Goal: Information Seeking & Learning: Learn about a topic

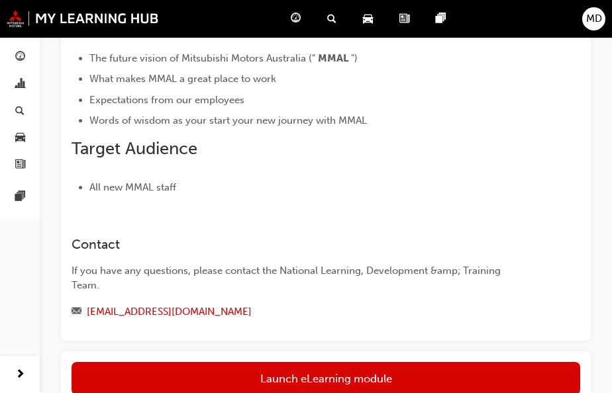
scroll to position [265, 0]
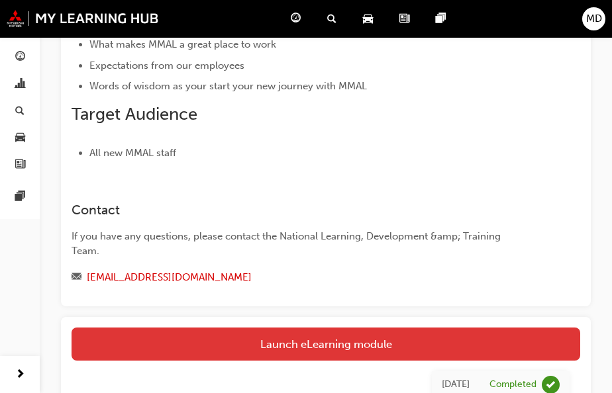
click at [341, 328] on link "Launch eLearning module" at bounding box center [326, 344] width 509 height 33
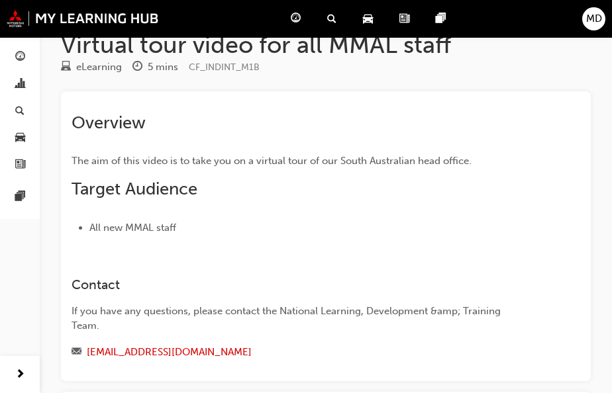
scroll to position [199, 0]
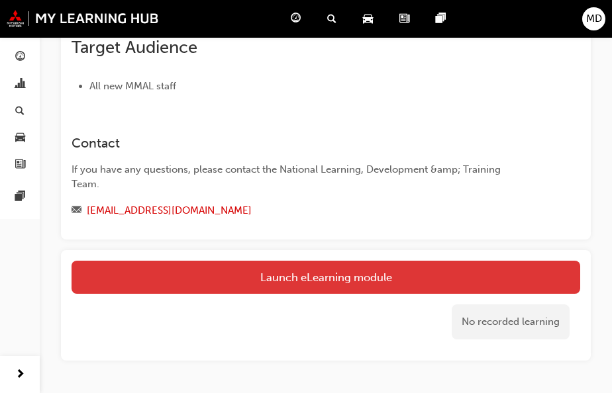
click at [300, 276] on link "Launch eLearning module" at bounding box center [326, 277] width 509 height 33
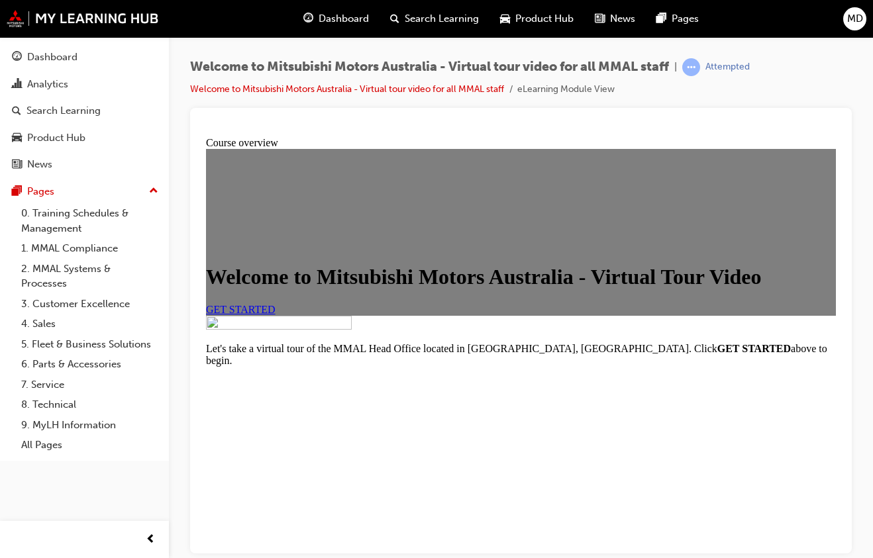
click at [276, 315] on link "GET STARTED" at bounding box center [241, 308] width 70 height 11
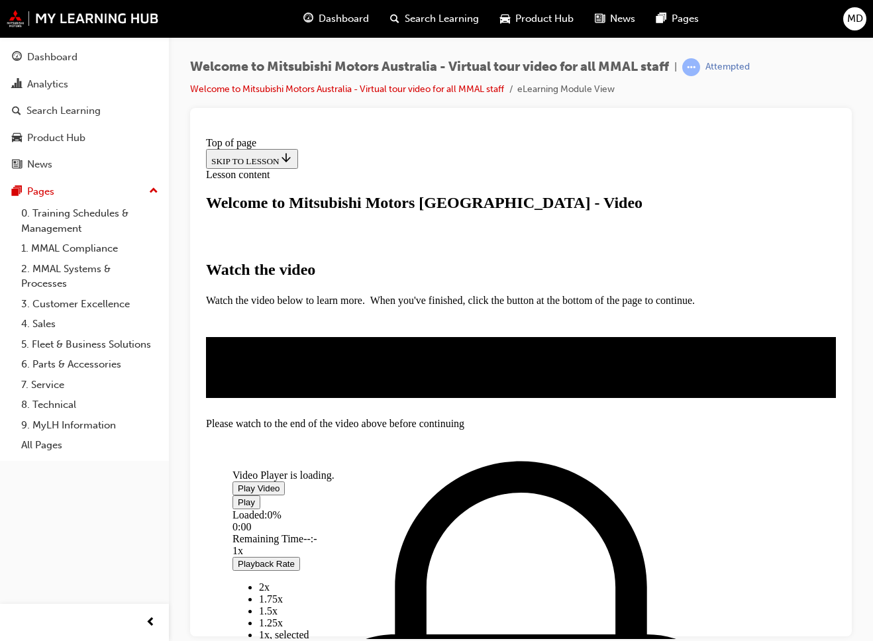
scroll to position [221, 0]
click at [238, 393] on span "Video player" at bounding box center [238, 488] width 0 height 10
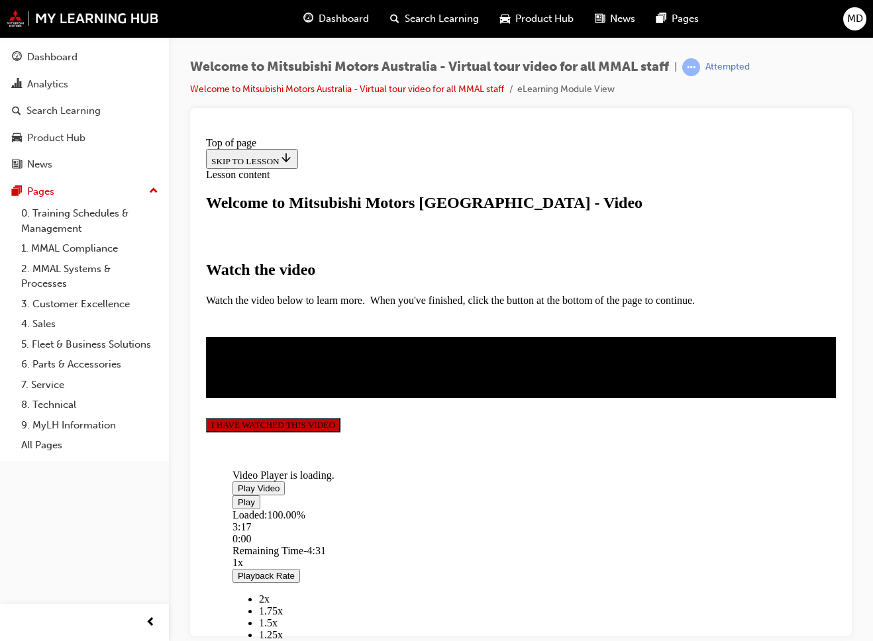
scroll to position [219, 0]
click at [340, 393] on button "I HAVE WATCHED THIS VIDEO" at bounding box center [273, 424] width 134 height 15
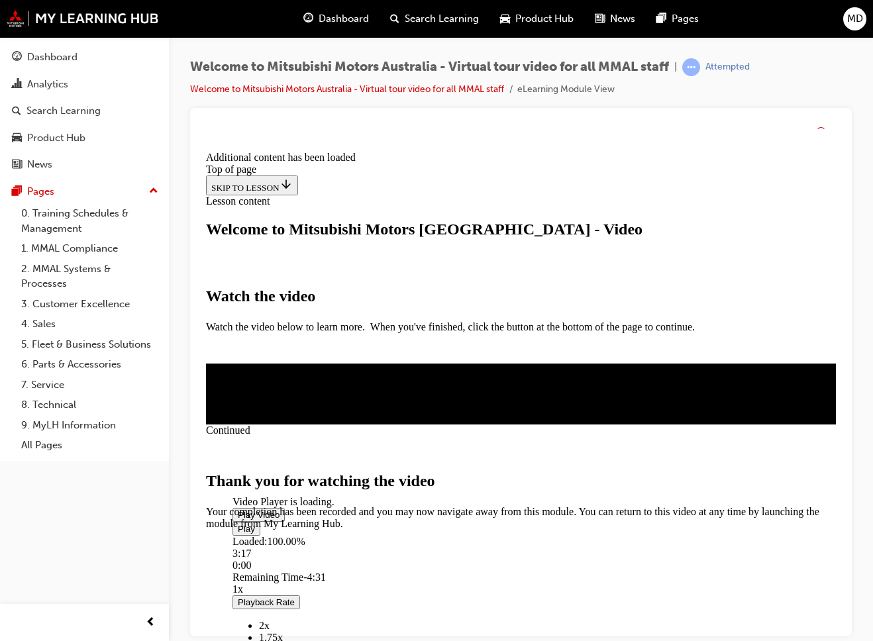
scroll to position [344, 0]
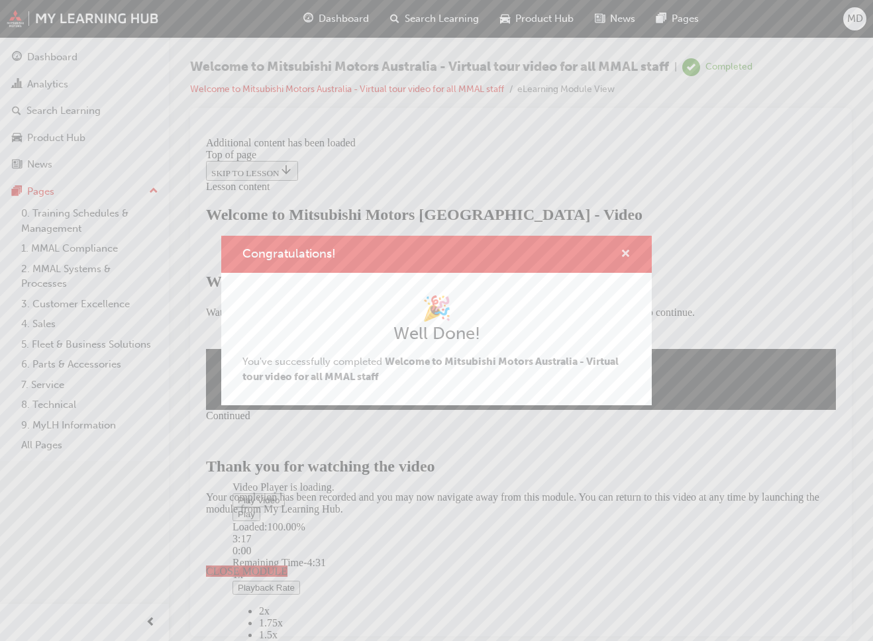
click at [621, 250] on span "cross-icon" at bounding box center [626, 255] width 10 height 12
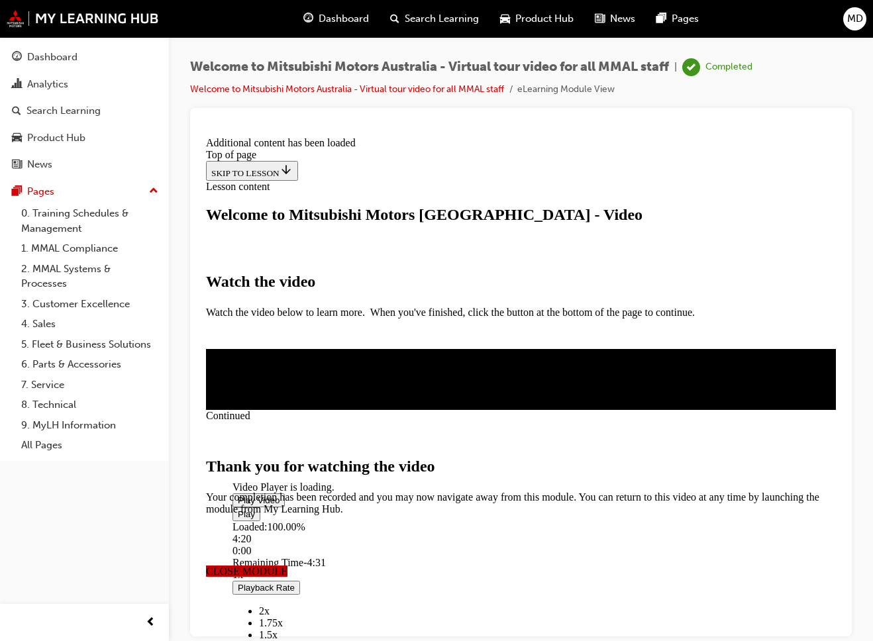
click at [287, 393] on span "CLOSE MODULE" at bounding box center [246, 570] width 81 height 11
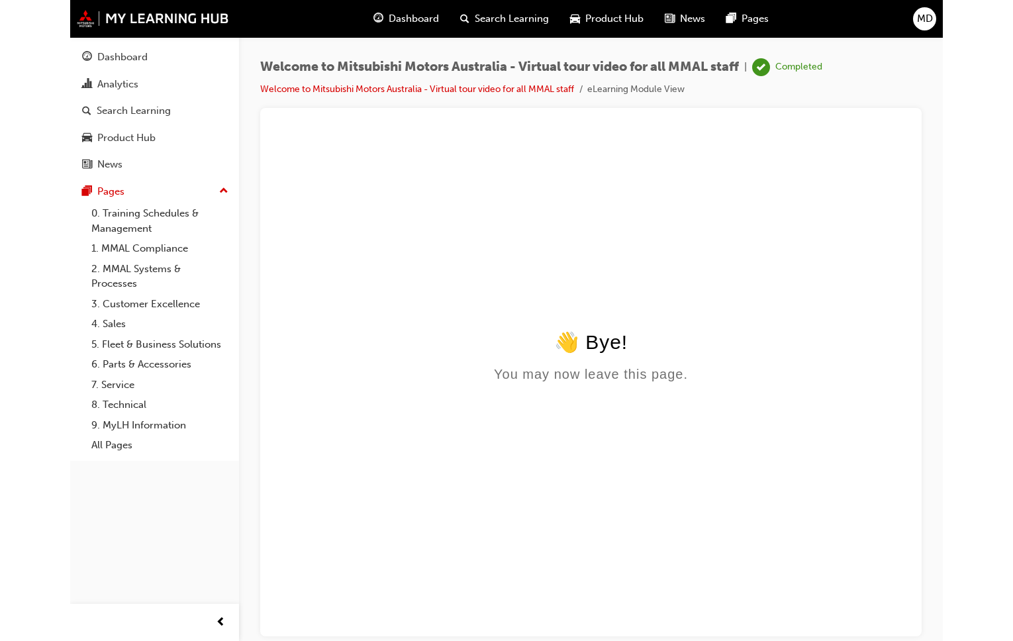
scroll to position [0, 0]
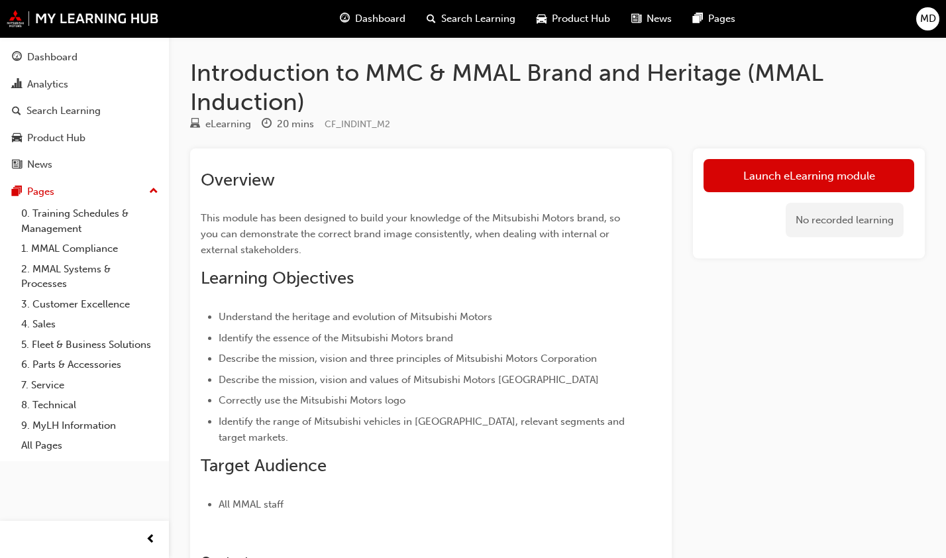
click at [621, 381] on div "Launch eLearning module No recorded learning" at bounding box center [809, 395] width 232 height 495
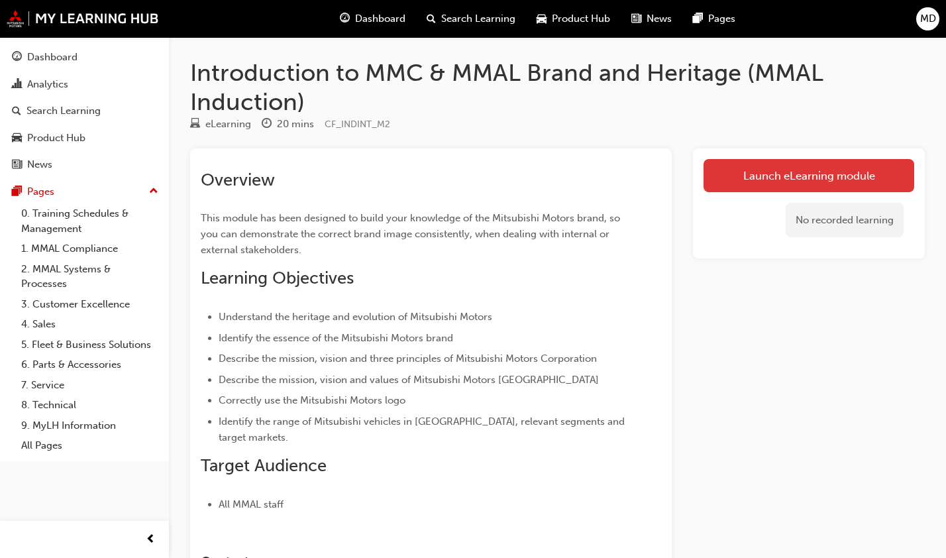
click at [621, 176] on link "Launch eLearning module" at bounding box center [808, 175] width 211 height 33
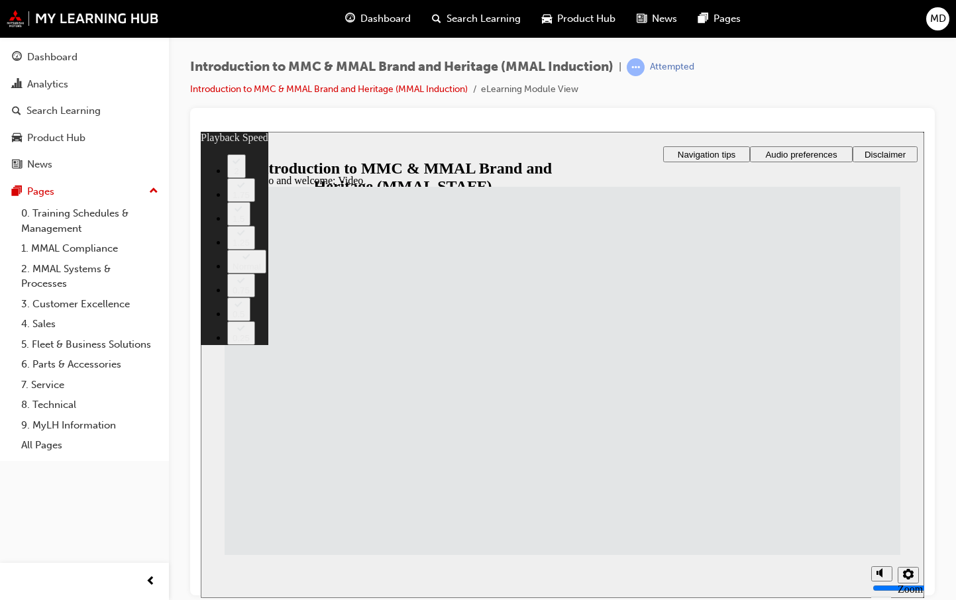
type input "33"
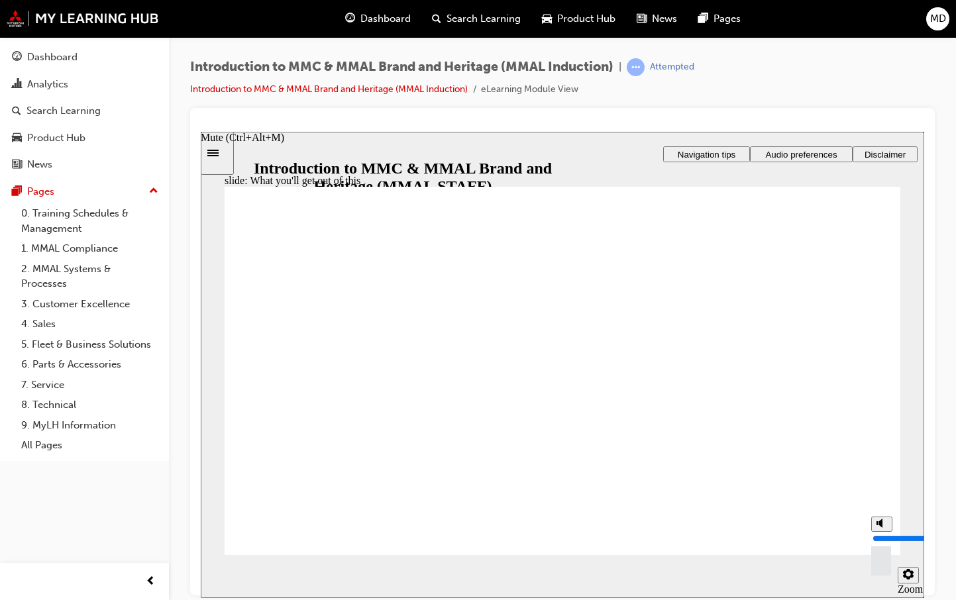
click at [621, 393] on icon "Mute (Ctrl+Alt+M)" at bounding box center [881, 522] width 11 height 9
click at [621, 393] on rect "Unmute (Ctrl+Alt+M)" at bounding box center [877, 523] width 2 height 4
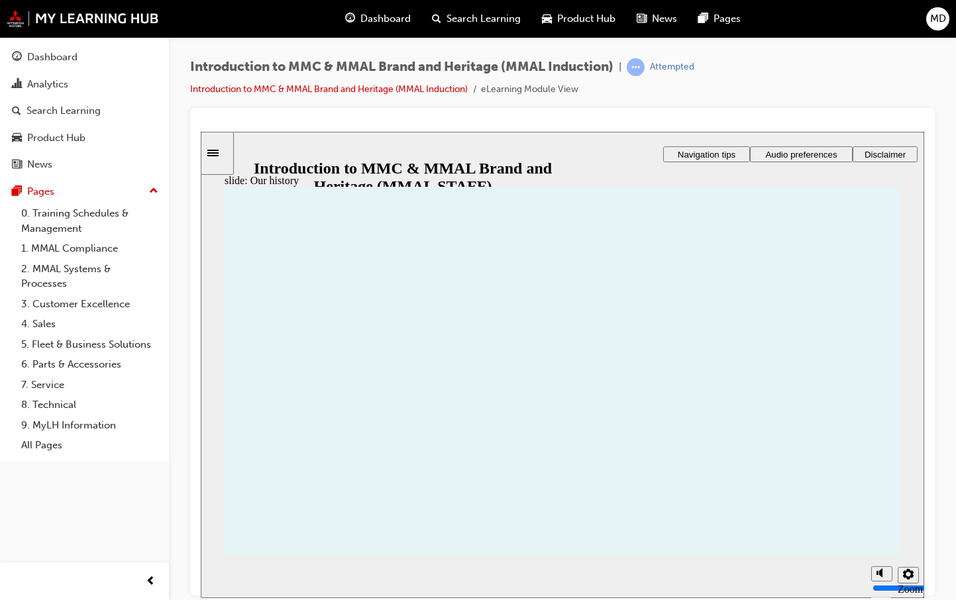
click at [621, 393] on html "Your version of Internet Explorer is outdated and not supported. Please upgrade…" at bounding box center [478, 300] width 956 height 600
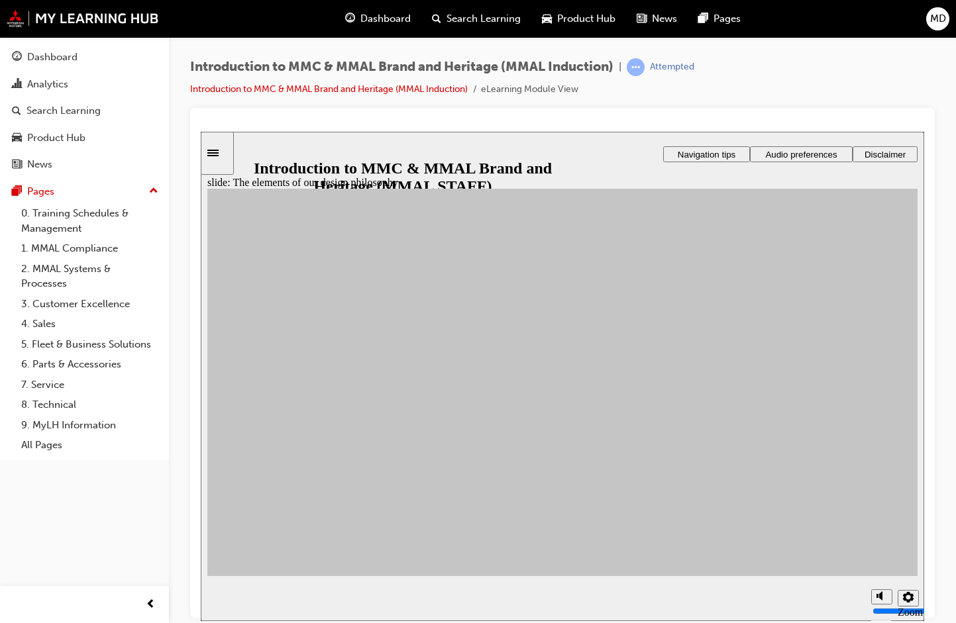
drag, startPoint x: 460, startPoint y: 493, endPoint x: 633, endPoint y: 516, distance: 174.4
drag, startPoint x: 369, startPoint y: 501, endPoint x: 634, endPoint y: 512, distance: 265.2
drag, startPoint x: 281, startPoint y: 430, endPoint x: 756, endPoint y: 518, distance: 483.0
drag, startPoint x: 285, startPoint y: 429, endPoint x: 633, endPoint y: 511, distance: 357.9
drag, startPoint x: 309, startPoint y: 386, endPoint x: 754, endPoint y: 519, distance: 464.4
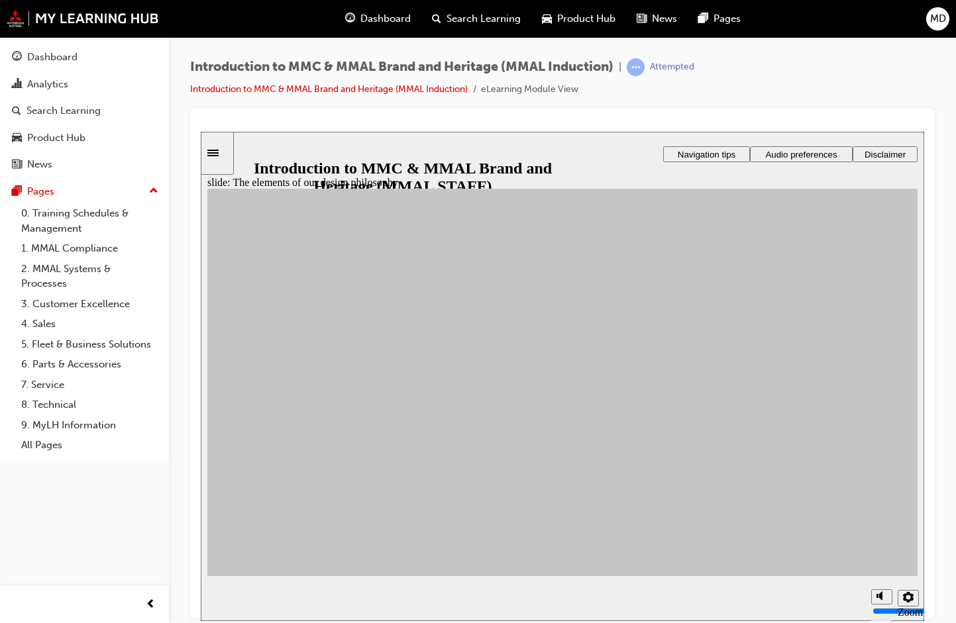
drag, startPoint x: 281, startPoint y: 481, endPoint x: 752, endPoint y: 476, distance: 470.9
drag, startPoint x: 485, startPoint y: 384, endPoint x: 764, endPoint y: 421, distance: 280.6
drag, startPoint x: 466, startPoint y: 493, endPoint x: 629, endPoint y: 327, distance: 233.2
drag, startPoint x: 482, startPoint y: 489, endPoint x: 756, endPoint y: 372, distance: 298.2
drag, startPoint x: 472, startPoint y: 429, endPoint x: 632, endPoint y: 440, distance: 160.1
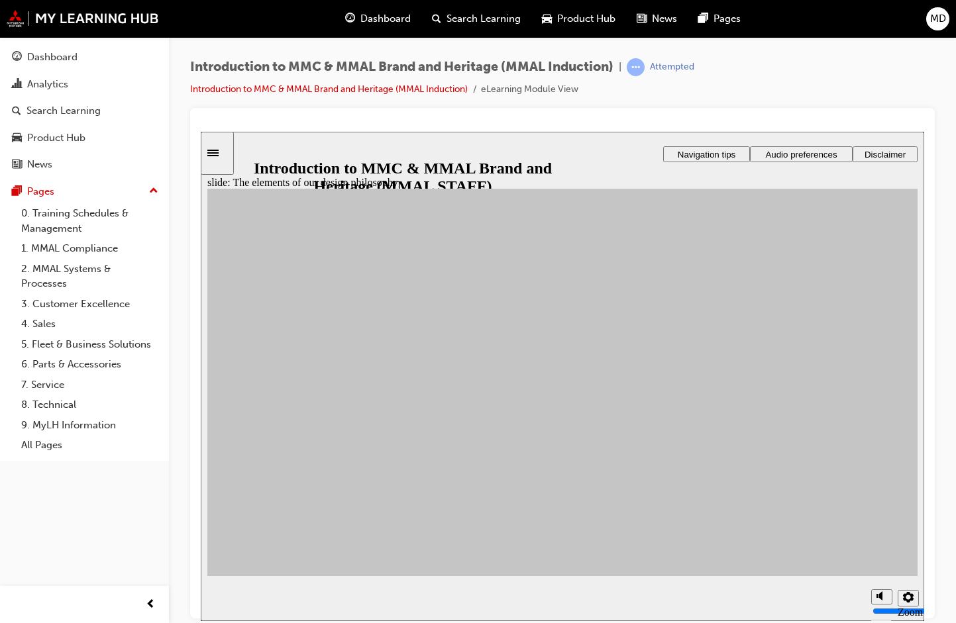
drag, startPoint x: 385, startPoint y: 454, endPoint x: 755, endPoint y: 375, distance: 378.5
drag, startPoint x: 382, startPoint y: 374, endPoint x: 642, endPoint y: 333, distance: 262.7
drag, startPoint x: 380, startPoint y: 417, endPoint x: 644, endPoint y: 427, distance: 264.5
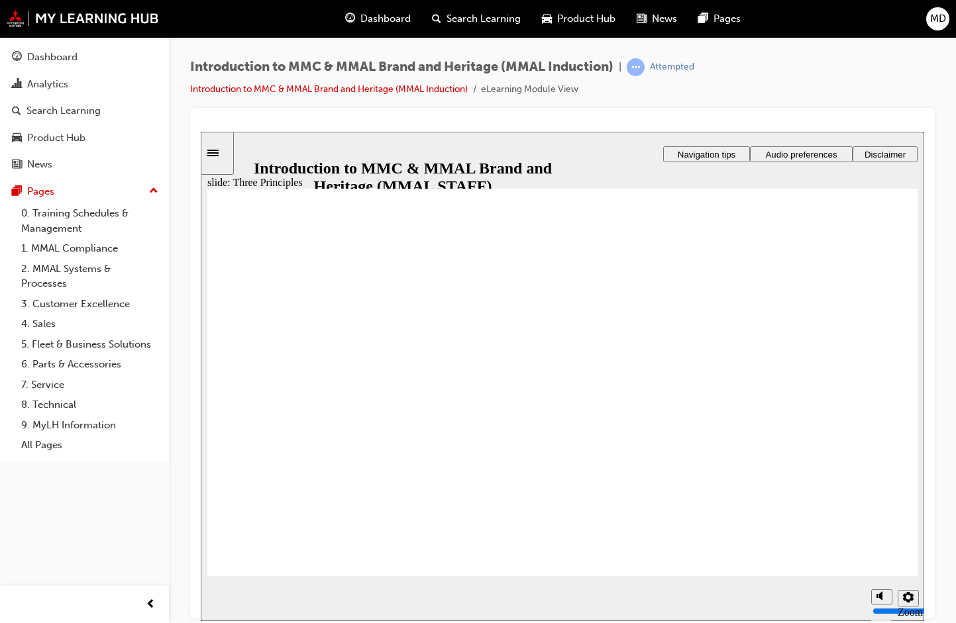
click at [621, 393] on div "misc controls" at bounding box center [881, 579] width 20 height 50
click at [621, 393] on icon "Mute (Ctrl+Alt+M)" at bounding box center [881, 545] width 11 height 9
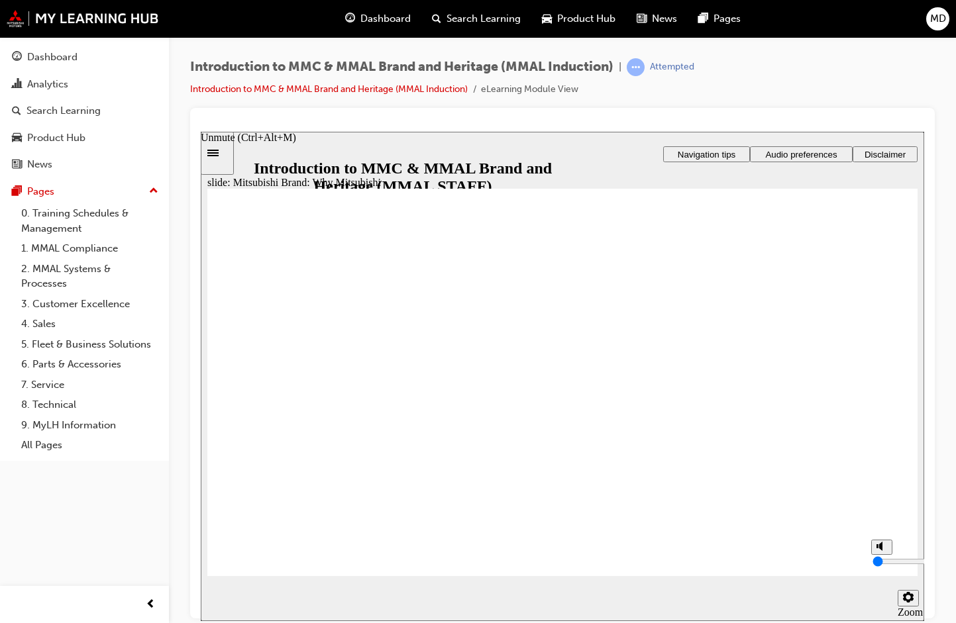
click at [621, 393] on polygon "Unmute (Ctrl+Alt+M)" at bounding box center [880, 545] width 3 height 9
type input "8"
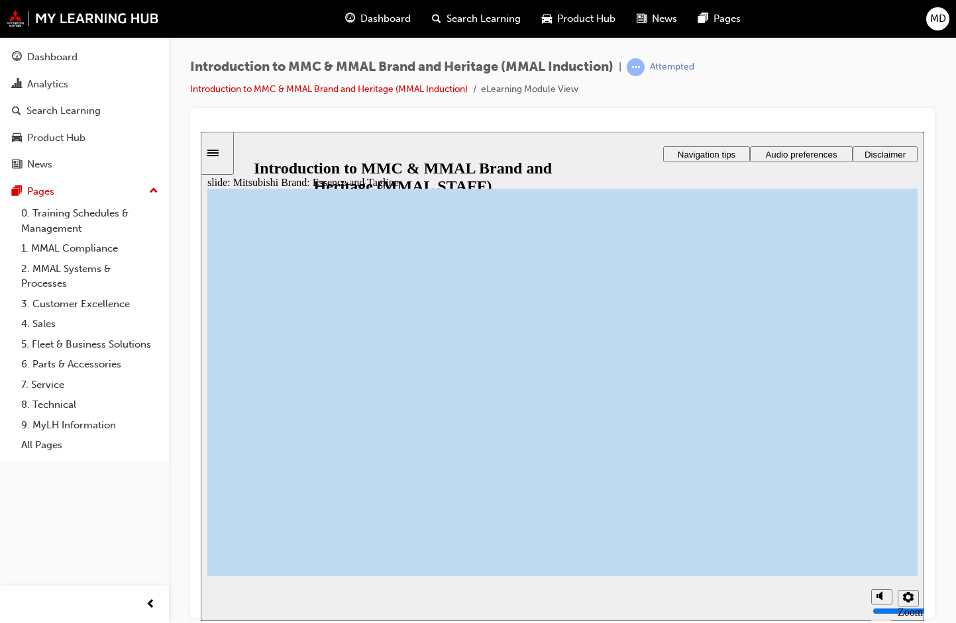
click at [621, 393] on div "misc controls" at bounding box center [881, 579] width 20 height 50
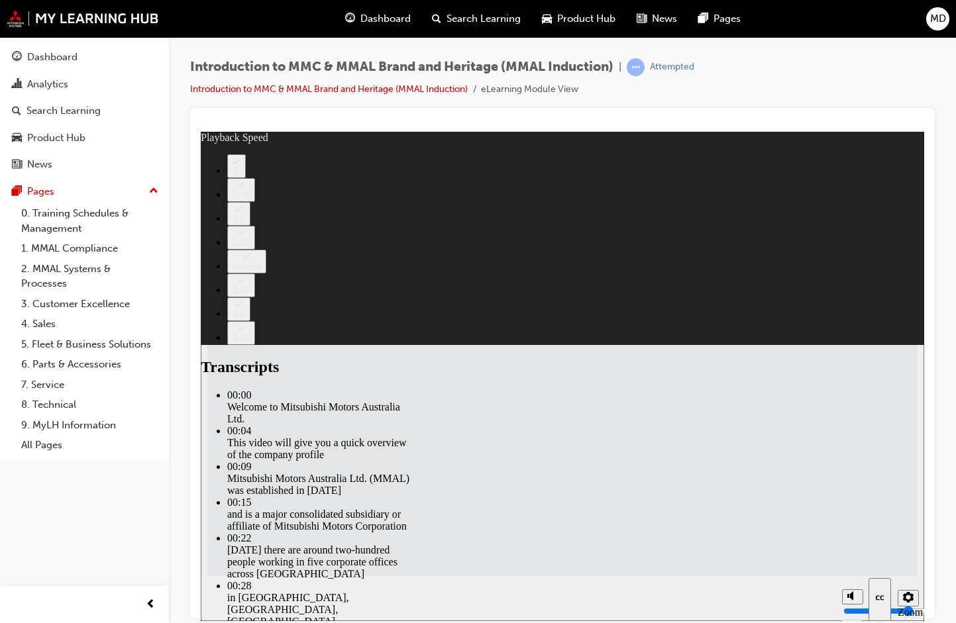
type input "112"
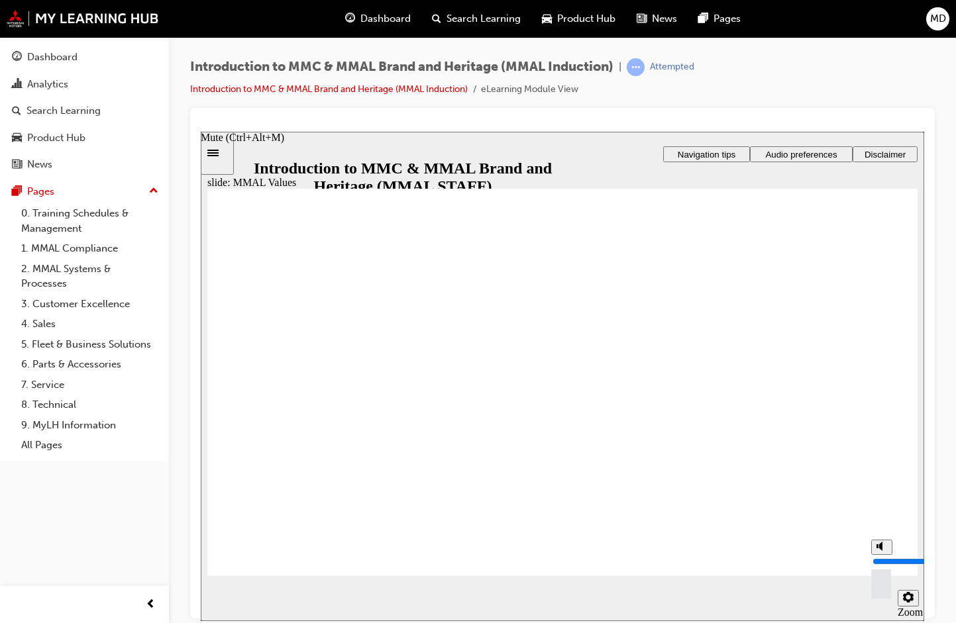
click at [621, 393] on div "misc controls" at bounding box center [881, 579] width 20 height 50
click at [621, 393] on polygon "Mute (Ctrl+Alt+M)" at bounding box center [880, 545] width 3 height 9
type input "0"
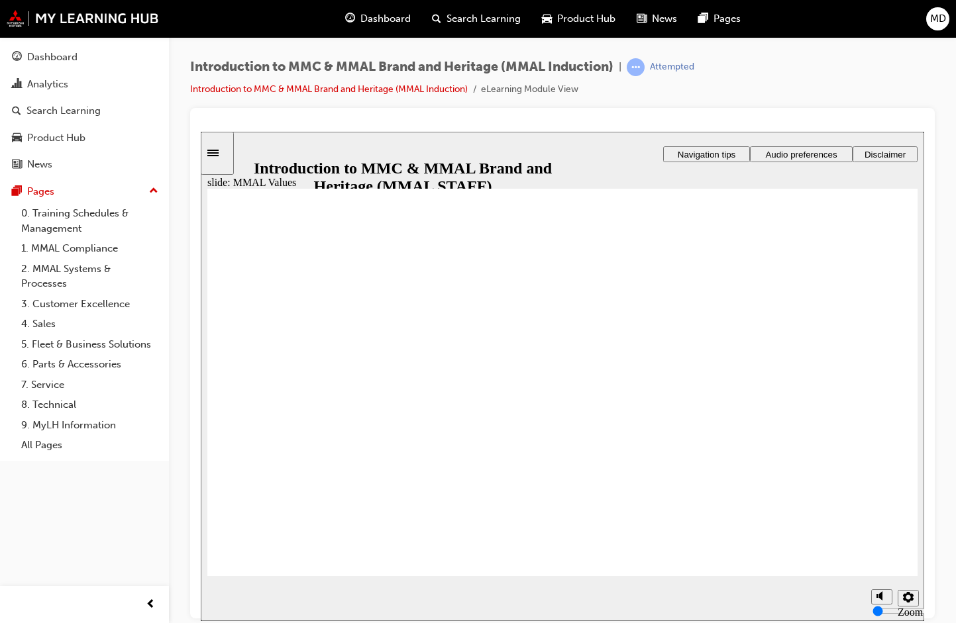
drag, startPoint x: 415, startPoint y: 362, endPoint x: 307, endPoint y: 406, distance: 117.1
drag, startPoint x: 285, startPoint y: 369, endPoint x: 403, endPoint y: 412, distance: 126.1
drag, startPoint x: 629, startPoint y: 371, endPoint x: 398, endPoint y: 413, distance: 234.2
drag, startPoint x: 272, startPoint y: 358, endPoint x: 489, endPoint y: 399, distance: 220.3
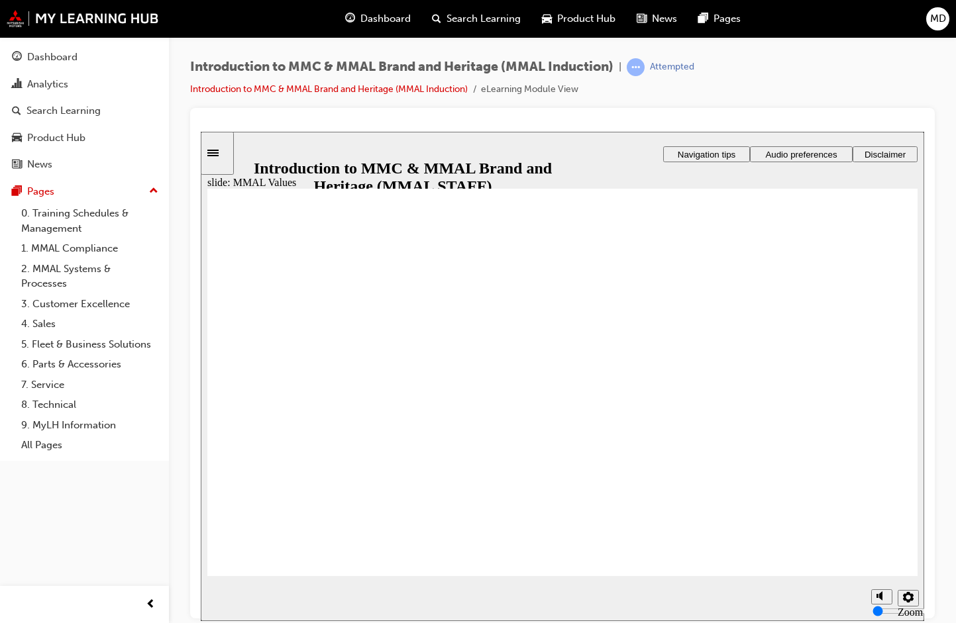
drag, startPoint x: 830, startPoint y: 366, endPoint x: 609, endPoint y: 400, distance: 223.2
drag, startPoint x: 485, startPoint y: 365, endPoint x: 704, endPoint y: 409, distance: 222.9
drag, startPoint x: 704, startPoint y: 369, endPoint x: 812, endPoint y: 412, distance: 116.2
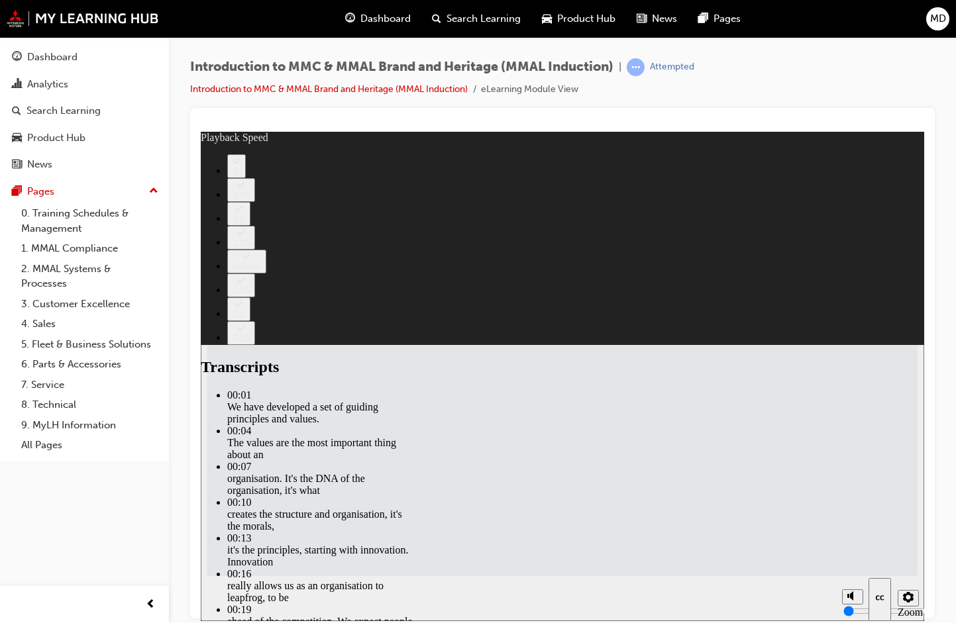
type input "3"
click at [621, 393] on icon "Unmute (Ctrl+Alt+M)" at bounding box center [852, 545] width 11 height 9
type input "8"
type input "3"
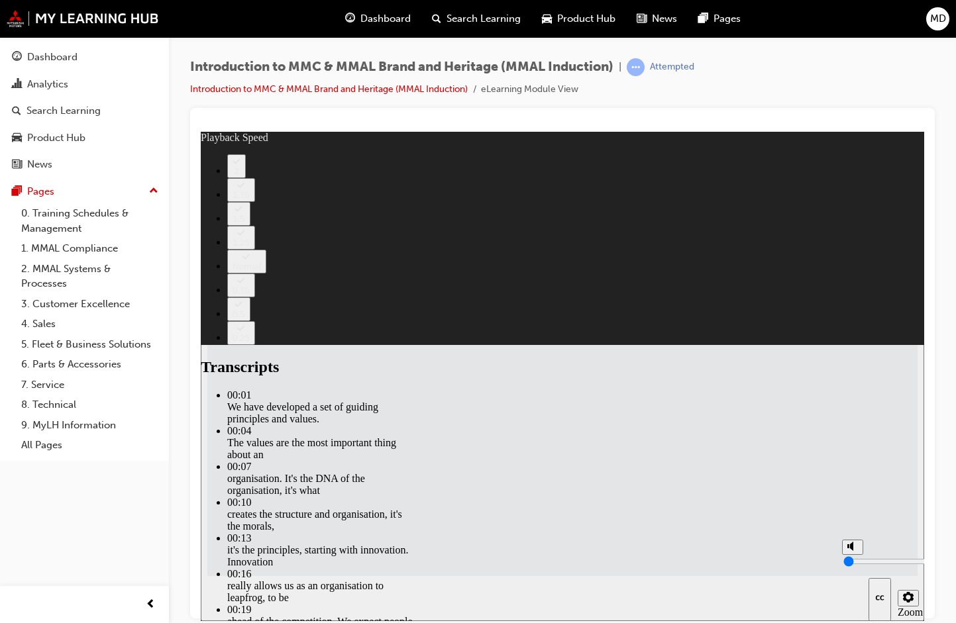
type input "8"
type input "120"
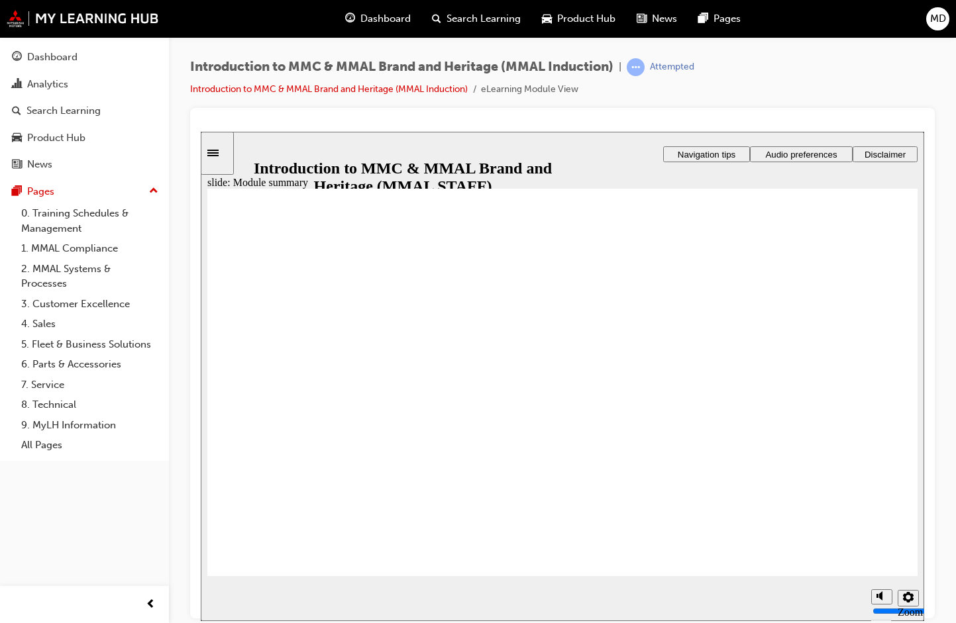
checkbox input "true"
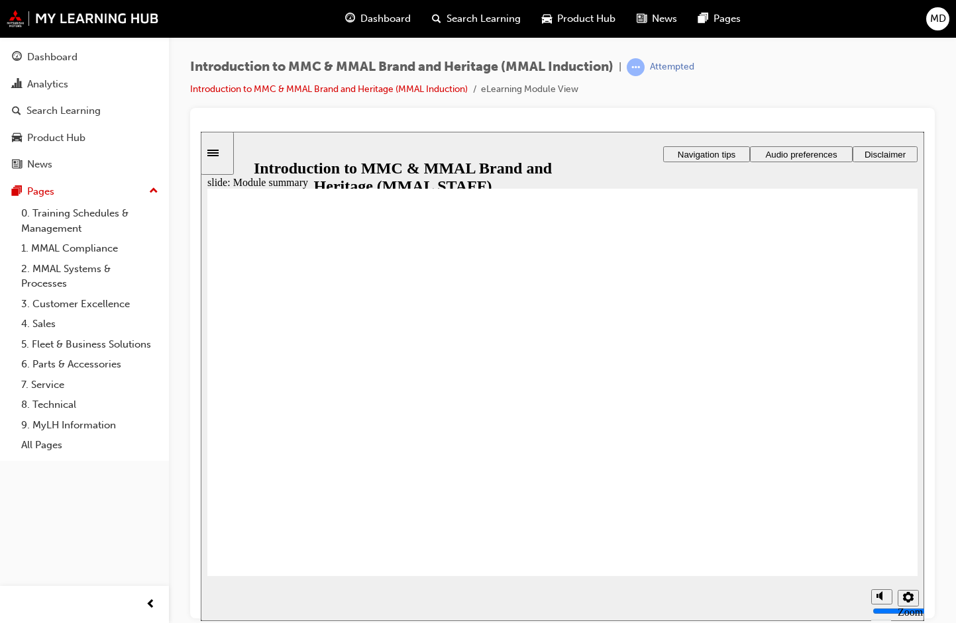
checkbox input "true"
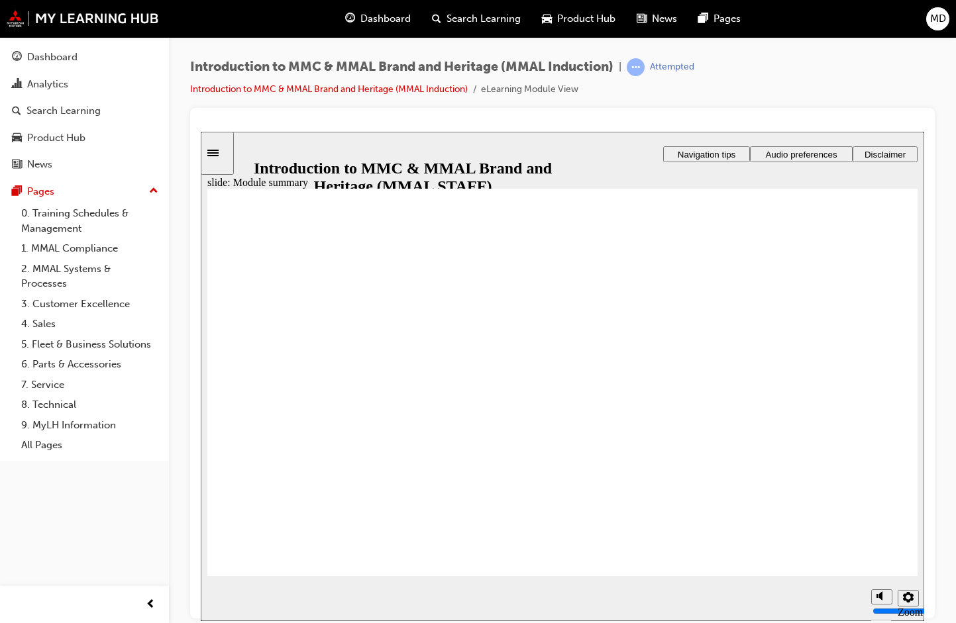
checkbox input "true"
radio input "true"
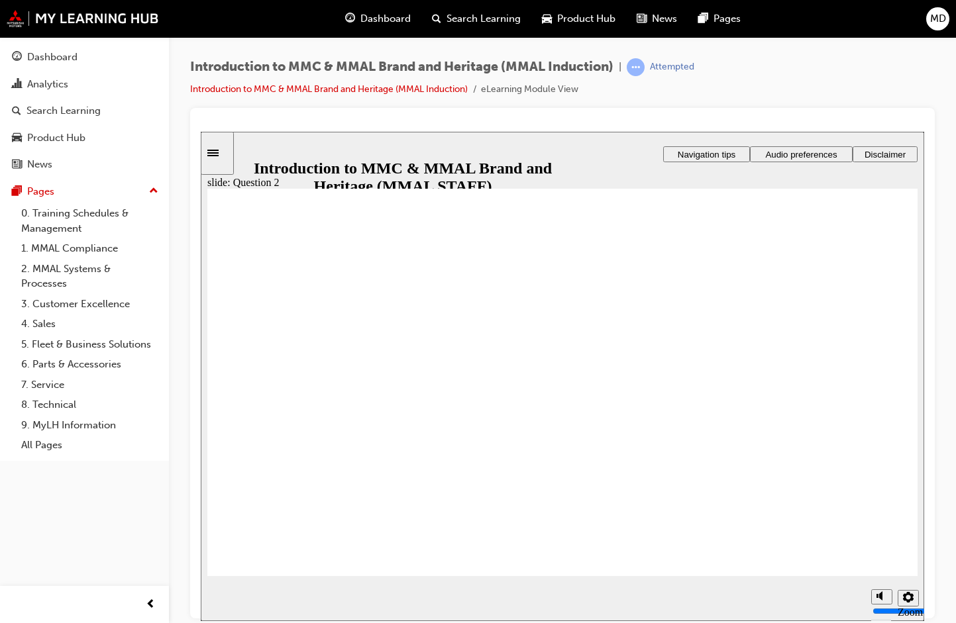
radio input "true"
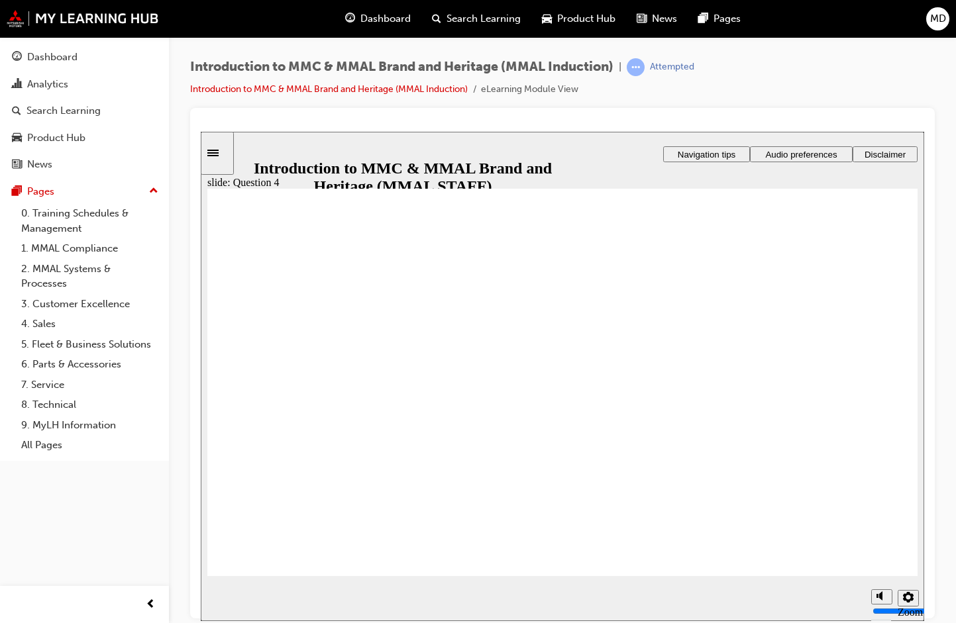
radio input "true"
checkbox input "true"
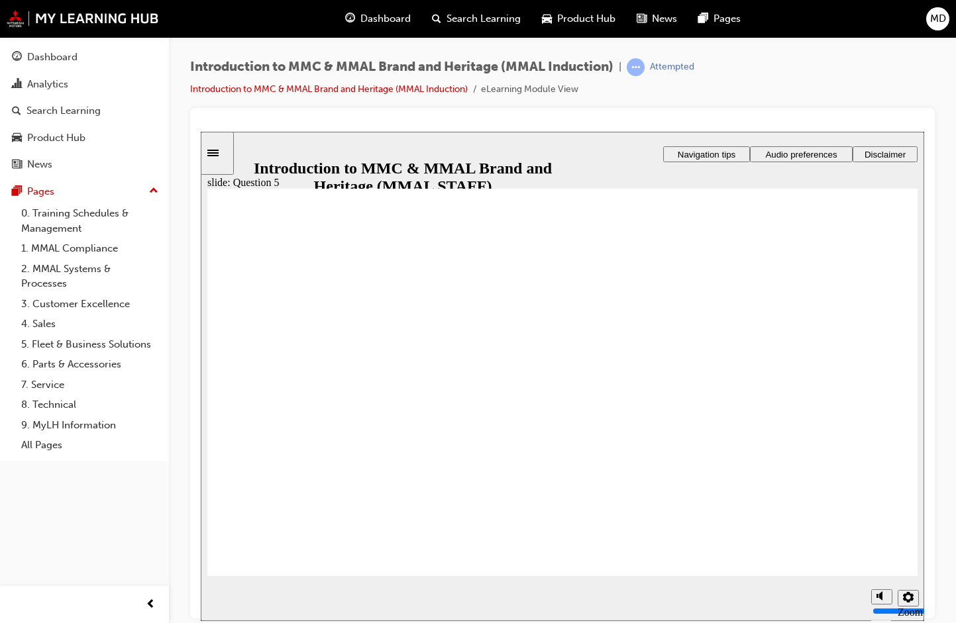
checkbox input "true"
radio input "true"
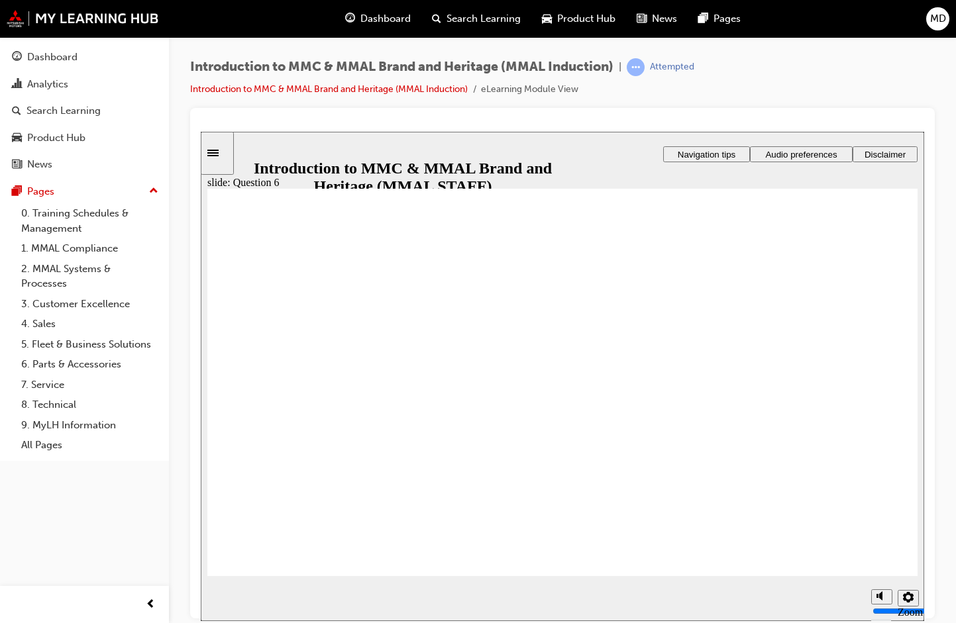
radio input "true"
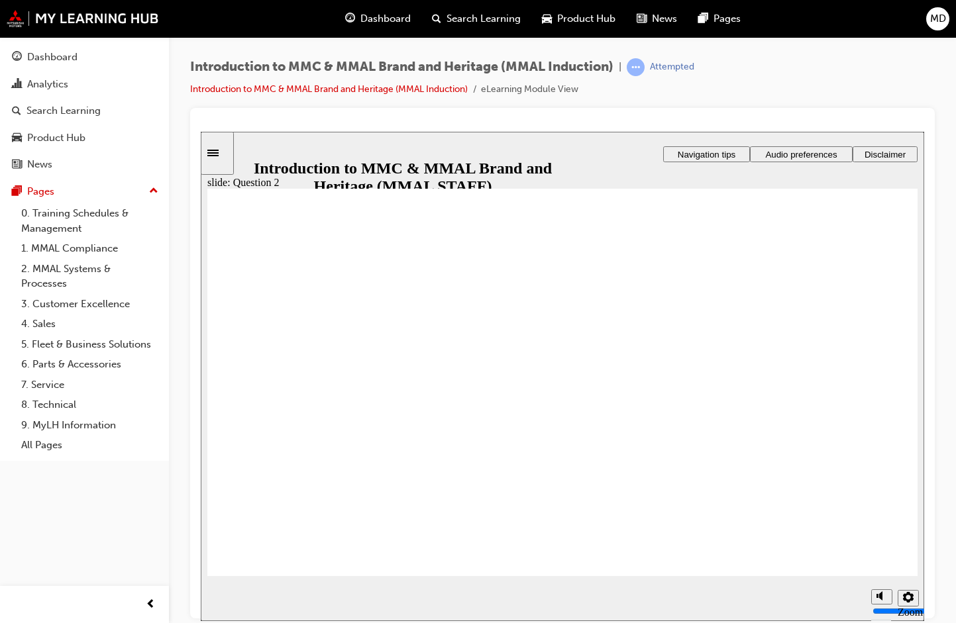
drag, startPoint x: 230, startPoint y: 483, endPoint x: 250, endPoint y: 517, distance: 39.8
radio input "true"
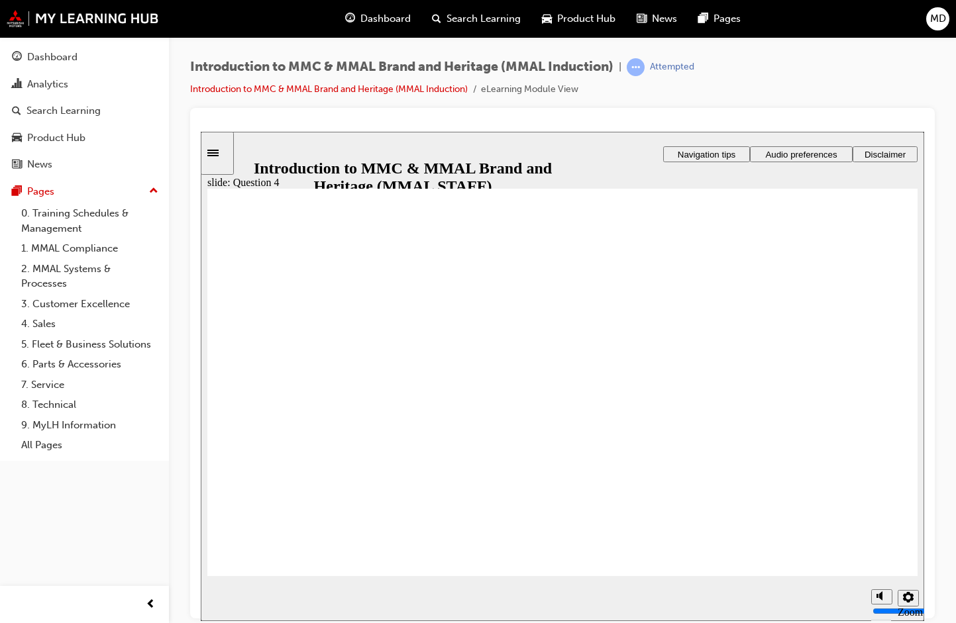
radio input "true"
checkbox input "true"
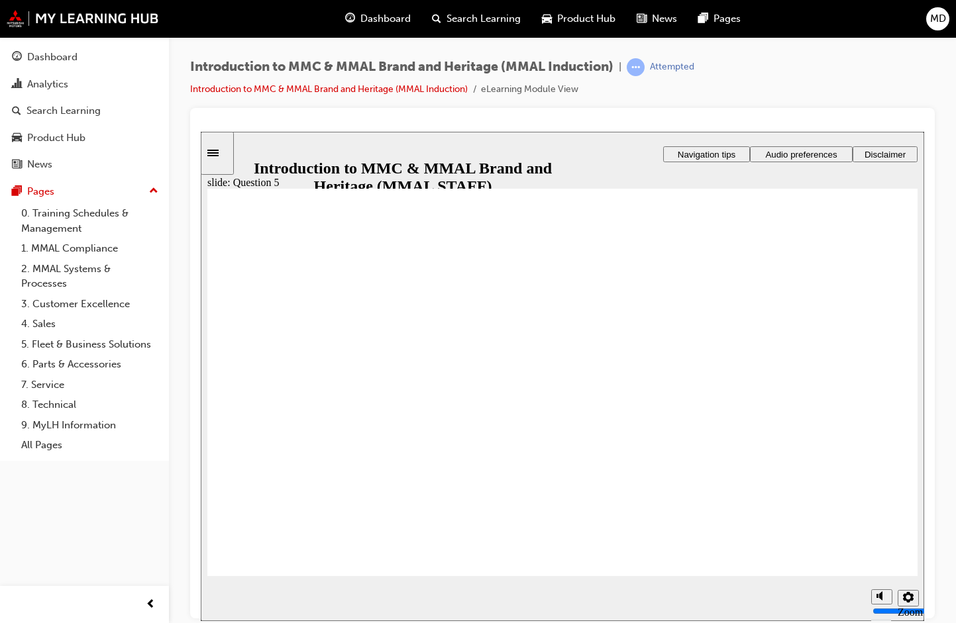
checkbox input "true"
radio input "true"
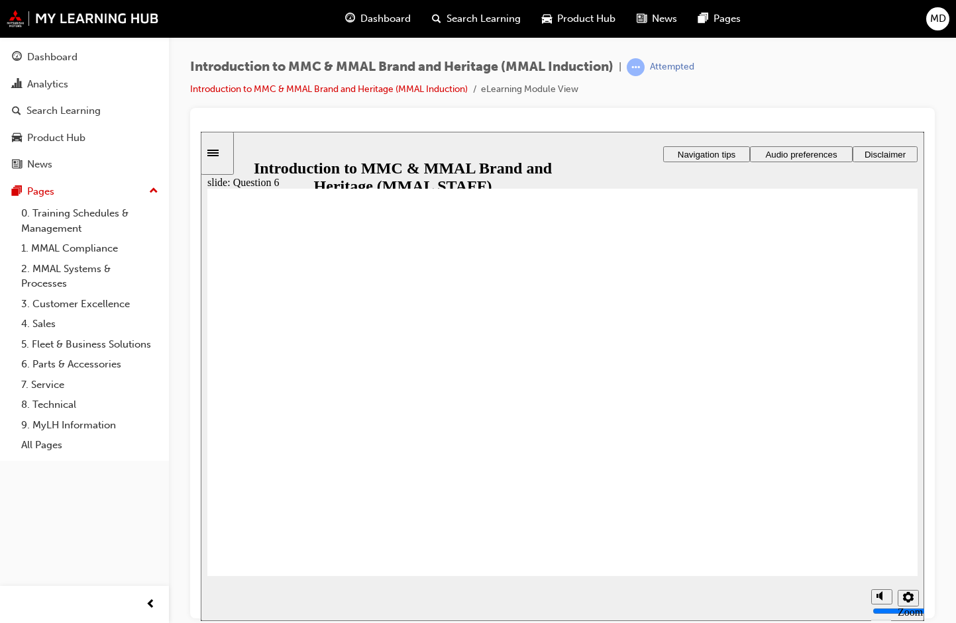
radio input "true"
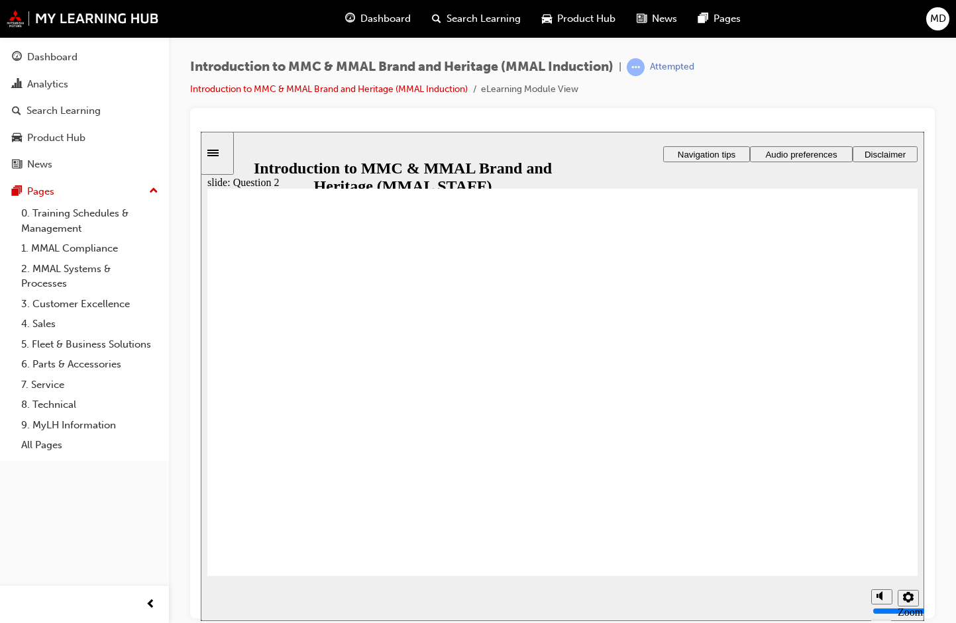
radio input "true"
drag, startPoint x: 236, startPoint y: 438, endPoint x: 294, endPoint y: 544, distance: 121.5
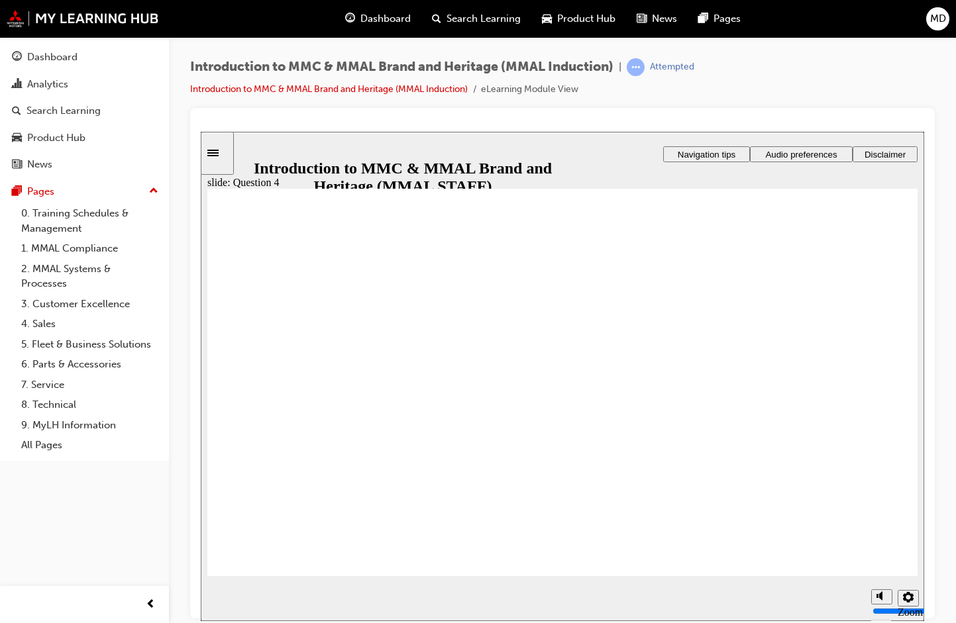
checkbox input "true"
drag, startPoint x: 234, startPoint y: 452, endPoint x: 232, endPoint y: 425, distance: 26.6
checkbox input "true"
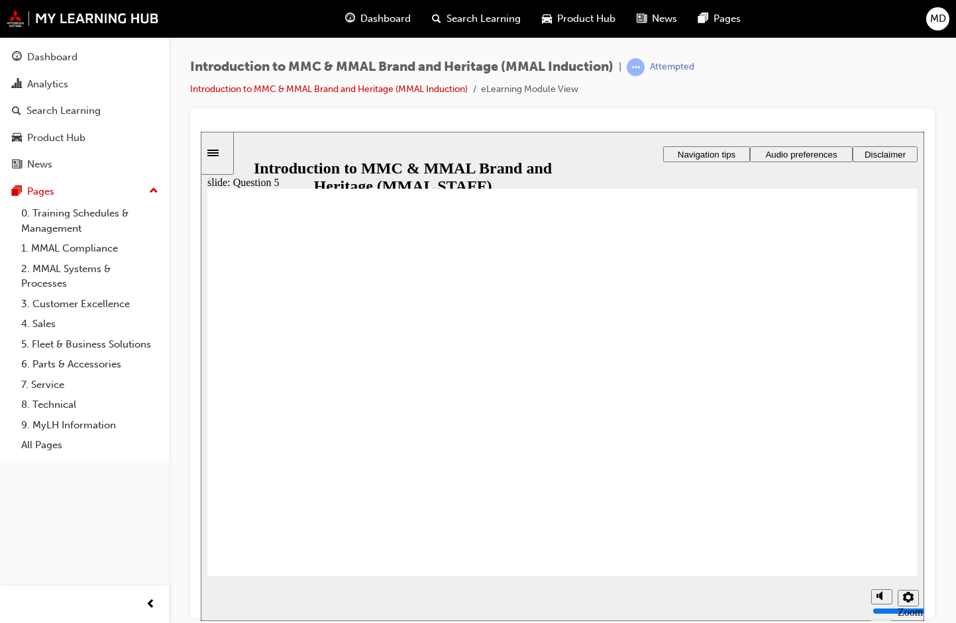
checkbox input "true"
drag, startPoint x: 407, startPoint y: 389, endPoint x: 416, endPoint y: 434, distance: 45.2
checkbox input "true"
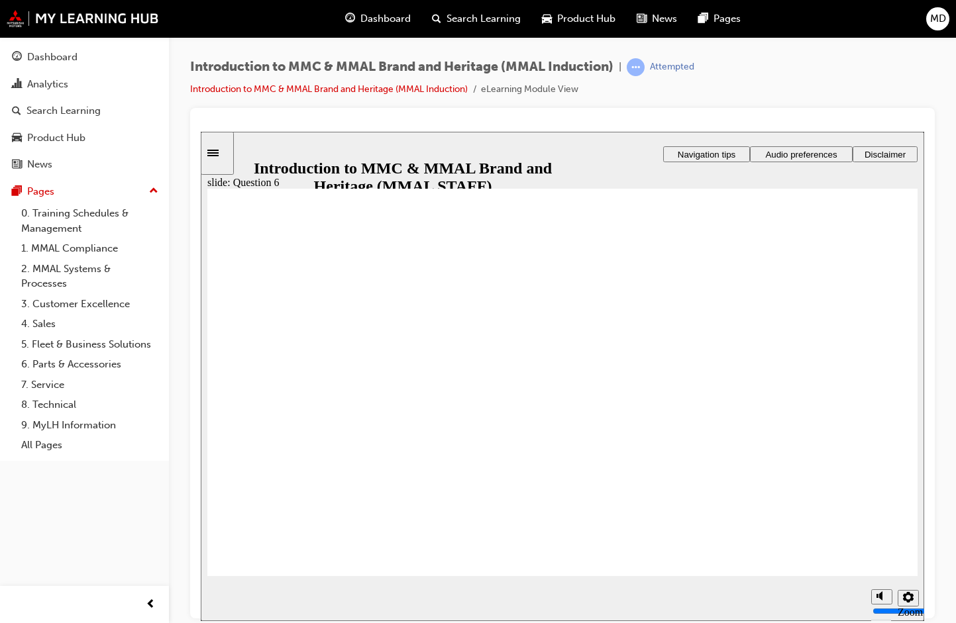
radio input "true"
drag, startPoint x: 283, startPoint y: 534, endPoint x: 352, endPoint y: 525, distance: 70.2
radio input "true"
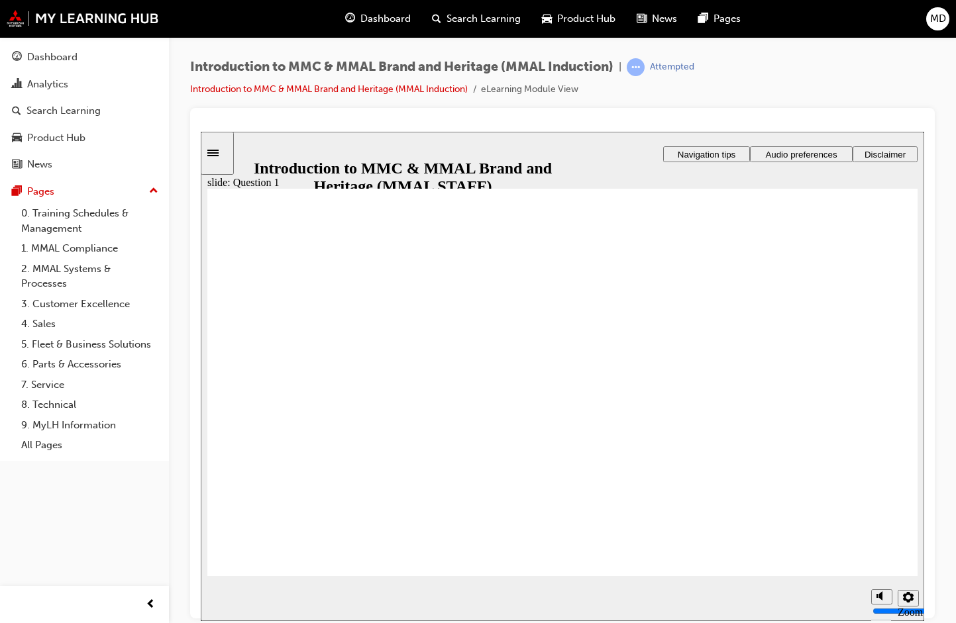
radio input "true"
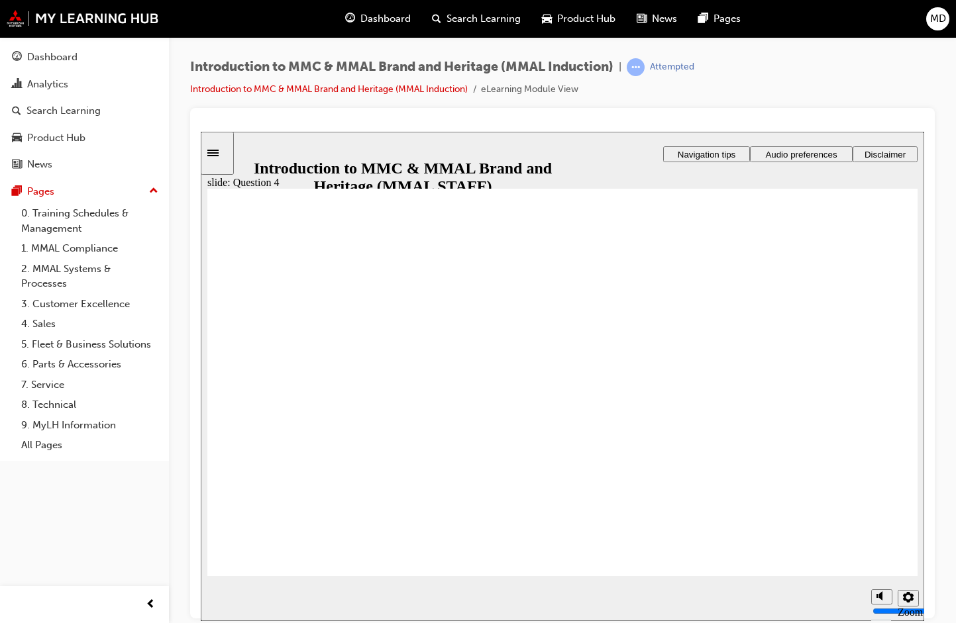
radio input "true"
checkbox input "true"
drag, startPoint x: 396, startPoint y: 383, endPoint x: 348, endPoint y: 393, distance: 49.5
checkbox input "true"
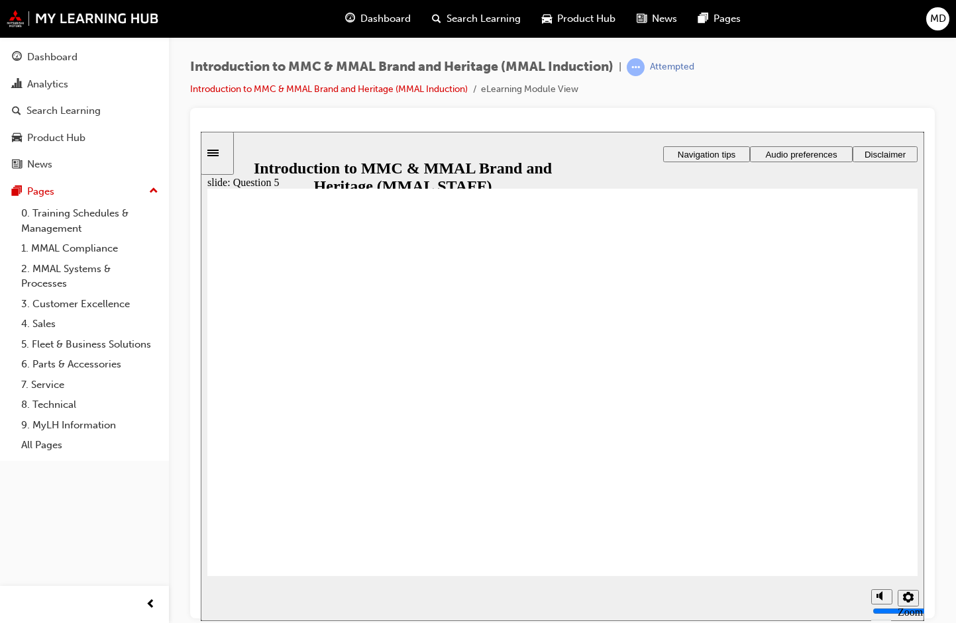
checkbox input "true"
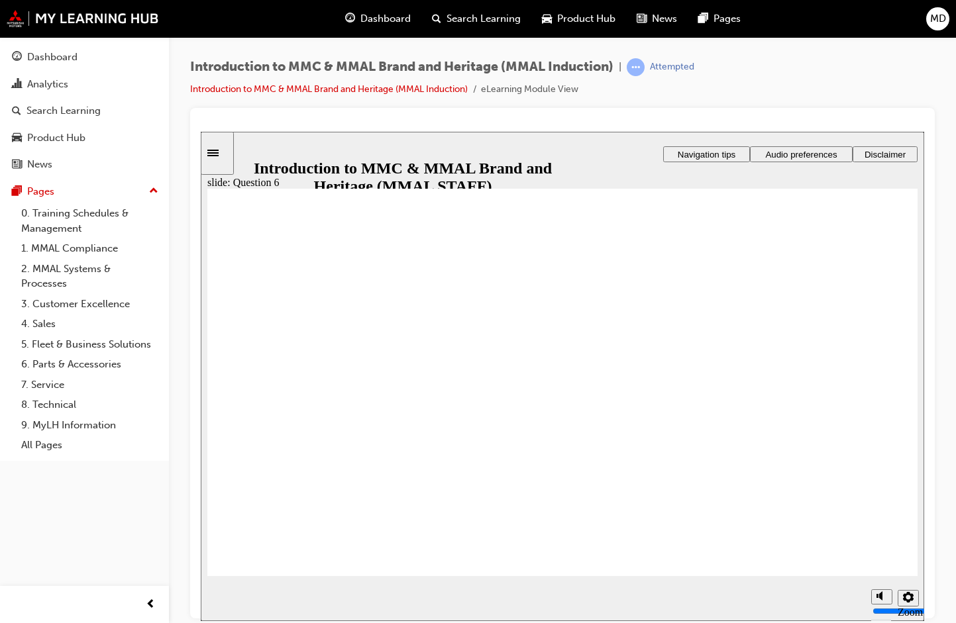
radio input "true"
drag, startPoint x: 315, startPoint y: 467, endPoint x: 295, endPoint y: 479, distance: 23.2
drag, startPoint x: 228, startPoint y: 389, endPoint x: 250, endPoint y: 447, distance: 62.0
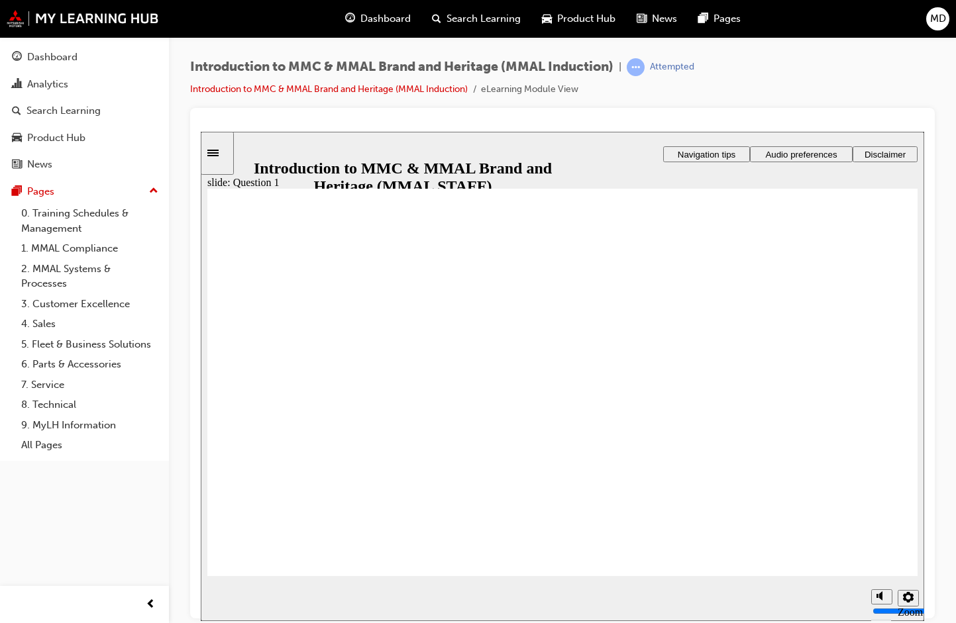
radio input "true"
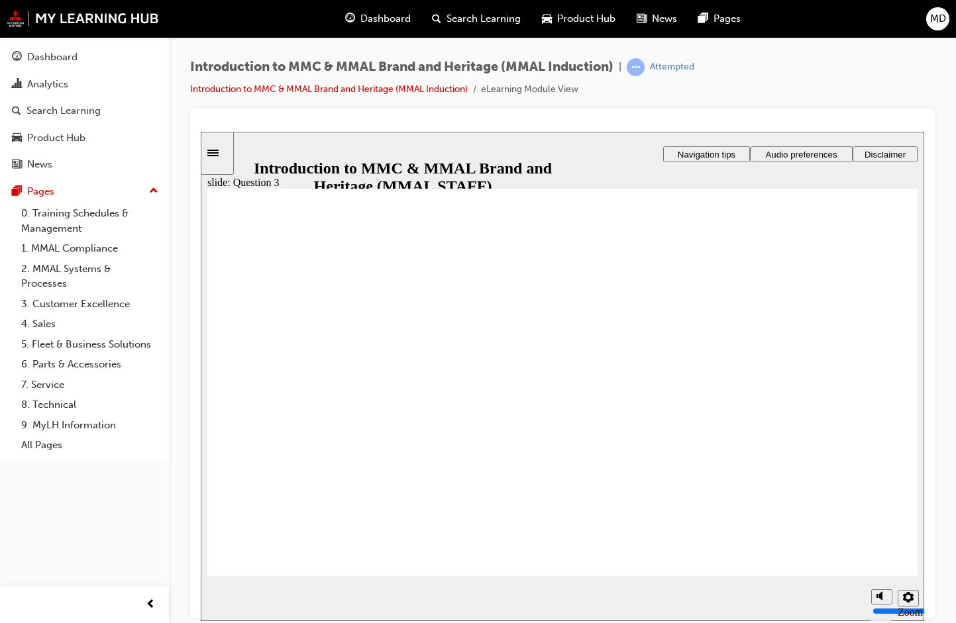
radio input "true"
checkbox input "true"
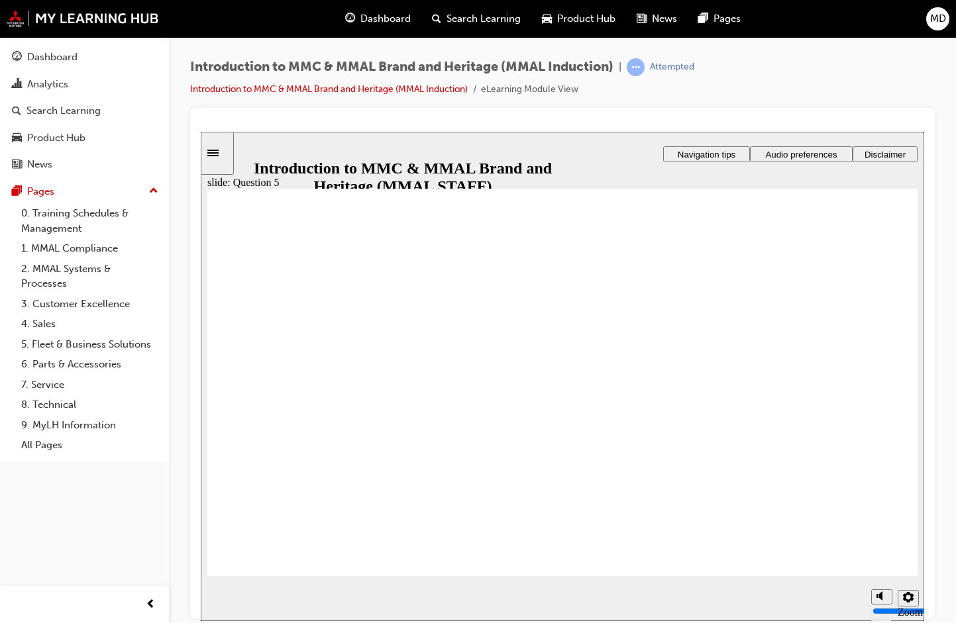
checkbox input "true"
drag, startPoint x: 411, startPoint y: 390, endPoint x: 411, endPoint y: 403, distance: 13.3
checkbox input "true"
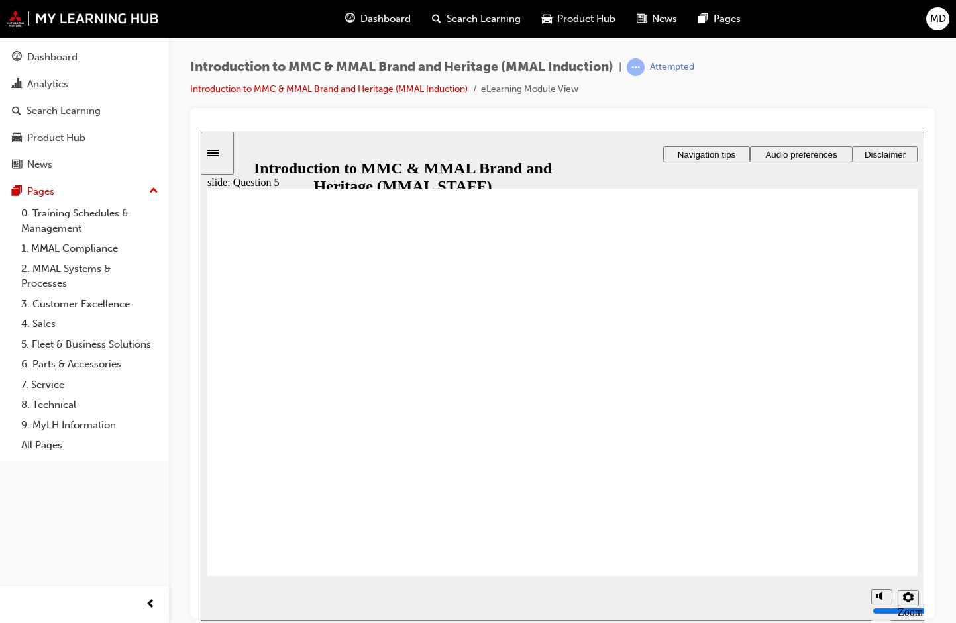
checkbox input "true"
radio input "true"
drag, startPoint x: 270, startPoint y: 532, endPoint x: 279, endPoint y: 536, distance: 9.8
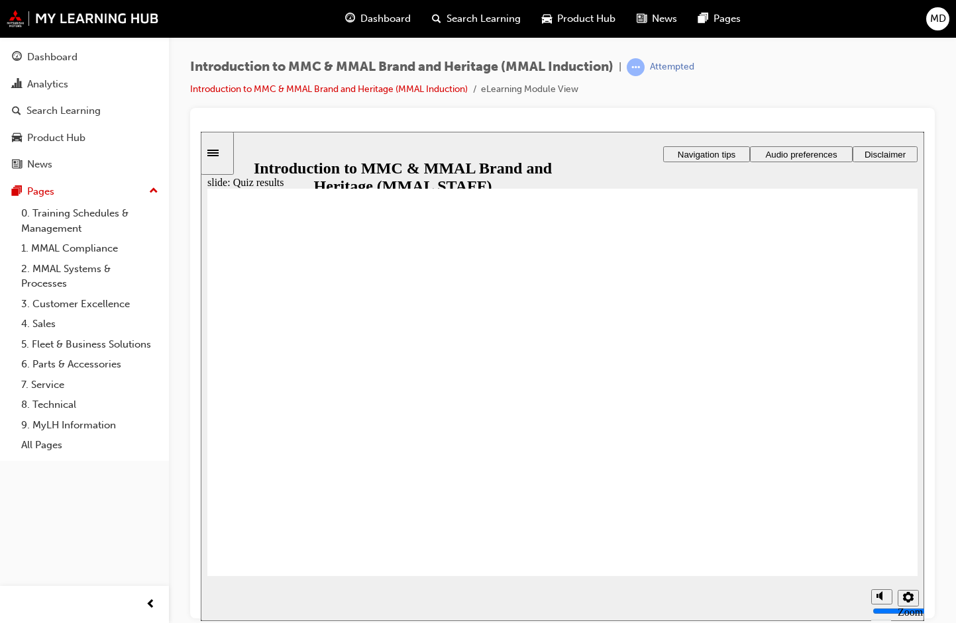
drag, startPoint x: 857, startPoint y: 558, endPoint x: 864, endPoint y: 560, distance: 7.1
radio input "true"
drag, startPoint x: 303, startPoint y: 548, endPoint x: 297, endPoint y: 535, distance: 14.5
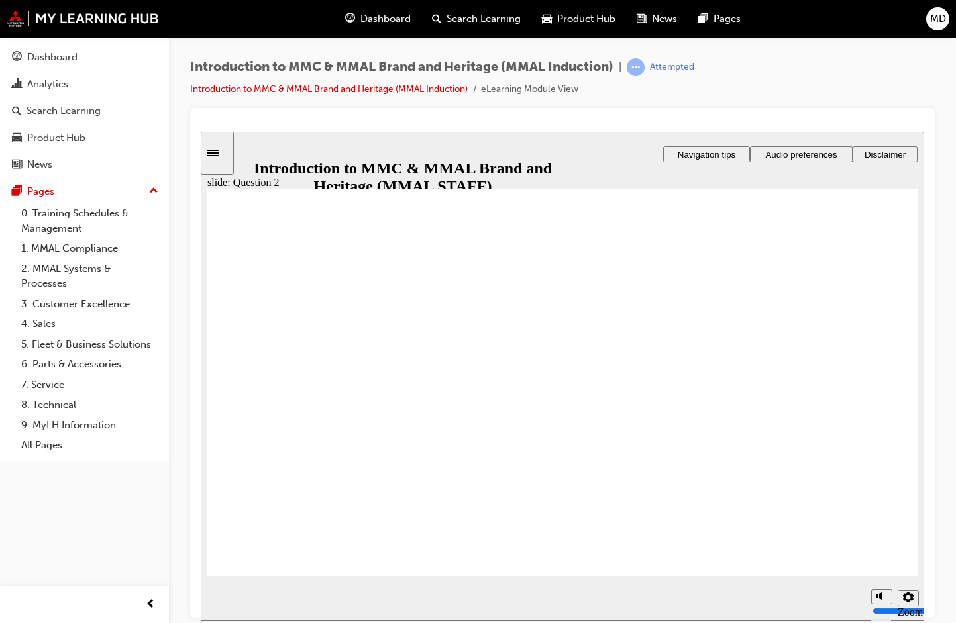
radio input "true"
drag, startPoint x: 279, startPoint y: 532, endPoint x: 298, endPoint y: 535, distance: 19.4
radio input "true"
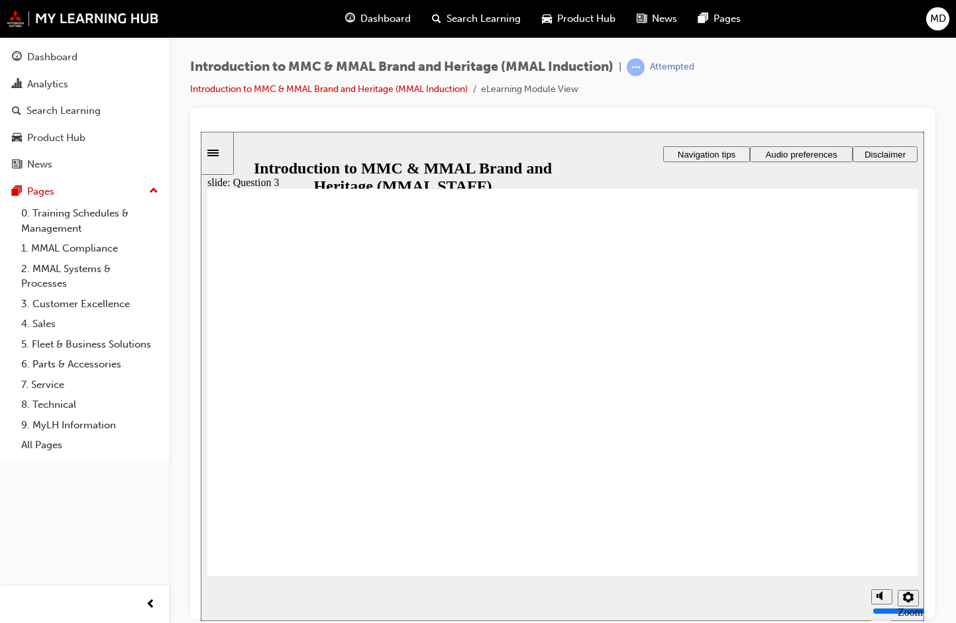
radio input "true"
checkbox input "true"
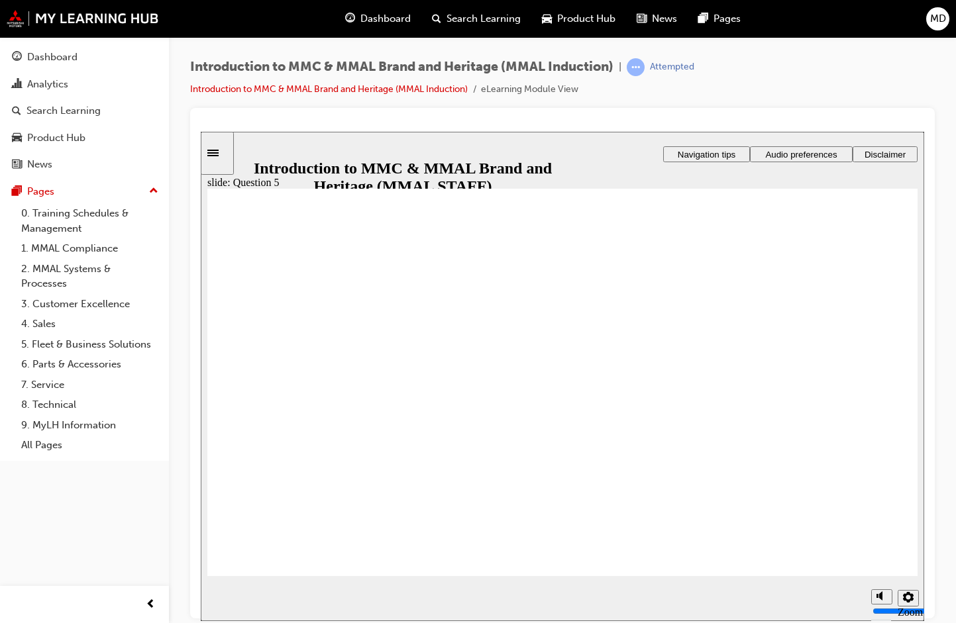
checkbox input "true"
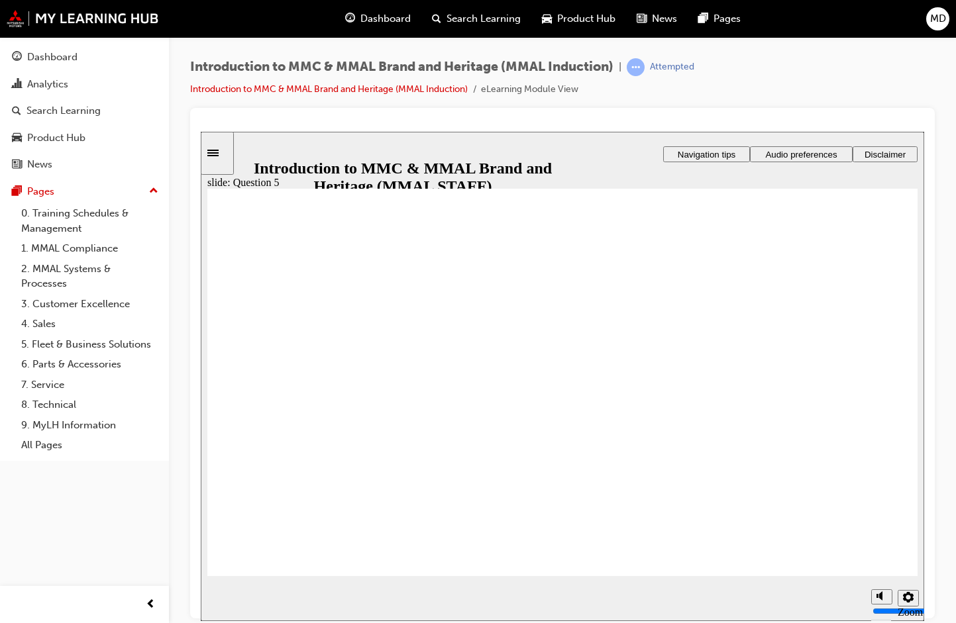
drag, startPoint x: 831, startPoint y: 548, endPoint x: 847, endPoint y: 561, distance: 20.8
radio input "true"
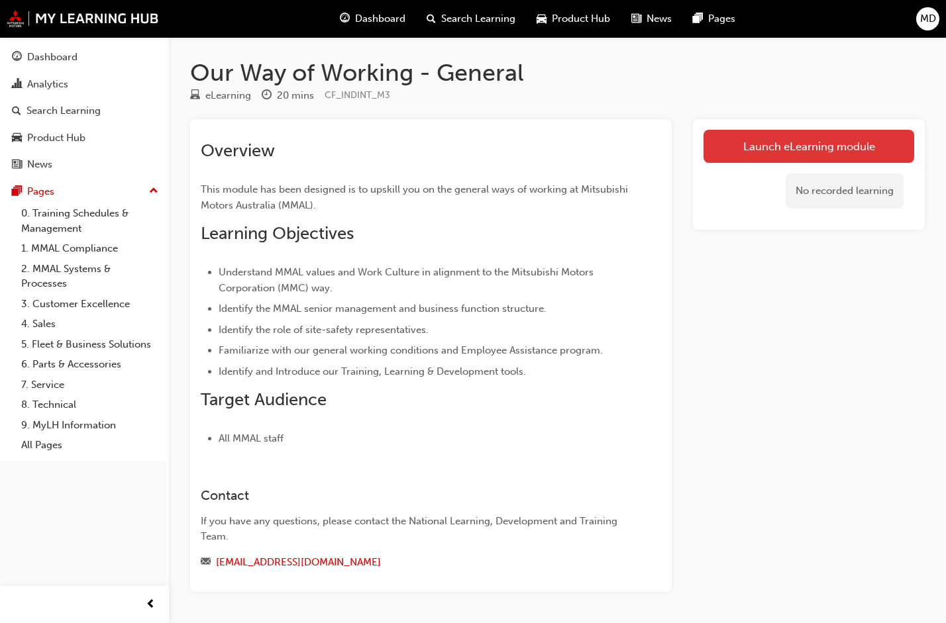
click at [759, 138] on link "Launch eLearning module" at bounding box center [808, 146] width 211 height 33
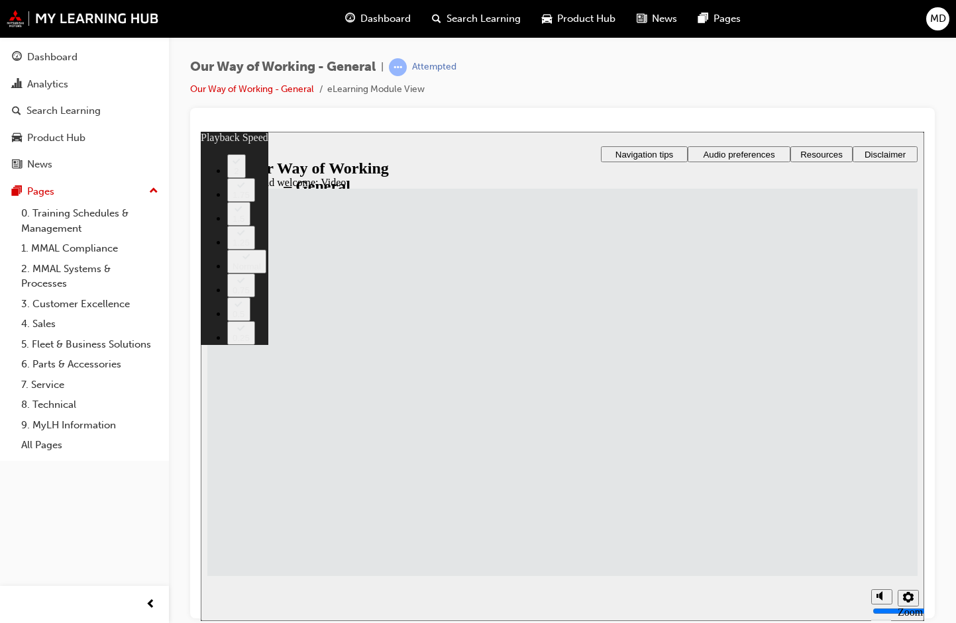
drag, startPoint x: 515, startPoint y: 474, endPoint x: 862, endPoint y: 463, distance: 346.6
type input "55"
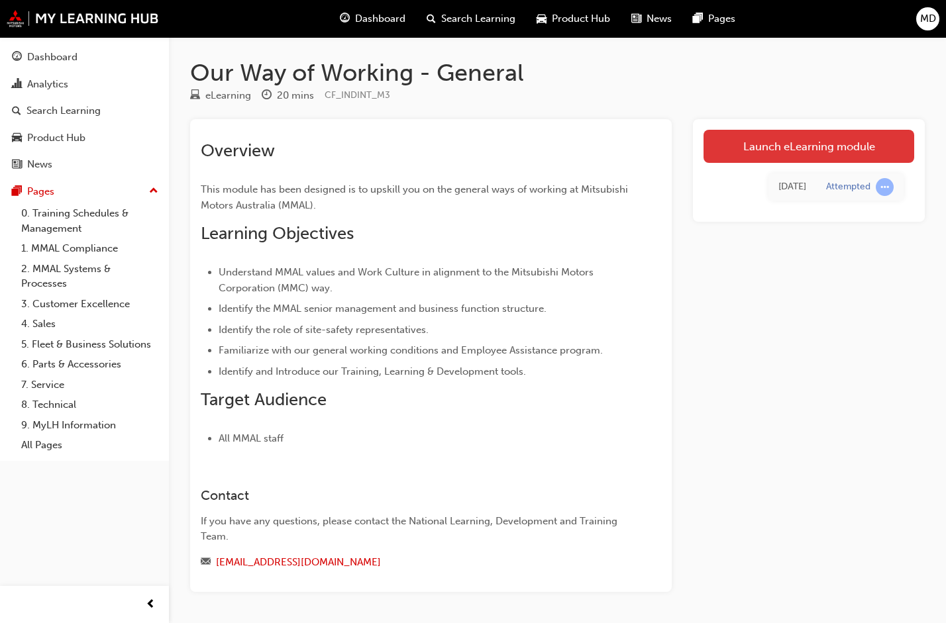
click at [763, 147] on link "Launch eLearning module" at bounding box center [808, 146] width 211 height 33
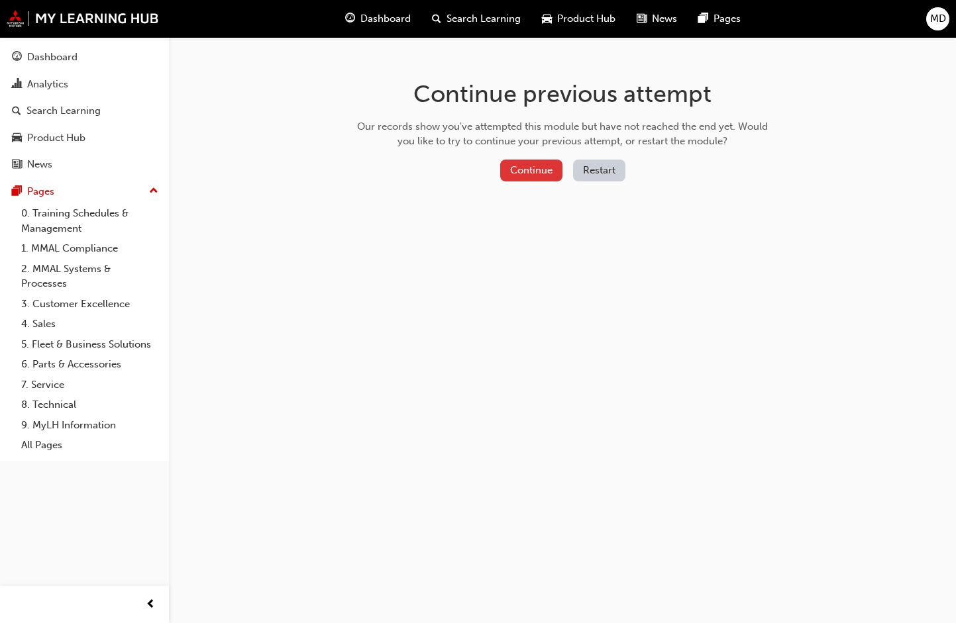
click at [537, 173] on button "Continue" at bounding box center [531, 171] width 62 height 22
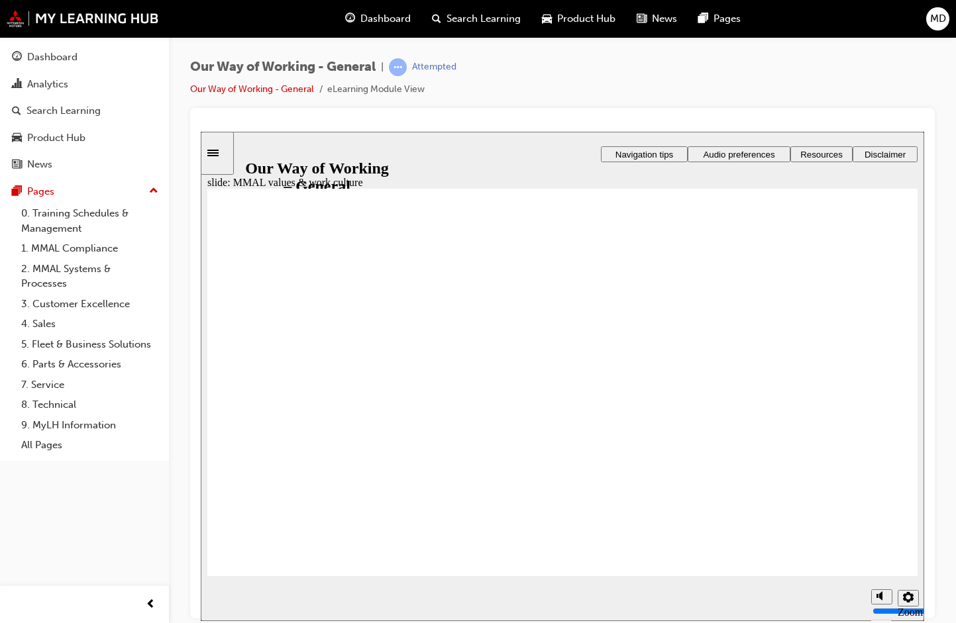
click at [880, 550] on polygon "Mute (Ctrl+Alt+M)" at bounding box center [880, 545] width 3 height 9
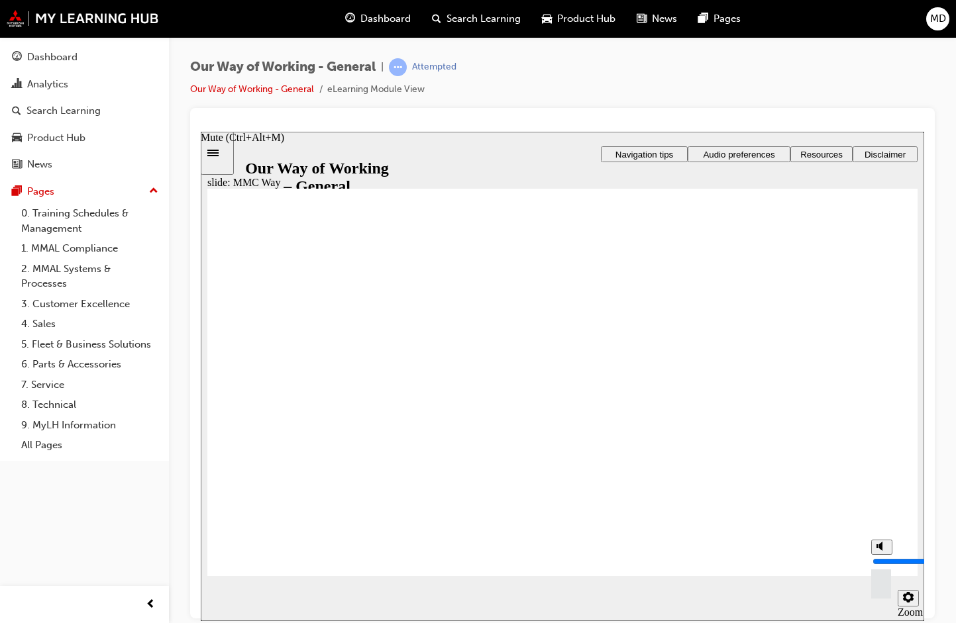
type input "0"
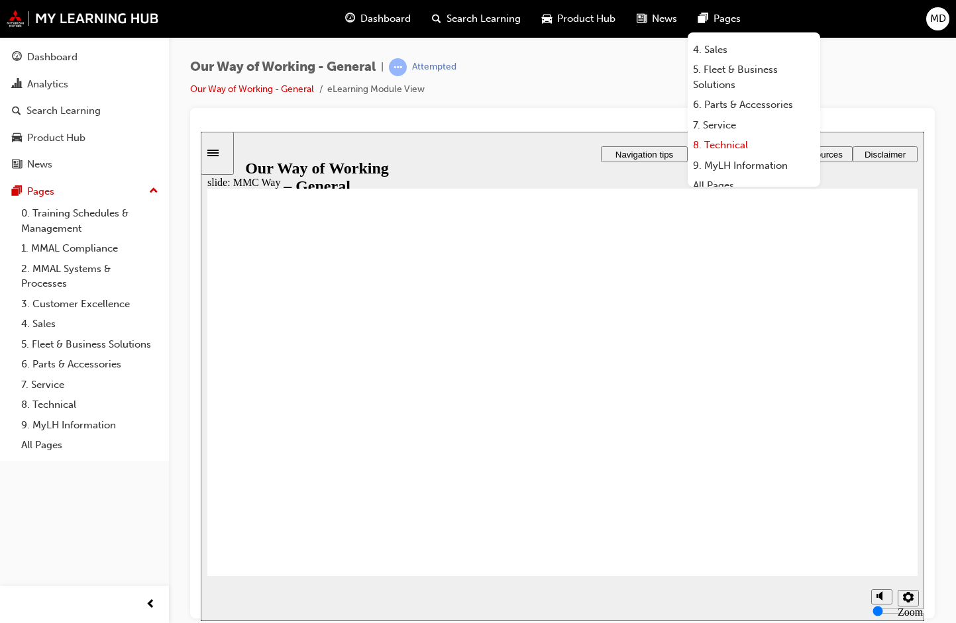
scroll to position [113, 0]
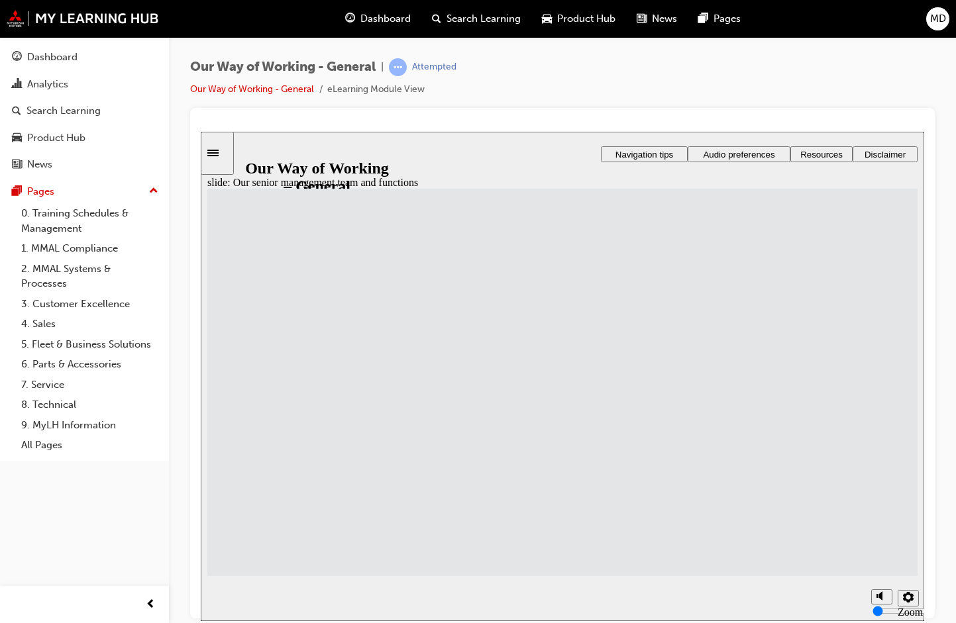
drag, startPoint x: 621, startPoint y: 372, endPoint x: 642, endPoint y: 391, distance: 28.1
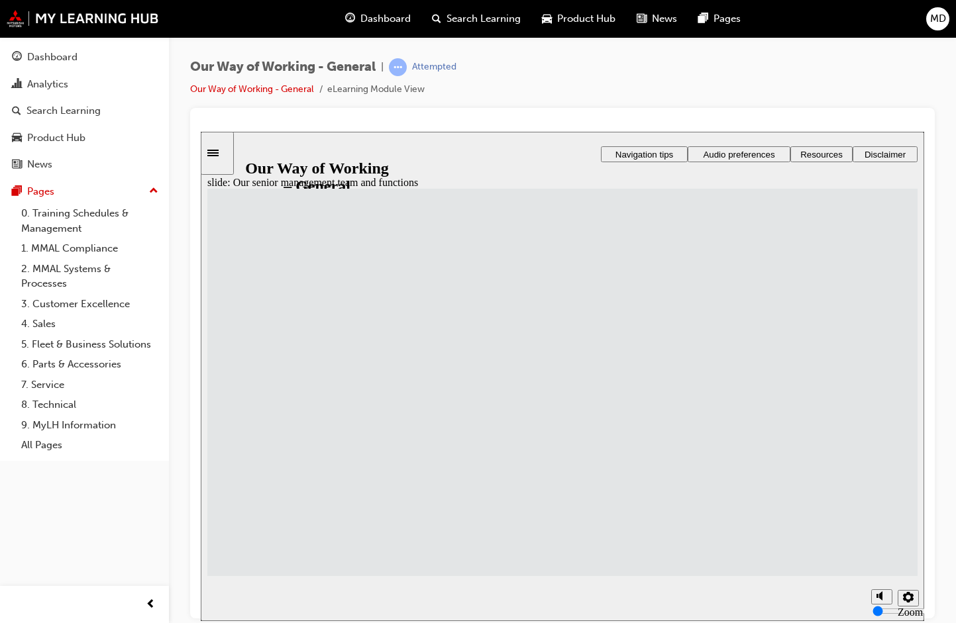
drag, startPoint x: 854, startPoint y: 288, endPoint x: 841, endPoint y: 319, distance: 33.6
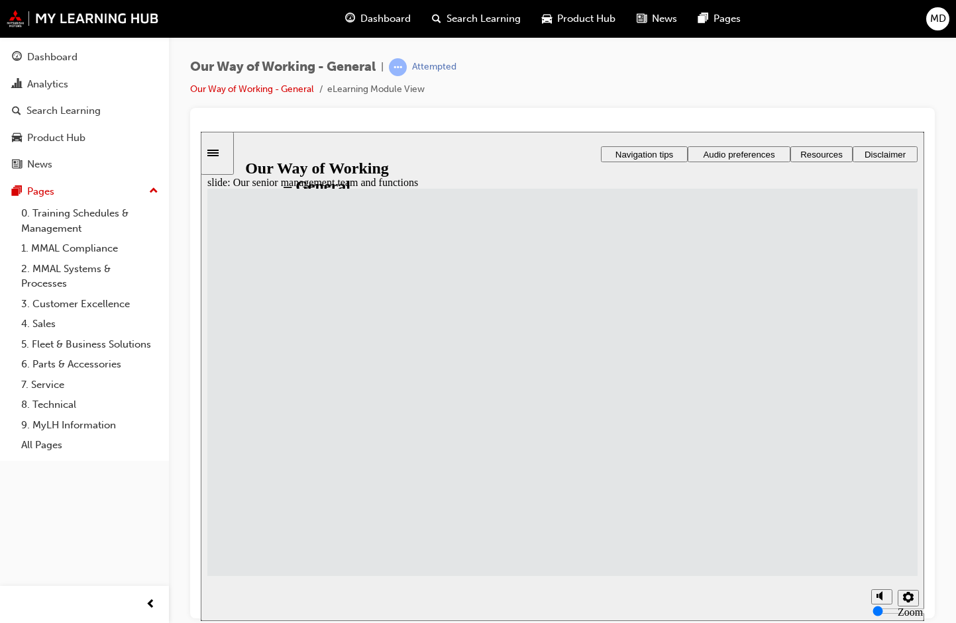
drag, startPoint x: 860, startPoint y: 558, endPoint x: 699, endPoint y: 563, distance: 160.3
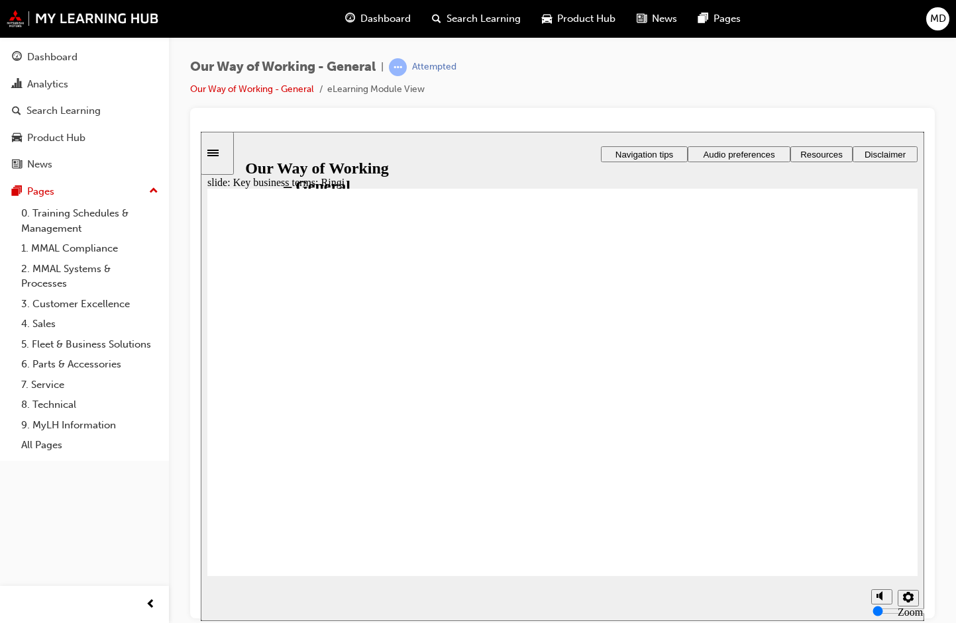
drag, startPoint x: 276, startPoint y: 472, endPoint x: 222, endPoint y: 464, distance: 54.3
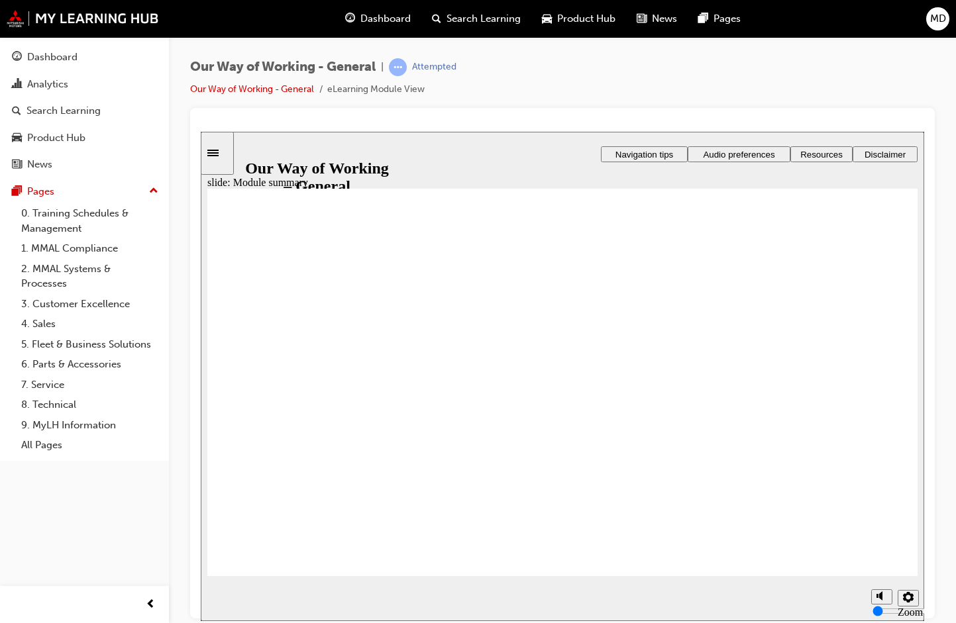
checkbox input "true"
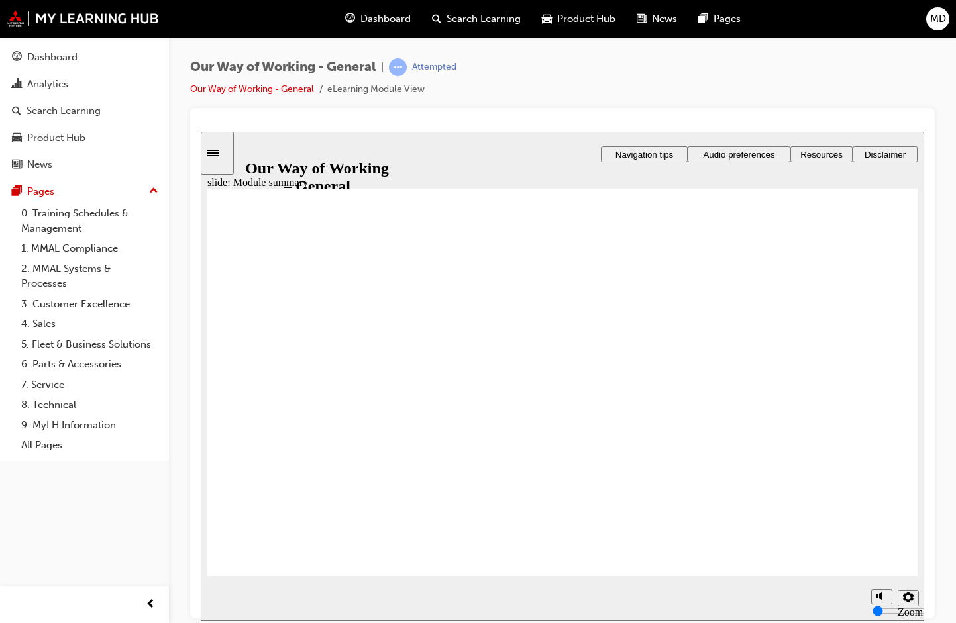
checkbox input "true"
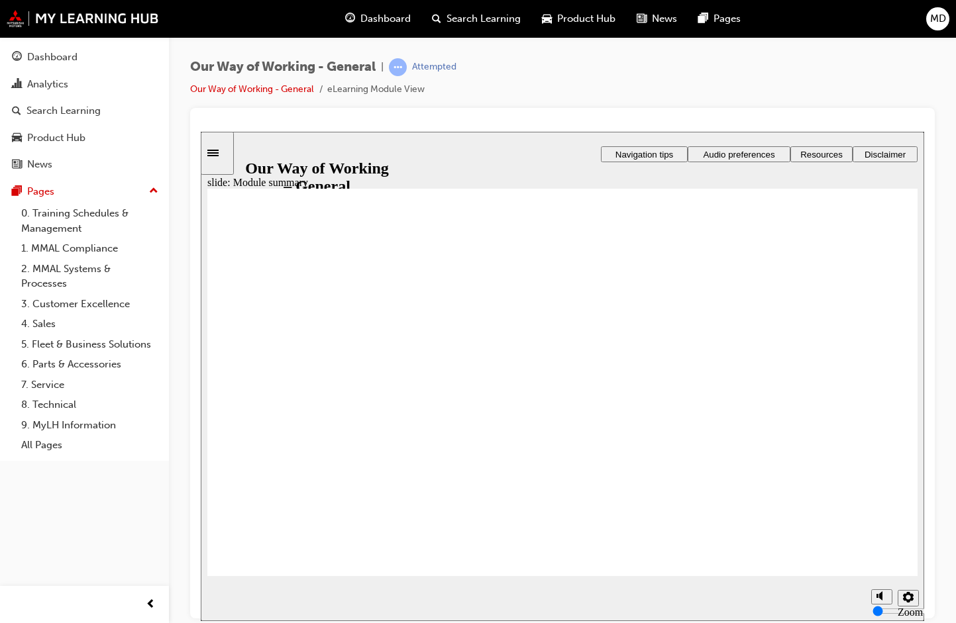
checkbox input "true"
radio input "true"
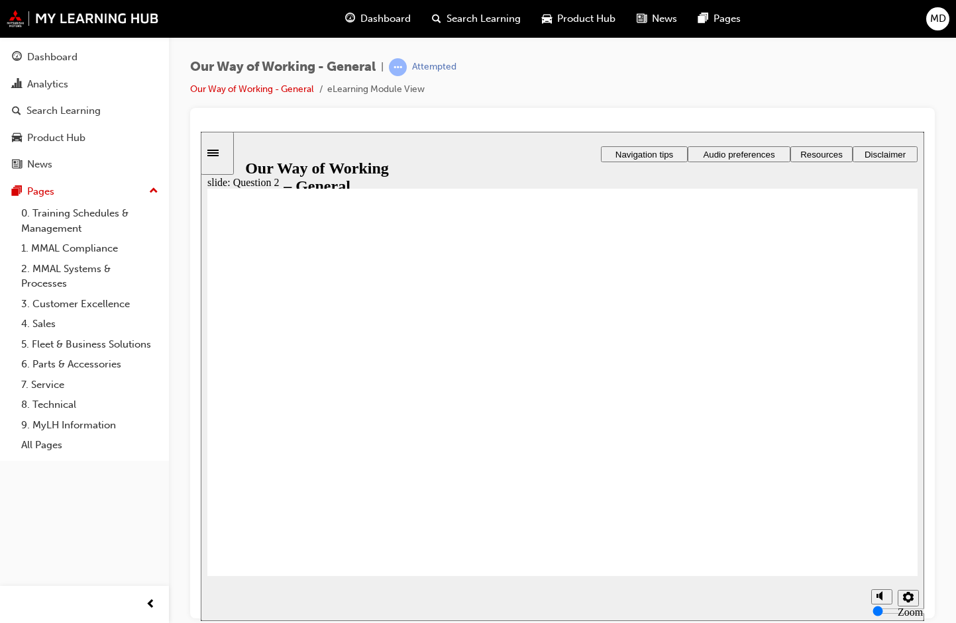
radio input "true"
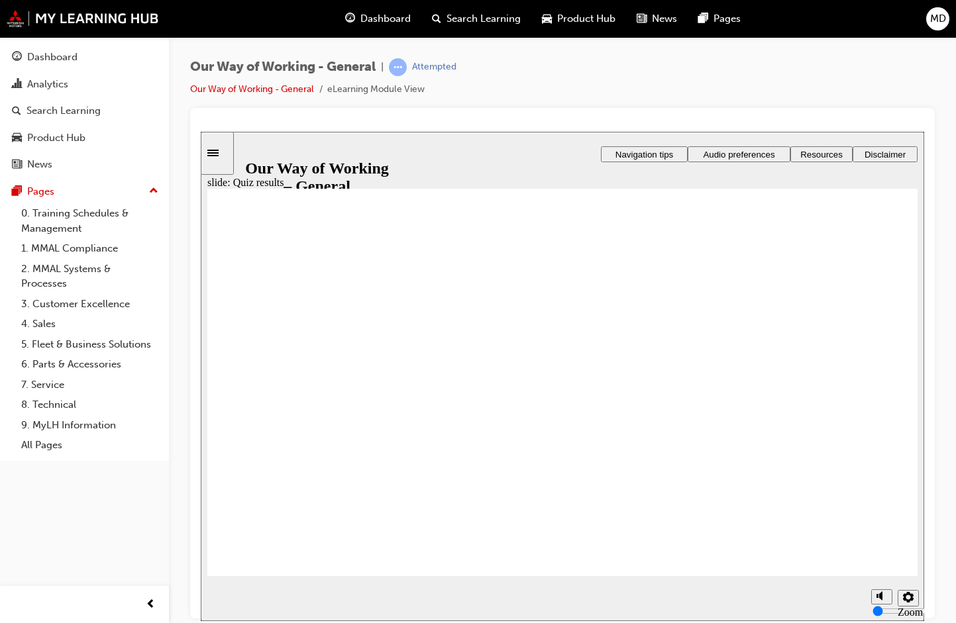
radio input "true"
drag, startPoint x: 535, startPoint y: 391, endPoint x: 333, endPoint y: 527, distance: 243.4
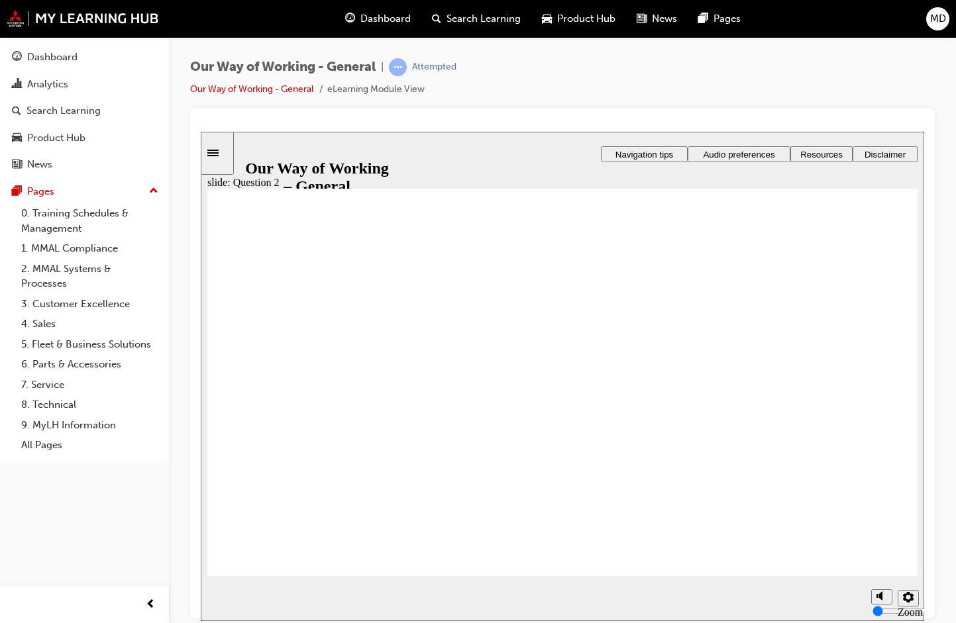
radio input "true"
drag, startPoint x: 269, startPoint y: 528, endPoint x: 272, endPoint y: 536, distance: 9.2
drag, startPoint x: 242, startPoint y: 473, endPoint x: 265, endPoint y: 532, distance: 63.3
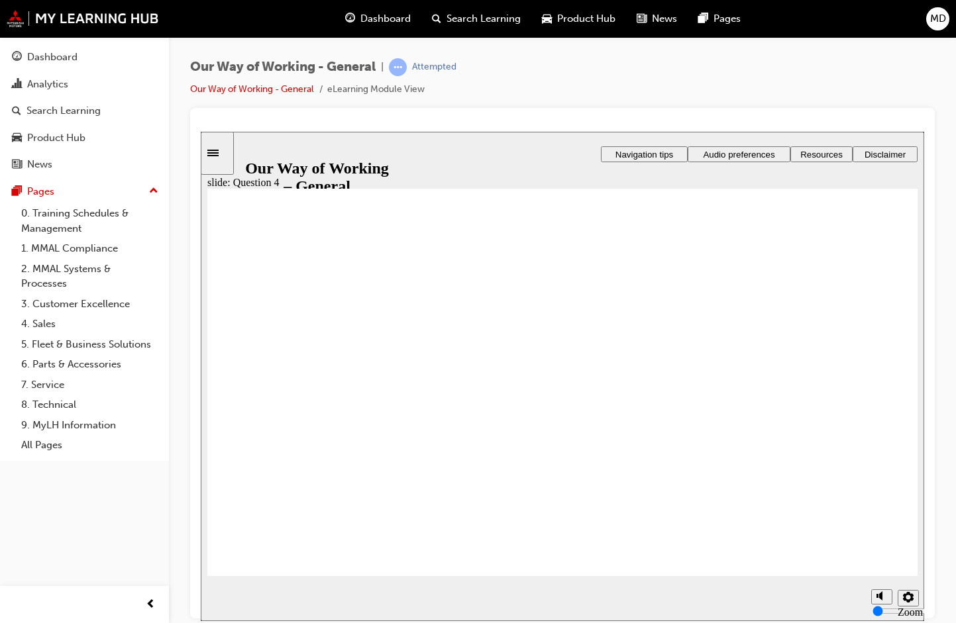
radio input "true"
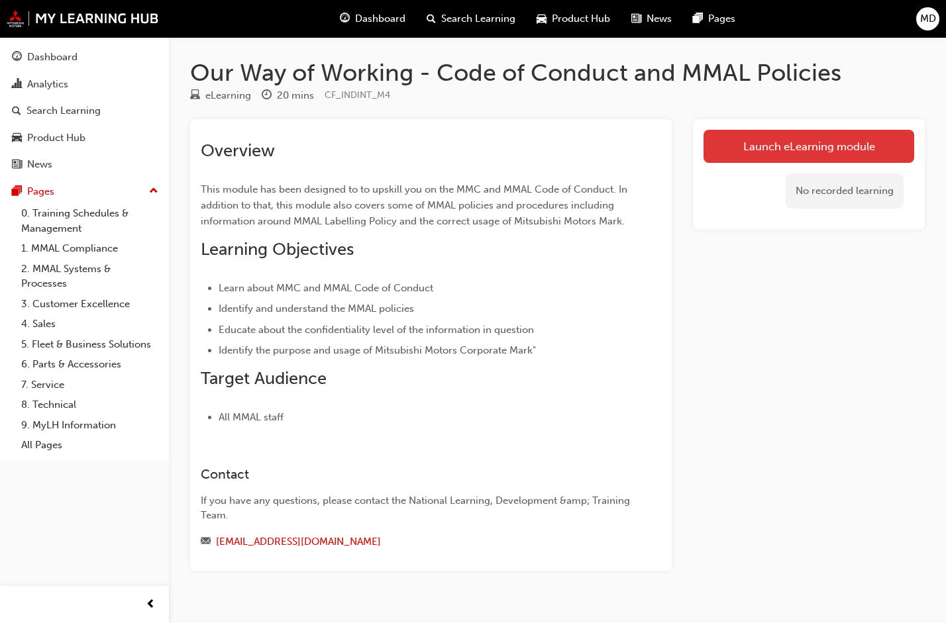
click at [797, 144] on link "Launch eLearning module" at bounding box center [808, 146] width 211 height 33
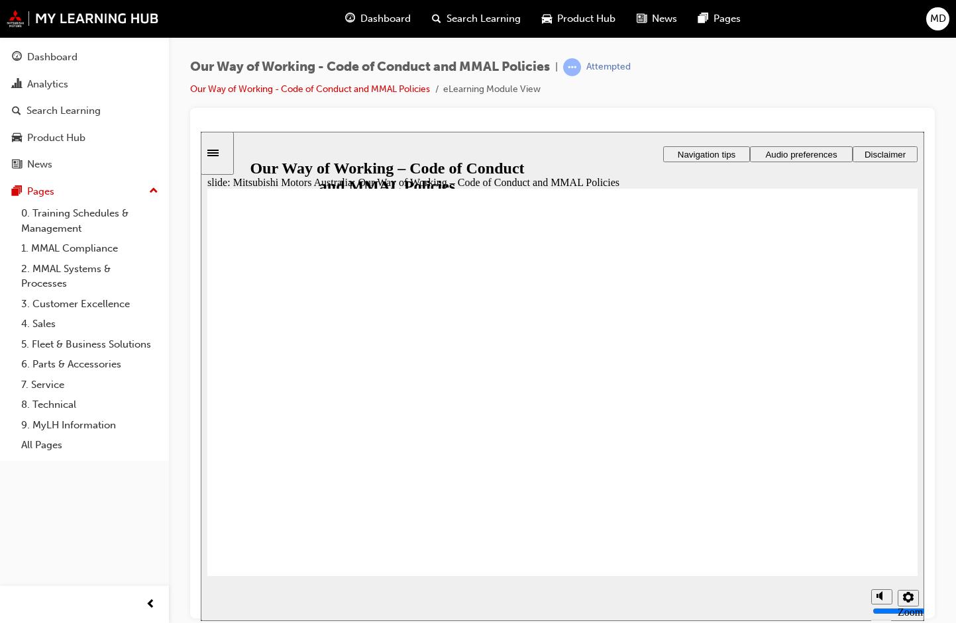
click at [879, 550] on polygon "Mute (Ctrl+Alt+M)" at bounding box center [880, 545] width 3 height 9
type input "0"
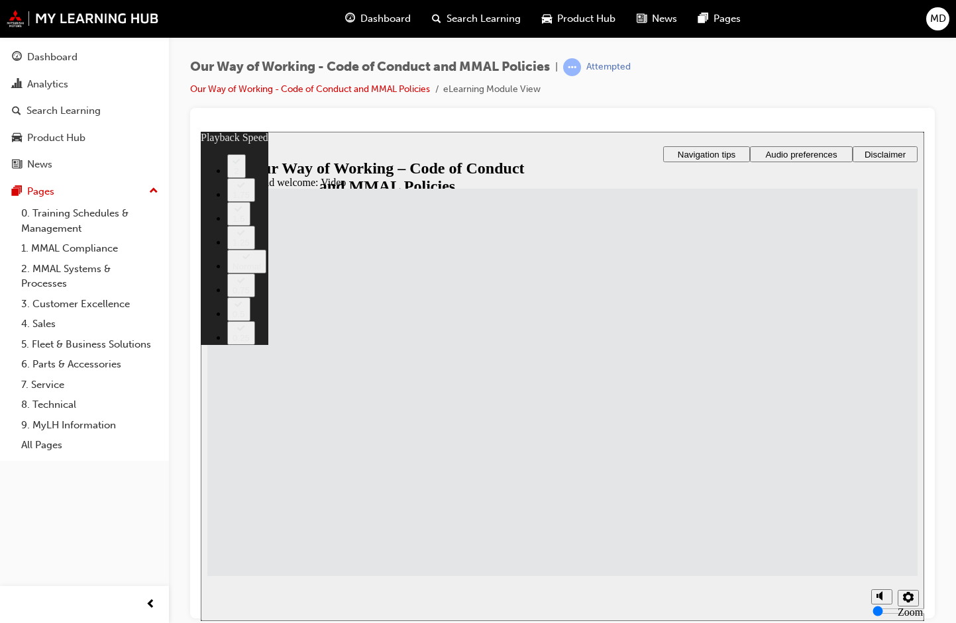
type input "50"
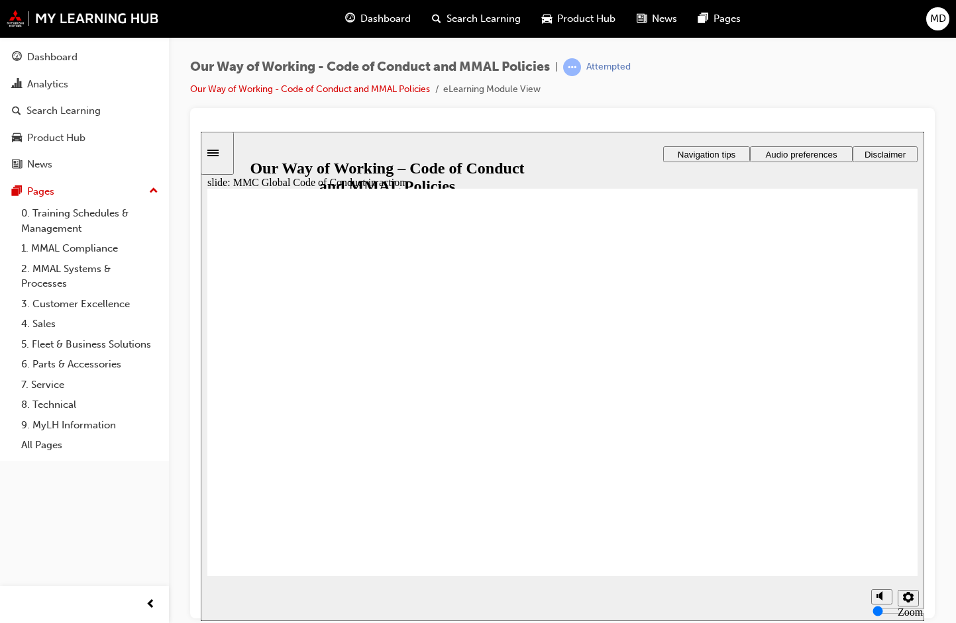
drag, startPoint x: 860, startPoint y: 440, endPoint x: 551, endPoint y: 350, distance: 322.1
drag, startPoint x: 727, startPoint y: 378, endPoint x: 562, endPoint y: 432, distance: 173.8
drag, startPoint x: 725, startPoint y: 455, endPoint x: 597, endPoint y: 533, distance: 149.8
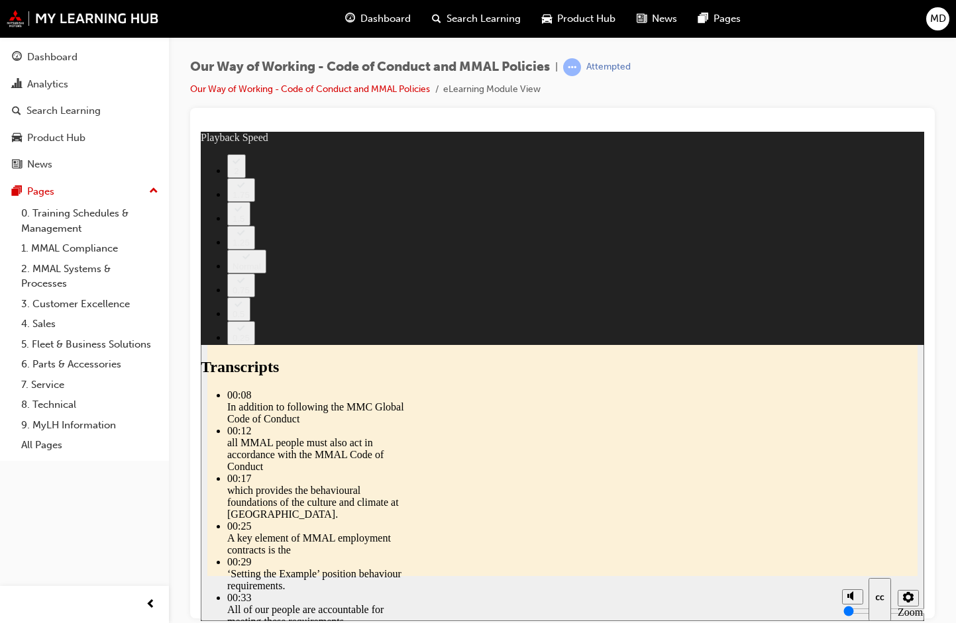
drag, startPoint x: 680, startPoint y: 471, endPoint x: 608, endPoint y: 479, distance: 72.6
type input "77"
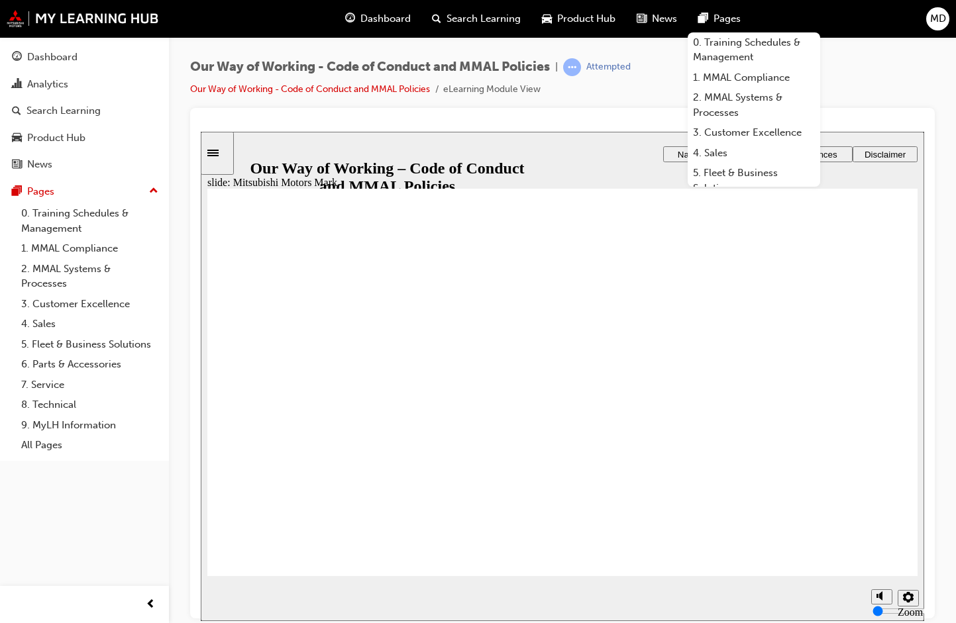
click at [646, 100] on div "Our Way of Working - Code of Conduct and MMAL Policies | Attempted Our Way of W…" at bounding box center [562, 83] width 744 height 50
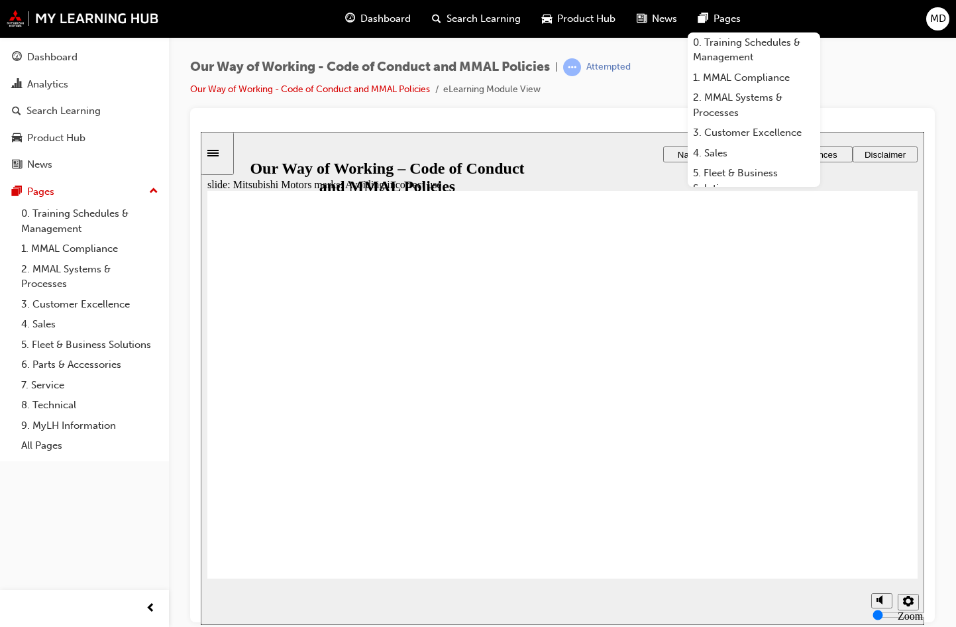
drag, startPoint x: 887, startPoint y: 332, endPoint x: 882, endPoint y: 336, distance: 7.0
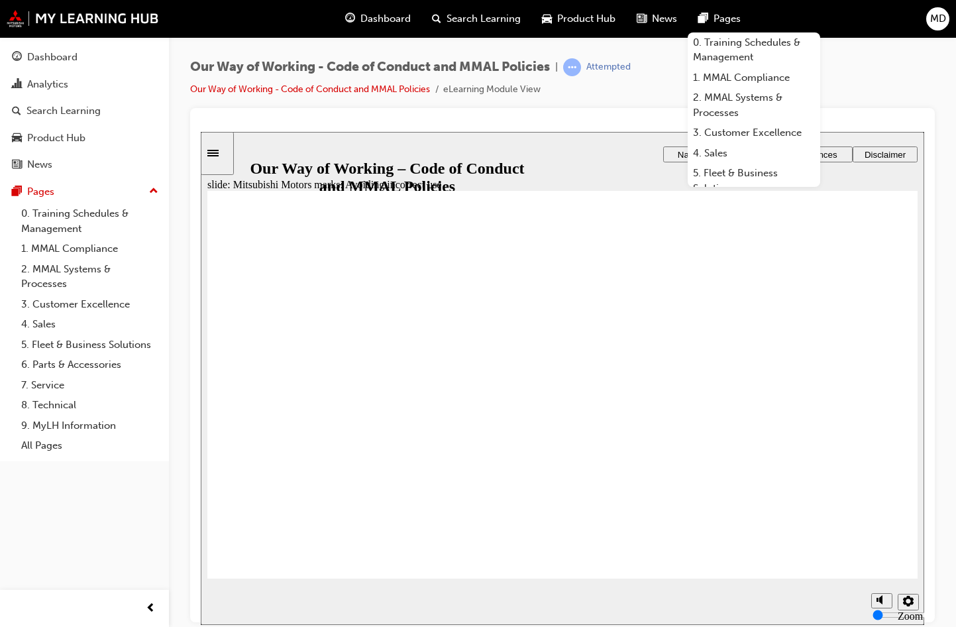
drag, startPoint x: 827, startPoint y: 392, endPoint x: 825, endPoint y: 411, distance: 19.3
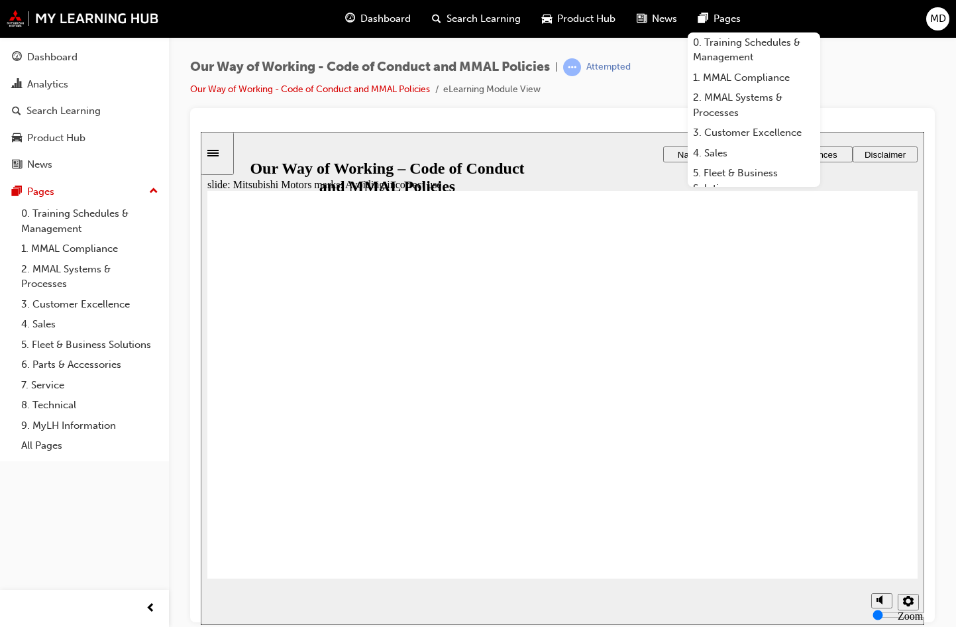
drag, startPoint x: 391, startPoint y: 427, endPoint x: 735, endPoint y: 435, distance: 344.5
drag, startPoint x: 297, startPoint y: 487, endPoint x: 831, endPoint y: 413, distance: 538.3
drag, startPoint x: 271, startPoint y: 419, endPoint x: 497, endPoint y: 442, distance: 227.0
drag, startPoint x: 393, startPoint y: 487, endPoint x: 644, endPoint y: 416, distance: 261.0
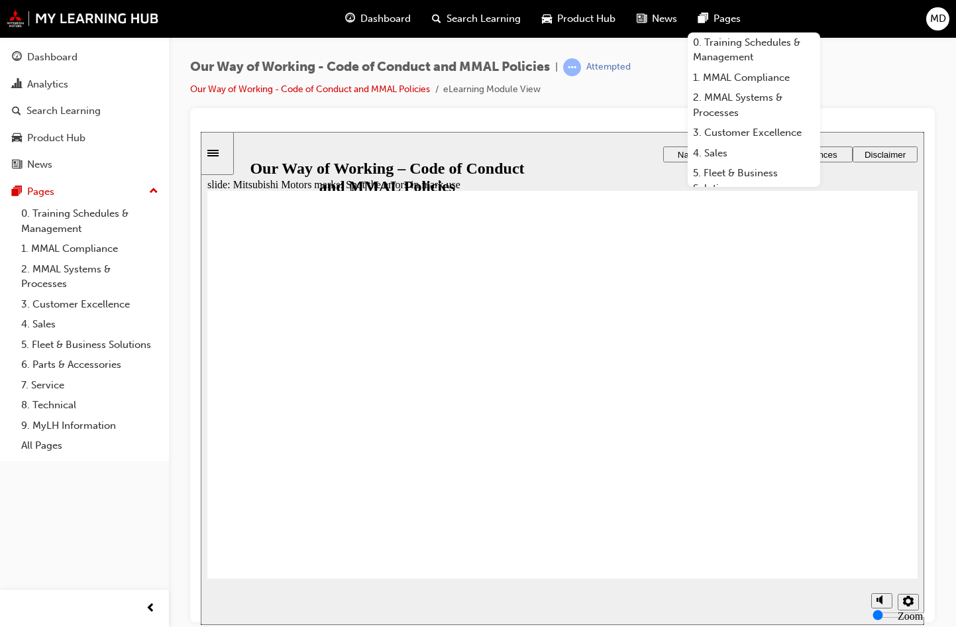
drag, startPoint x: 424, startPoint y: 436, endPoint x: 297, endPoint y: 405, distance: 131.1
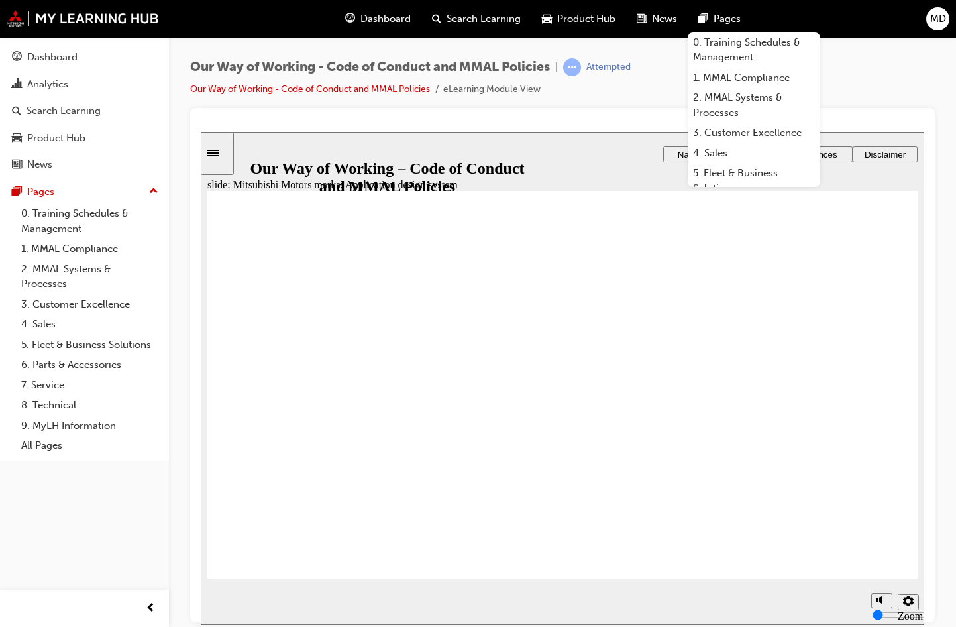
checkbox input "true"
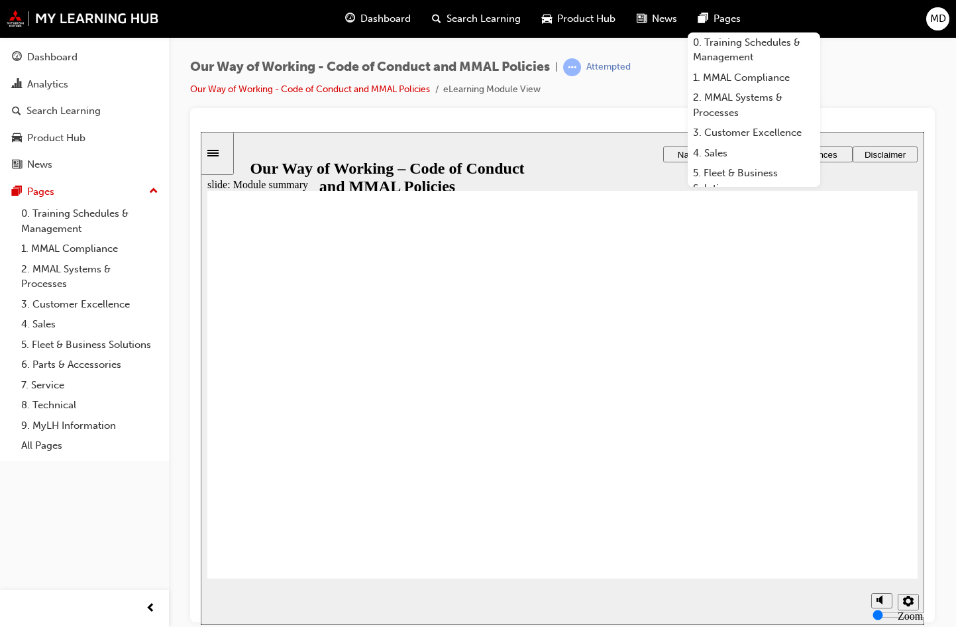
checkbox input "true"
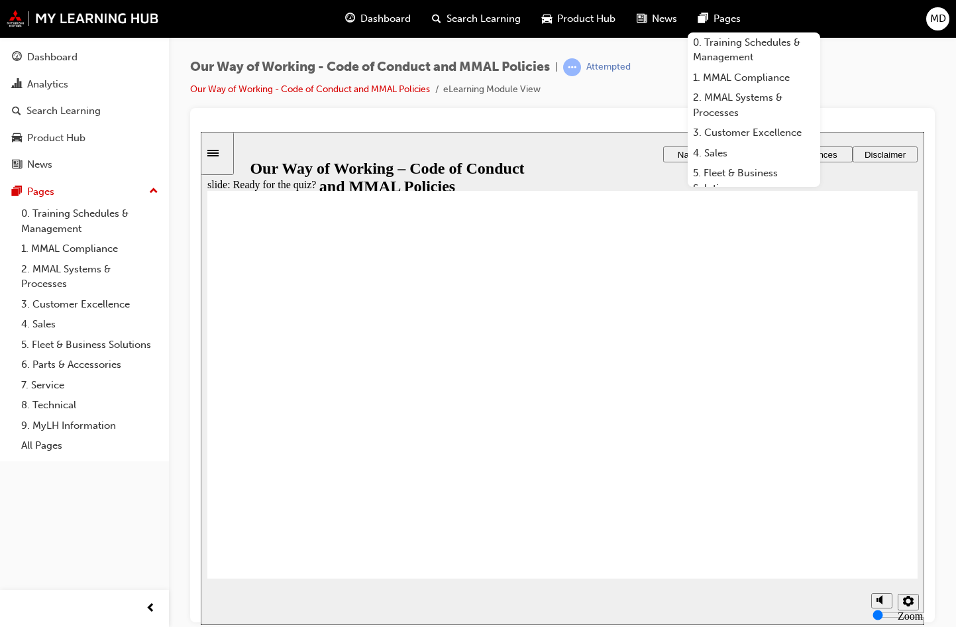
radio input "true"
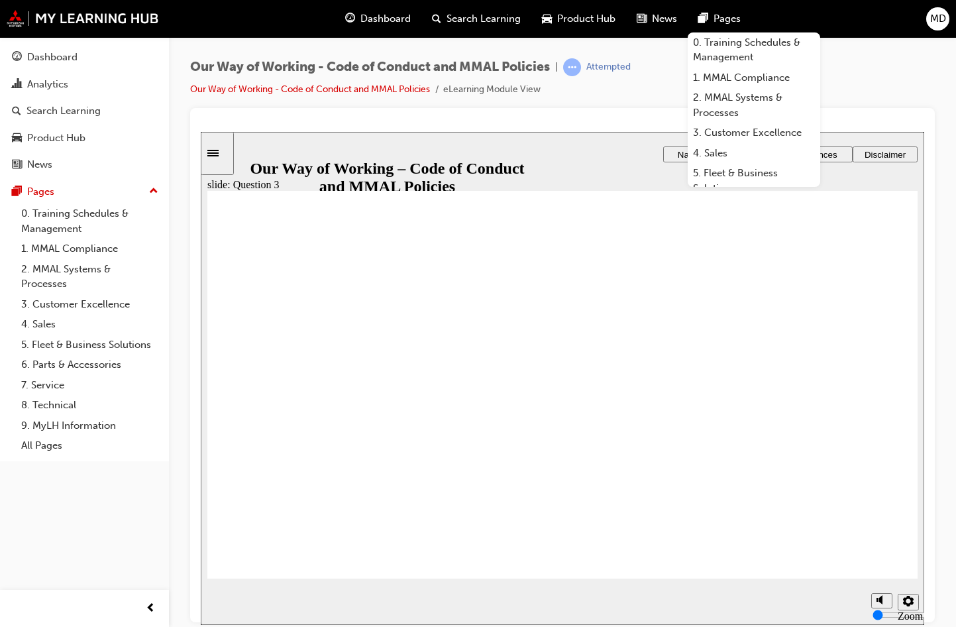
drag, startPoint x: 453, startPoint y: 539, endPoint x: 278, endPoint y: 486, distance: 183.3
drag, startPoint x: 323, startPoint y: 534, endPoint x: 656, endPoint y: 485, distance: 336.7
drag, startPoint x: 637, startPoint y: 540, endPoint x: 478, endPoint y: 487, distance: 167.8
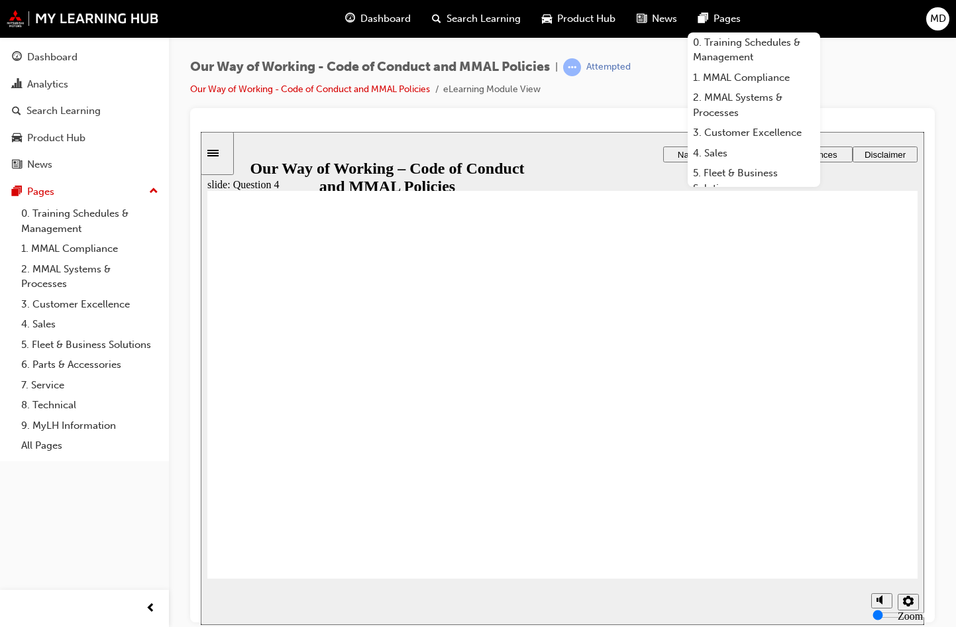
radio input "true"
checkbox input "true"
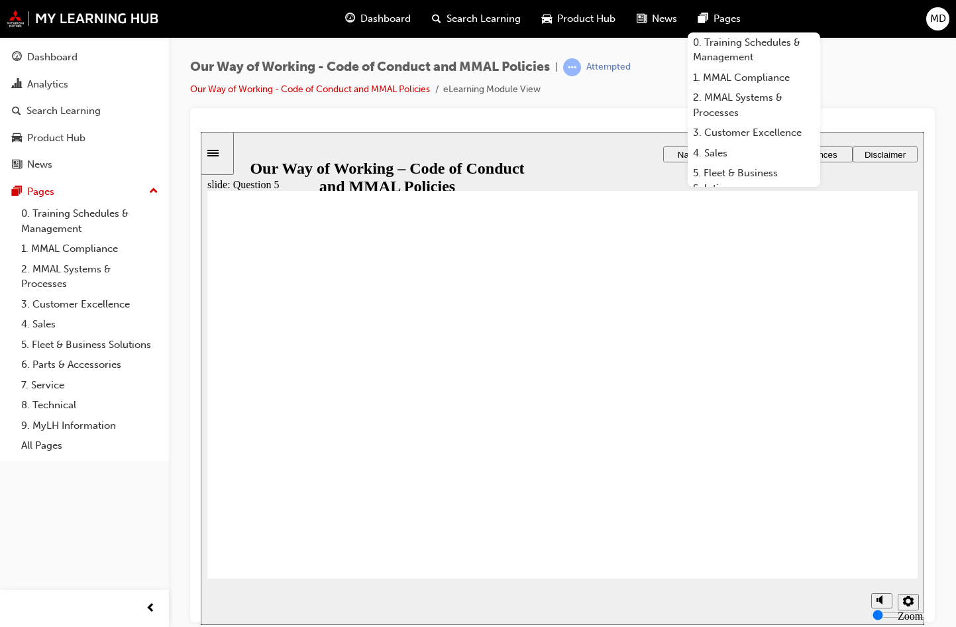
radio input "true"
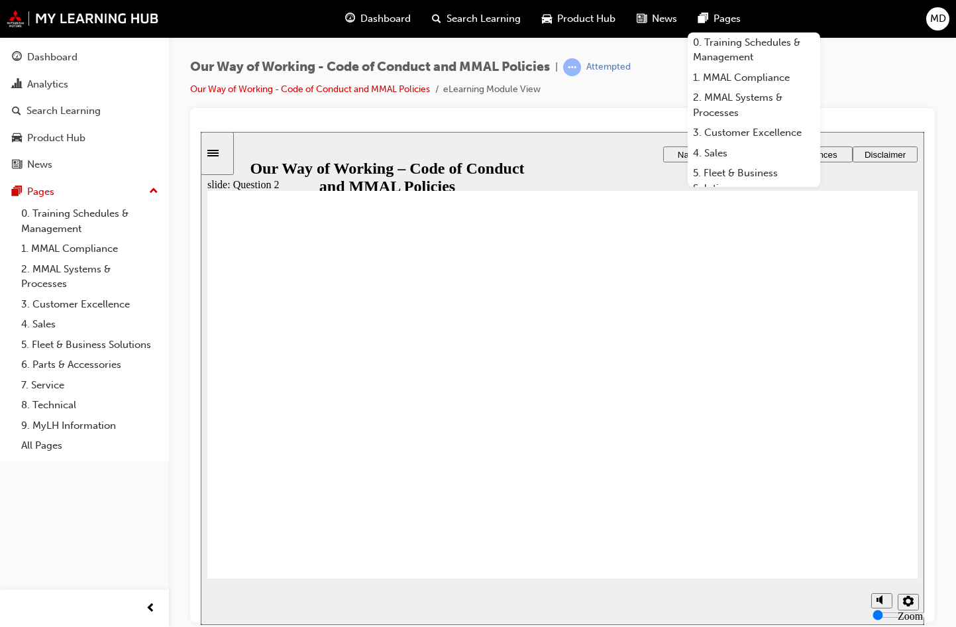
drag, startPoint x: 288, startPoint y: 542, endPoint x: 644, endPoint y: 489, distance: 360.3
drag, startPoint x: 630, startPoint y: 539, endPoint x: 457, endPoint y: 487, distance: 180.4
drag, startPoint x: 449, startPoint y: 533, endPoint x: 279, endPoint y: 484, distance: 176.5
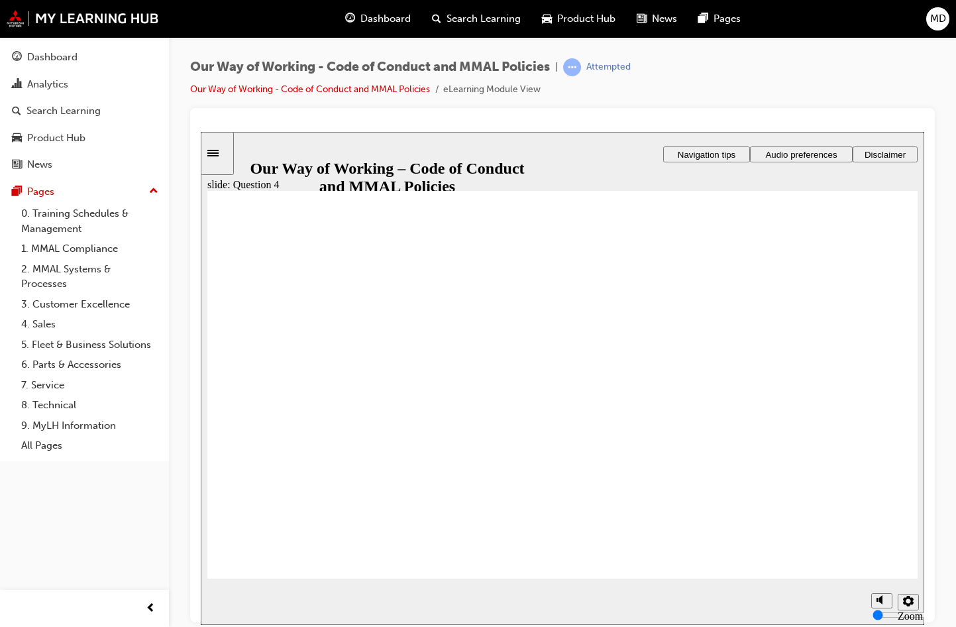
radio input "true"
checkbox input "true"
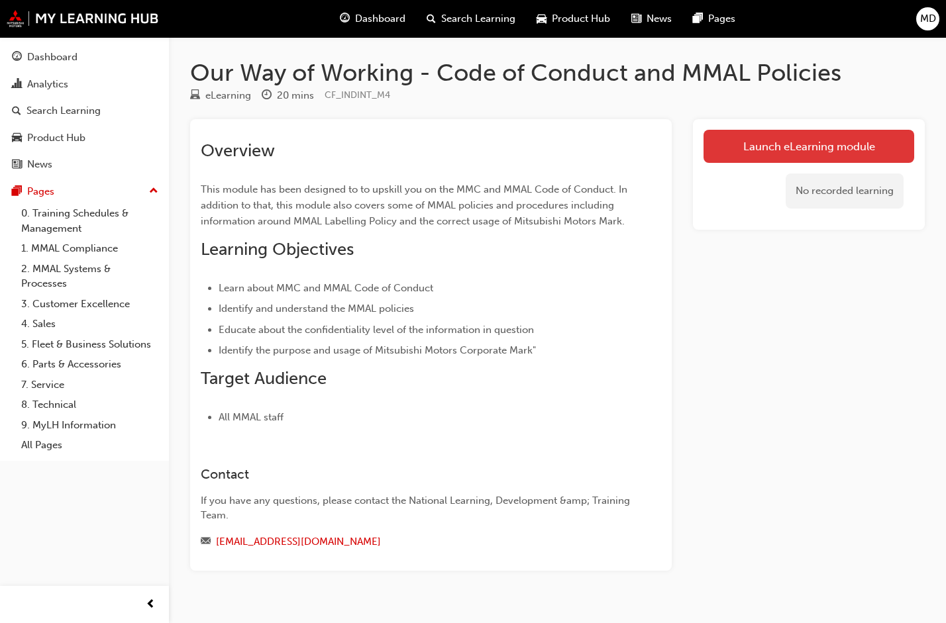
click at [758, 143] on link "Launch eLearning module" at bounding box center [808, 146] width 211 height 33
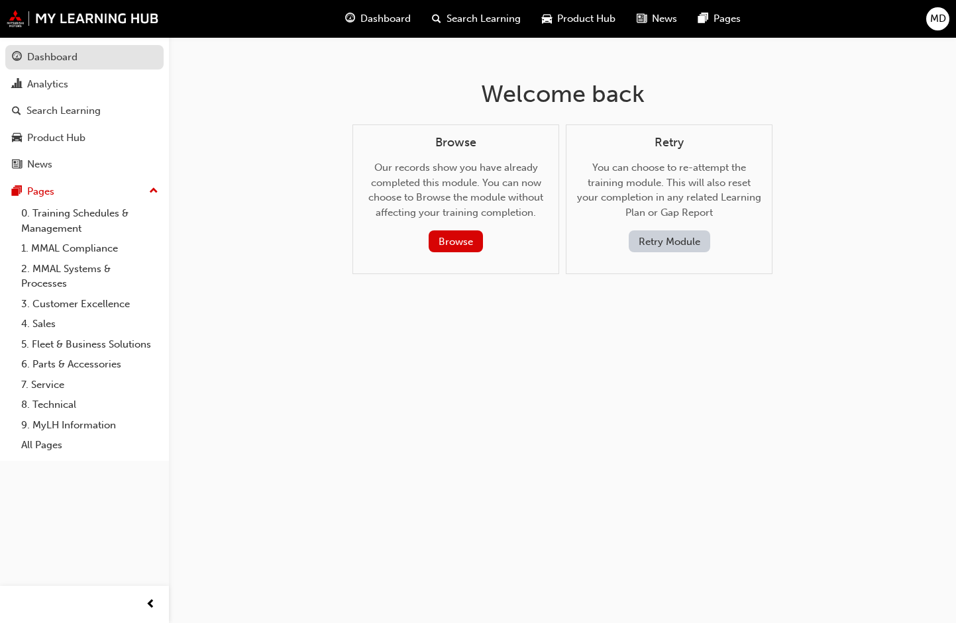
click at [32, 56] on div "Dashboard" at bounding box center [52, 57] width 50 height 15
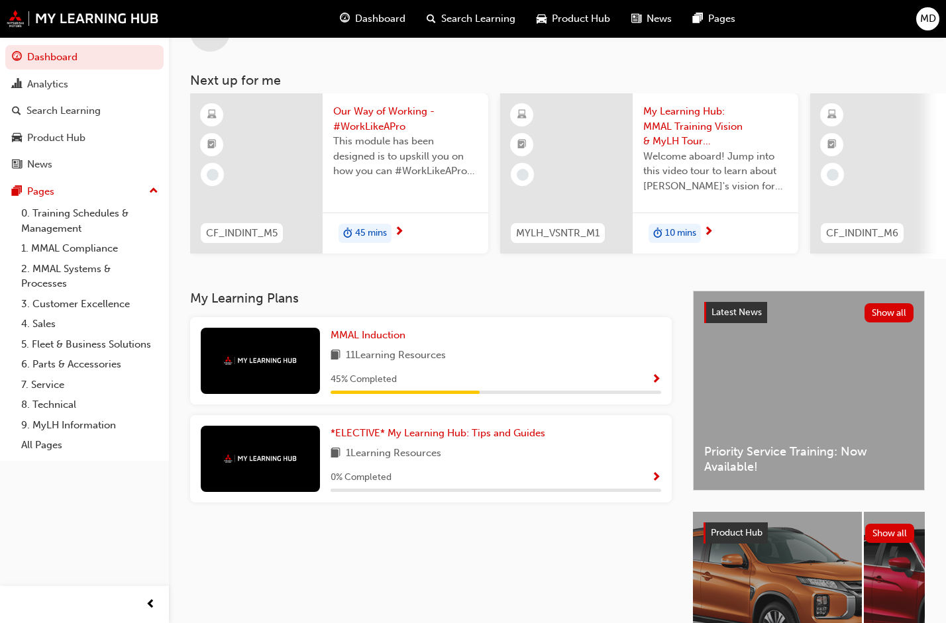
scroll to position [66, 0]
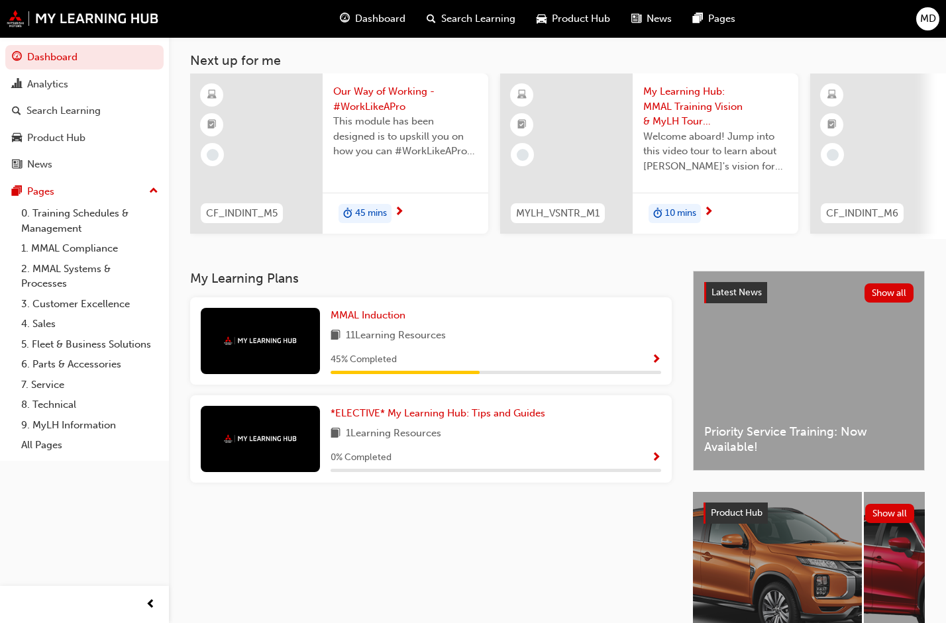
click at [655, 360] on span "Show Progress" at bounding box center [656, 360] width 10 height 12
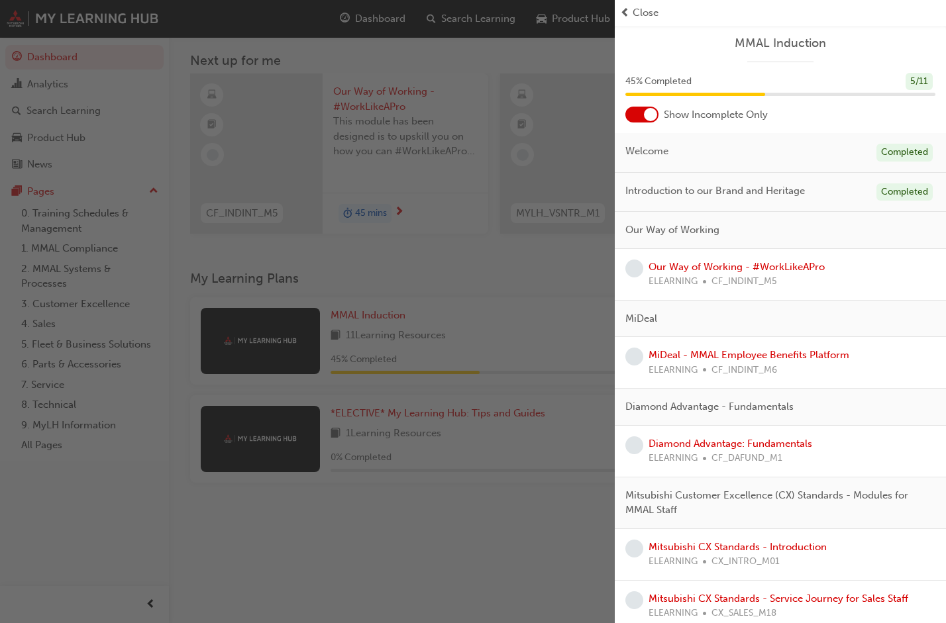
click at [676, 229] on span "Our Way of Working" at bounding box center [672, 230] width 94 height 15
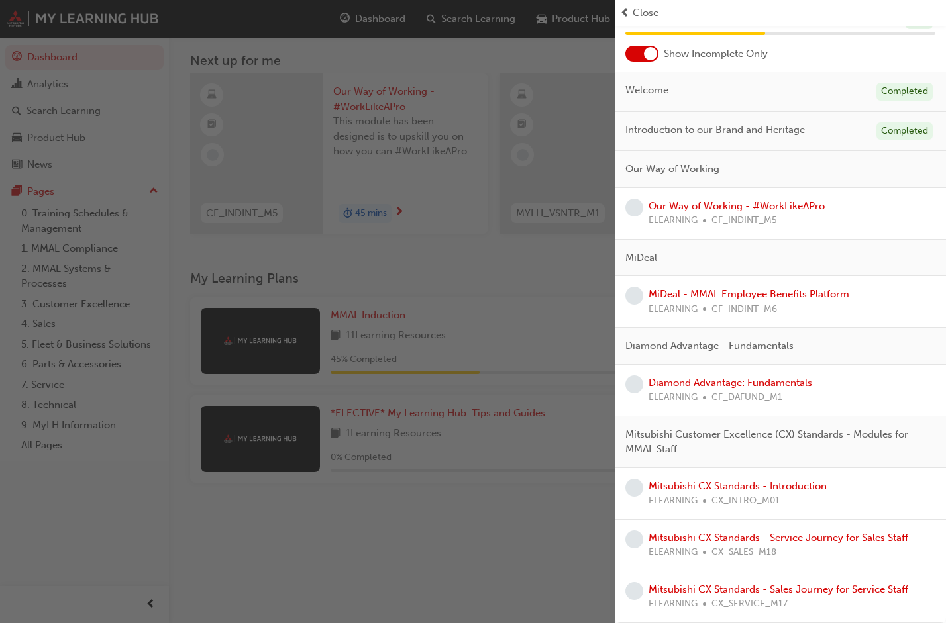
scroll to position [0, 0]
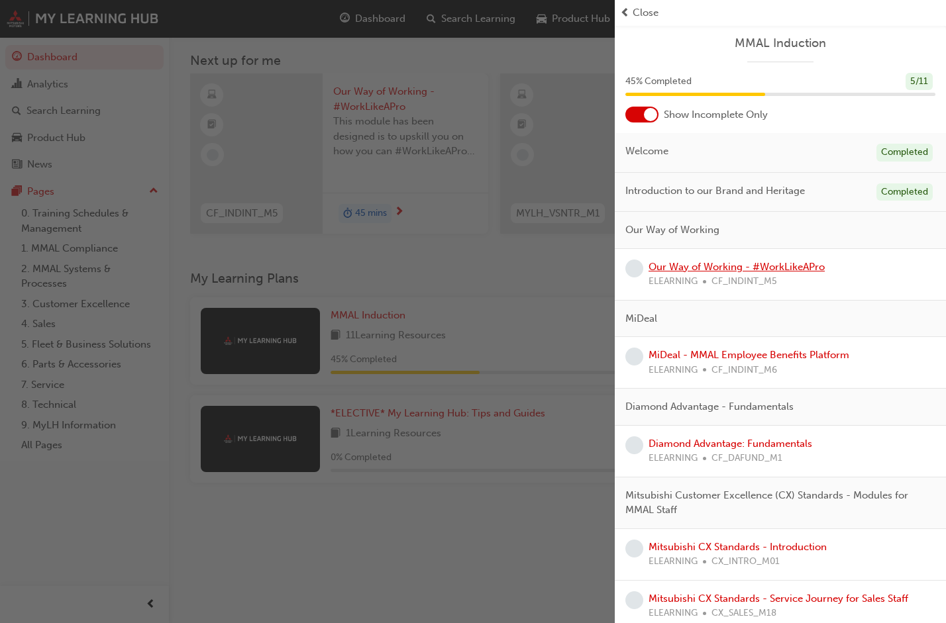
click at [682, 268] on link "Our Way of Working - #WorkLikeAPro" at bounding box center [736, 267] width 176 height 12
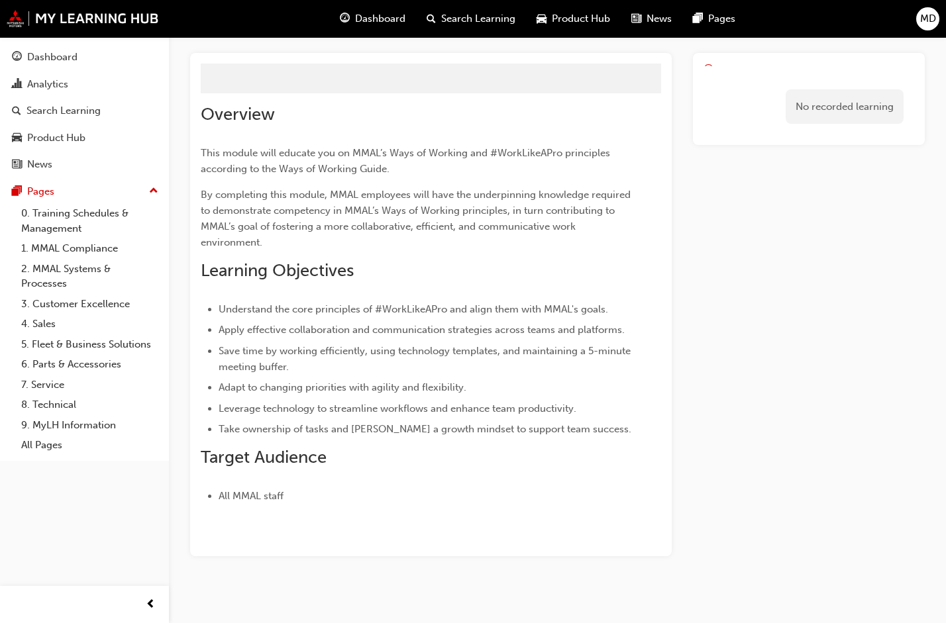
scroll to position [45, 0]
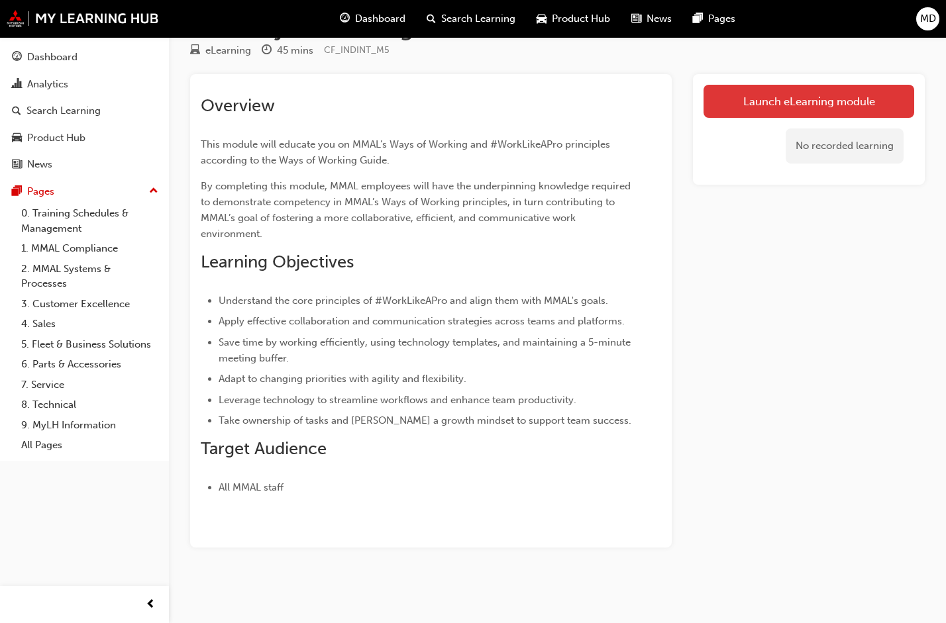
click at [736, 105] on link "Launch eLearning module" at bounding box center [808, 101] width 211 height 33
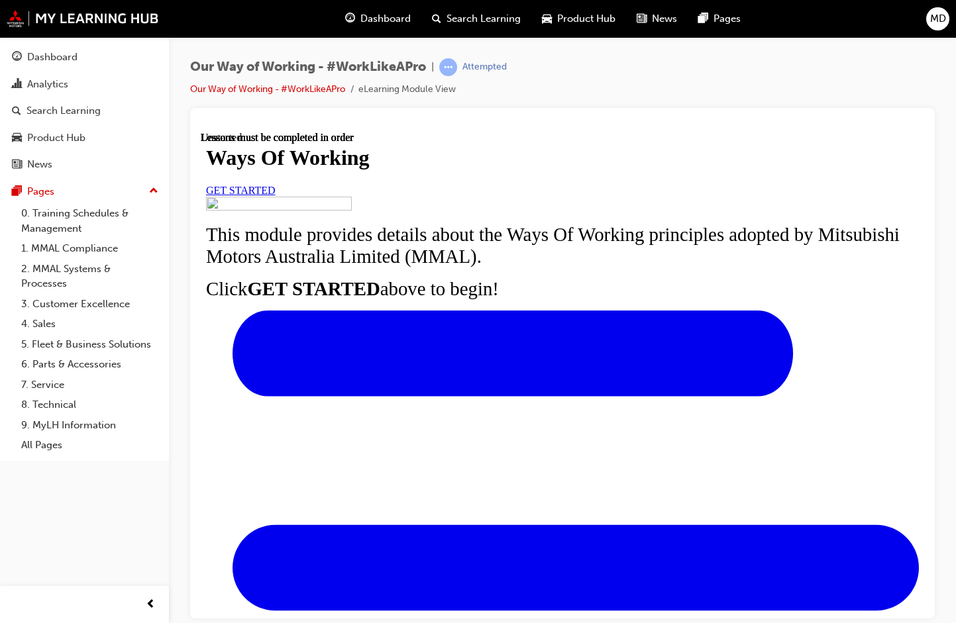
click at [276, 195] on link "GET STARTED" at bounding box center [241, 189] width 70 height 11
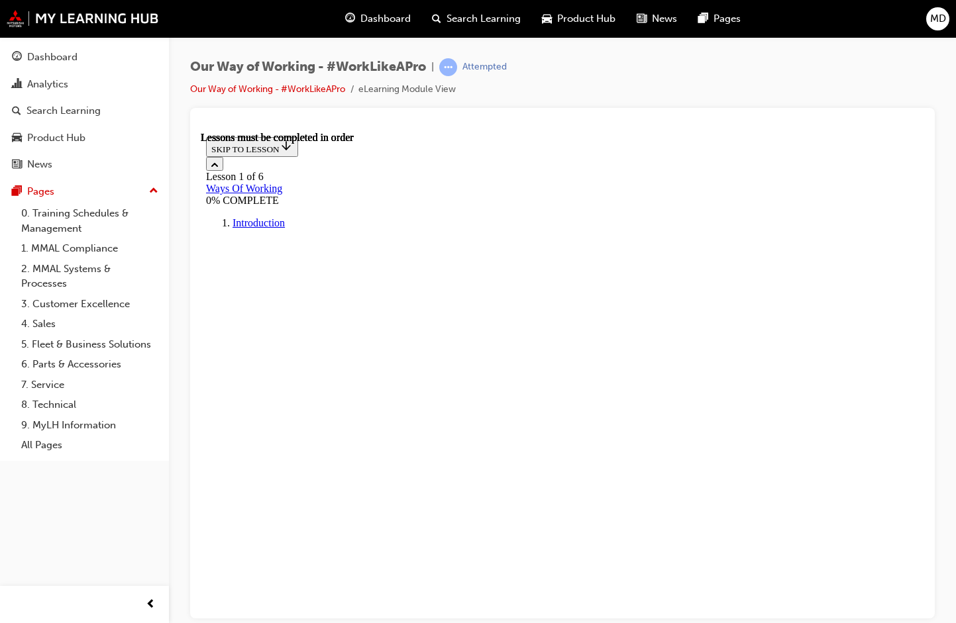
scroll to position [327, 0]
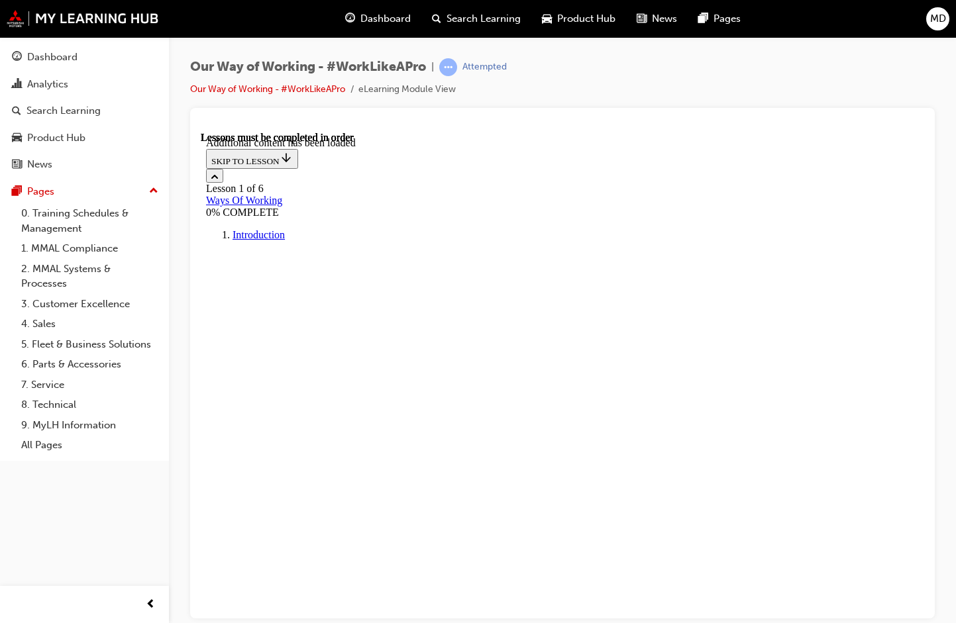
drag, startPoint x: 487, startPoint y: 481, endPoint x: 485, endPoint y: 489, distance: 7.4
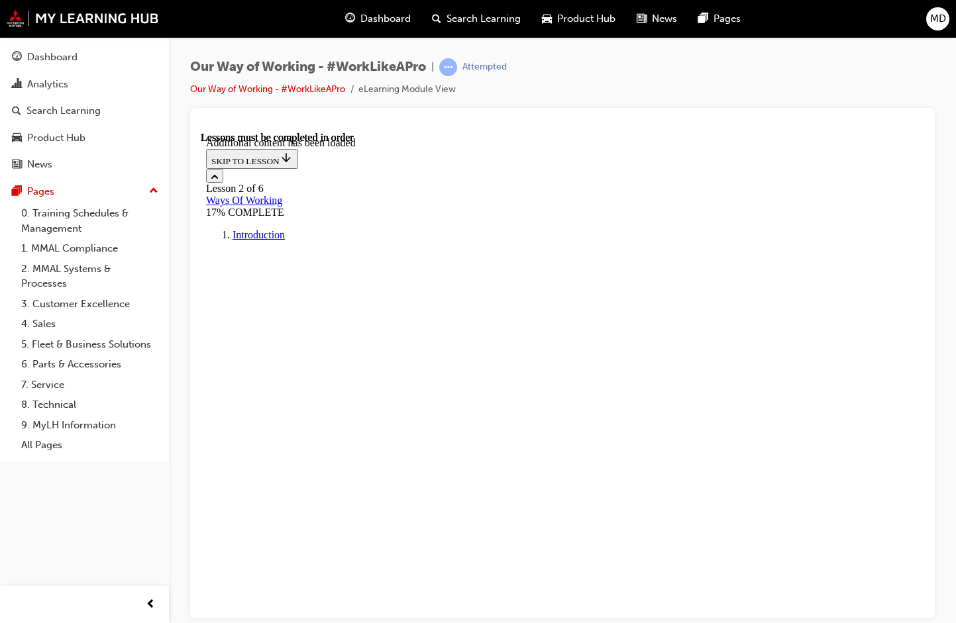
drag, startPoint x: 859, startPoint y: 311, endPoint x: 747, endPoint y: 344, distance: 116.5
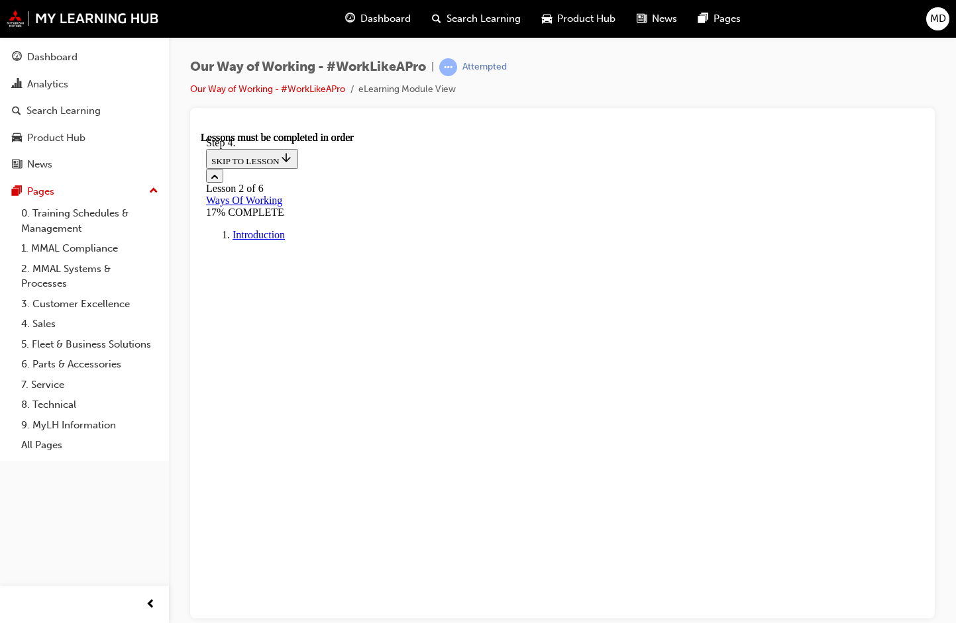
scroll to position [1515, 0]
drag, startPoint x: 581, startPoint y: 531, endPoint x: 581, endPoint y: 524, distance: 7.3
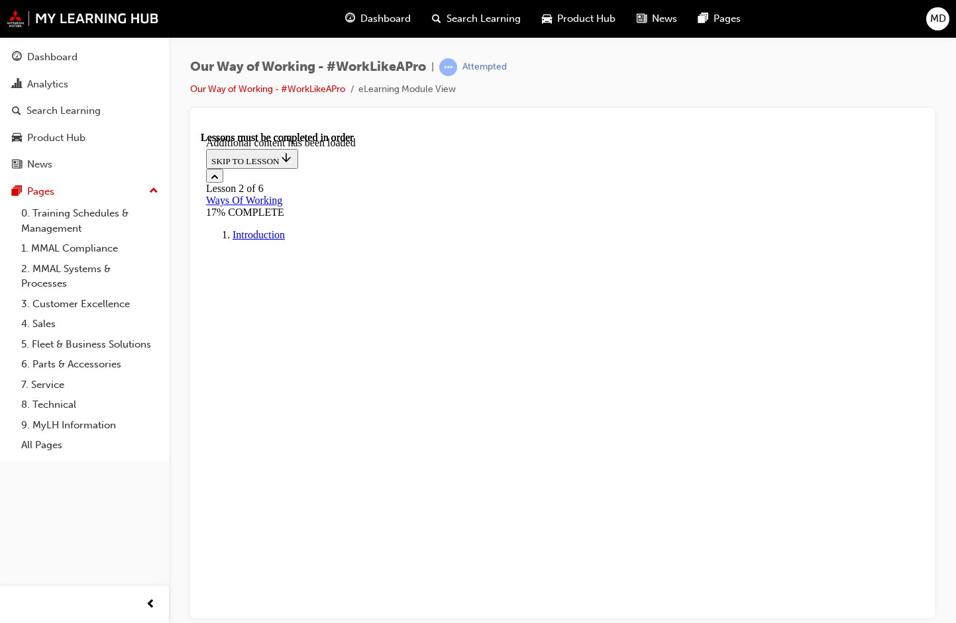
scroll to position [2025, 0]
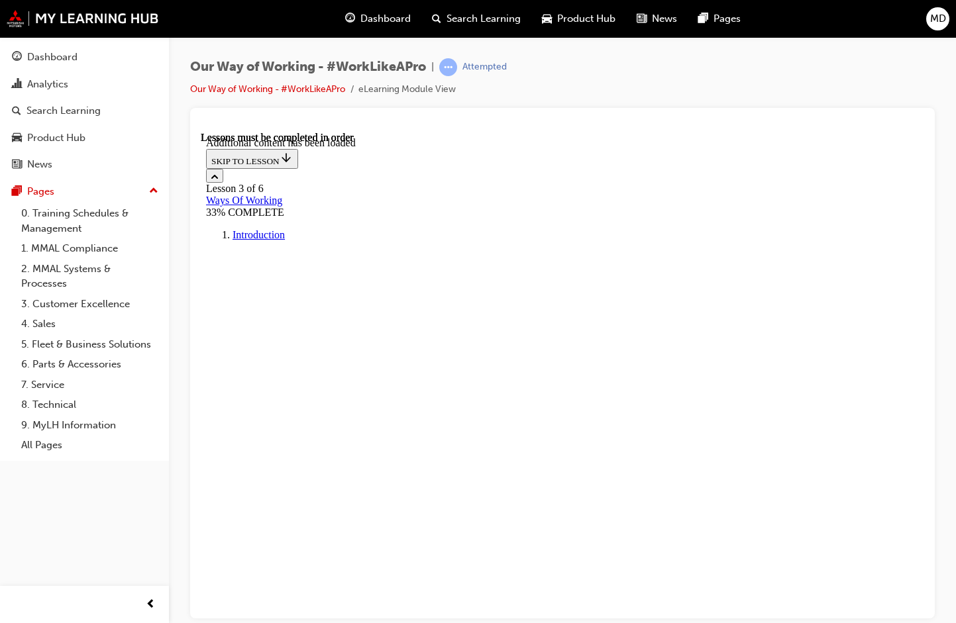
drag, startPoint x: 694, startPoint y: 362, endPoint x: 640, endPoint y: 381, distance: 57.6
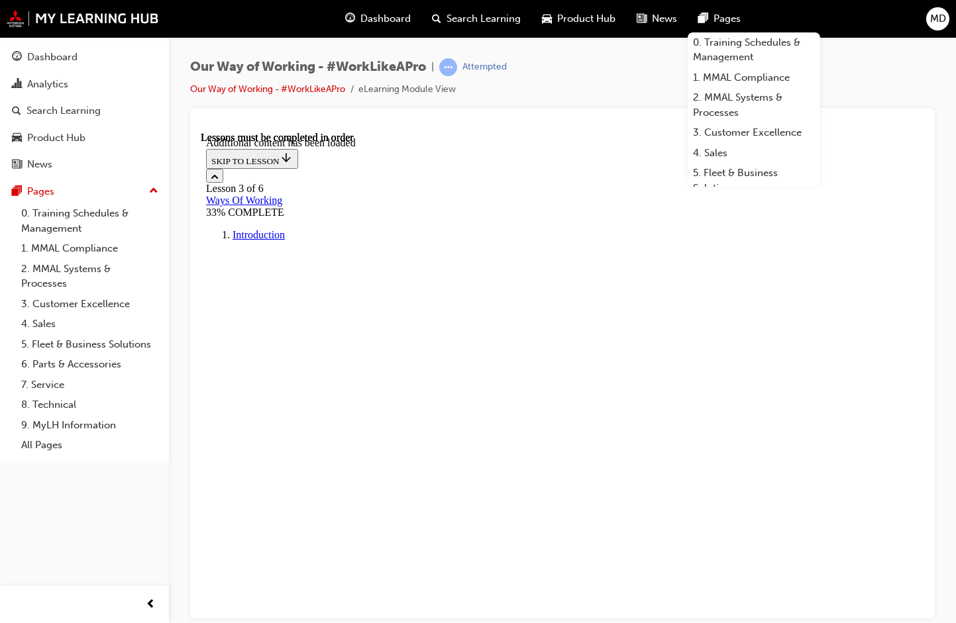
drag, startPoint x: 719, startPoint y: 362, endPoint x: 645, endPoint y: 387, distance: 77.7
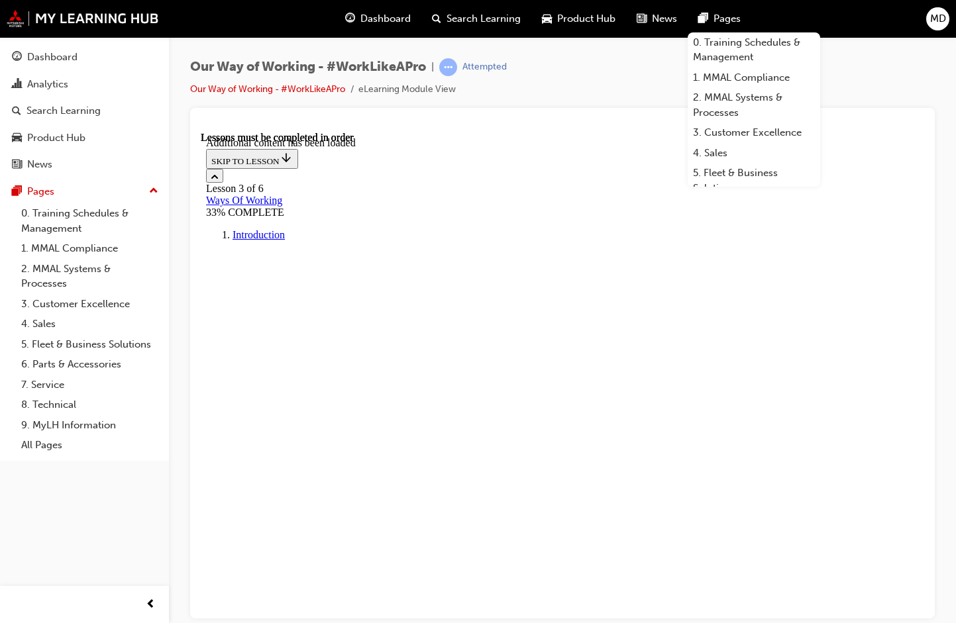
scroll to position [3542, 0]
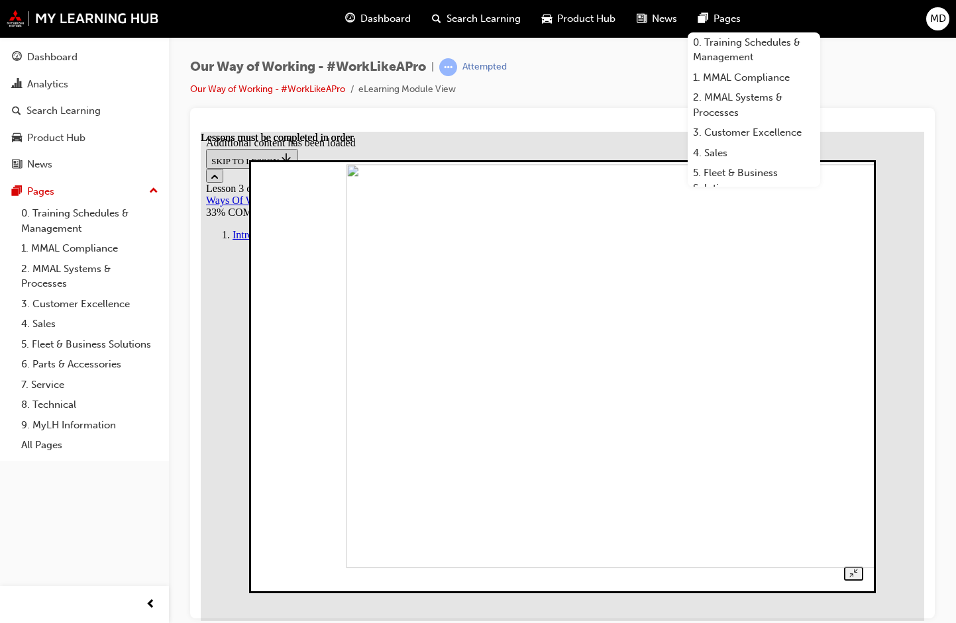
click at [397, 341] on img at bounding box center [637, 366] width 582 height 404
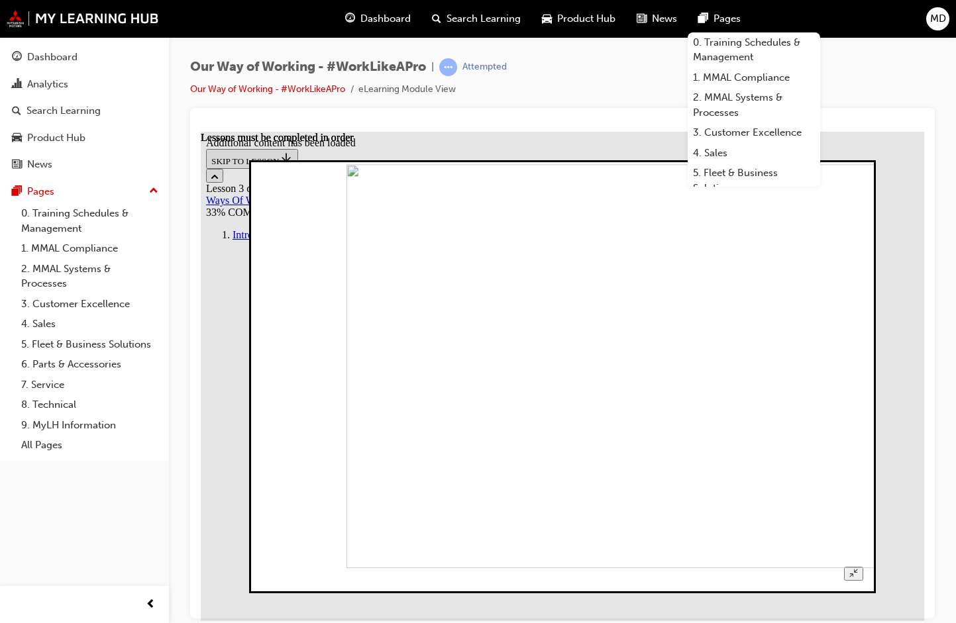
click at [576, 295] on img at bounding box center [637, 366] width 582 height 404
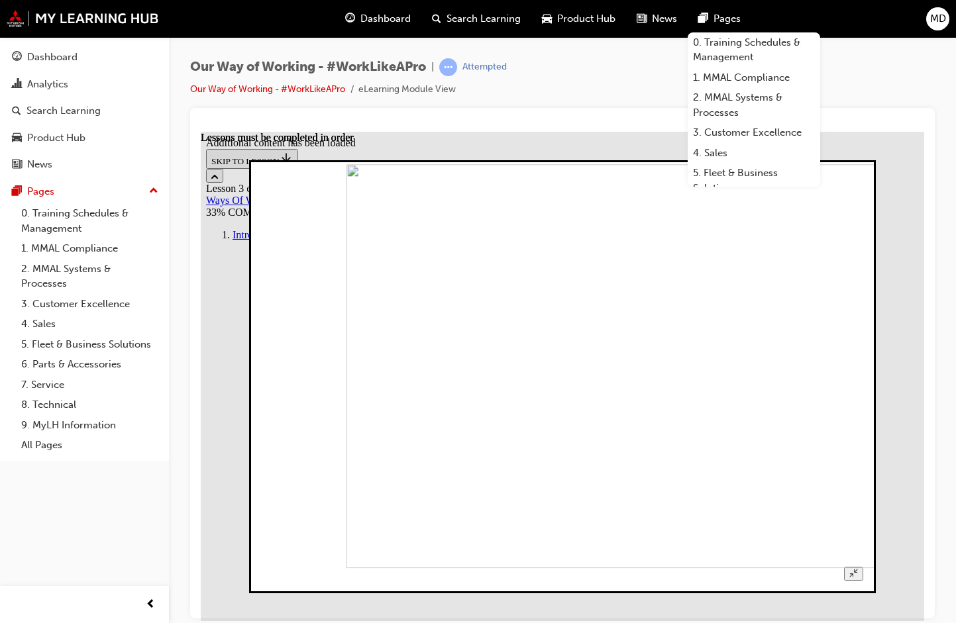
click at [697, 345] on img at bounding box center [637, 366] width 582 height 404
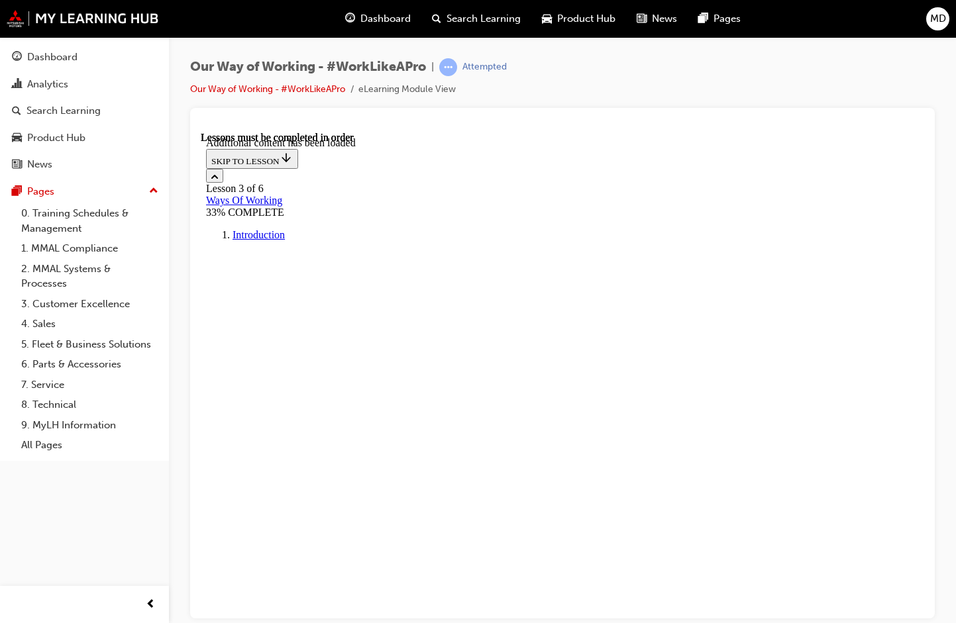
scroll to position [5149, 0]
